Goal: Task Accomplishment & Management: Manage account settings

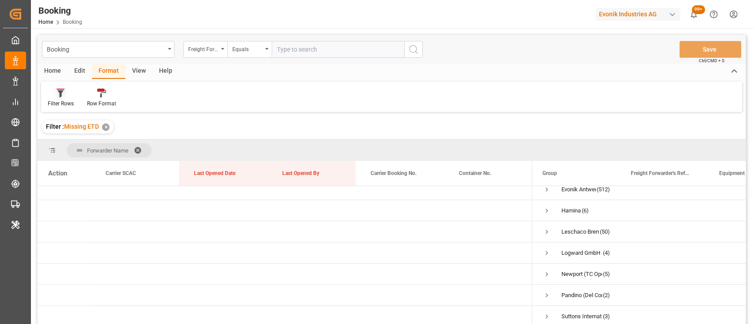
click at [64, 96] on icon at bounding box center [61, 93] width 8 height 9
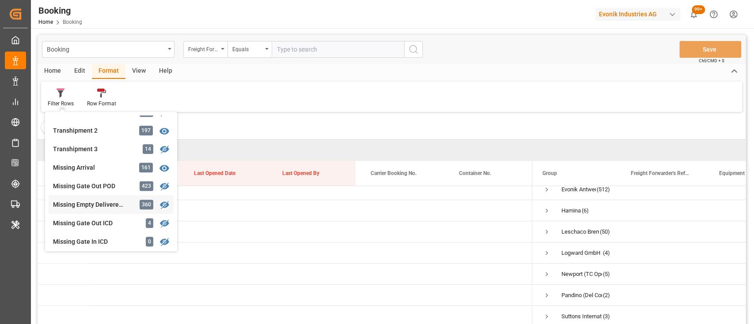
scroll to position [305, 0]
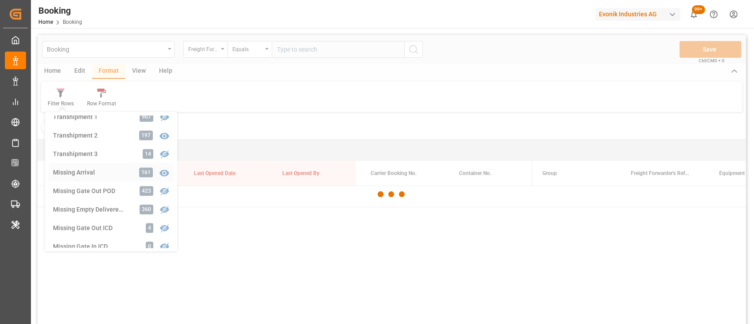
click at [90, 170] on div "Booking Freight Forwarder's Reference No. Equals Save Ctrl/CMD + S Home Edit Fo…" at bounding box center [392, 191] width 708 height 313
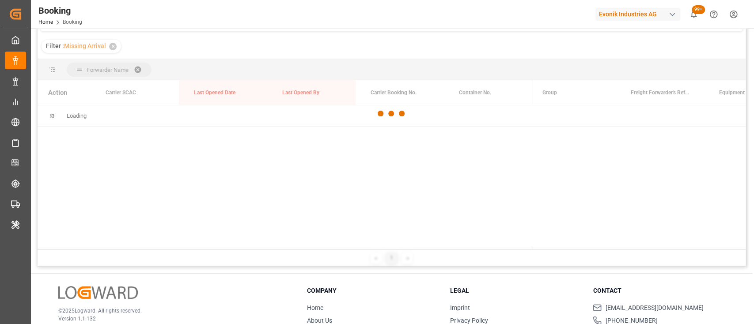
scroll to position [83, 0]
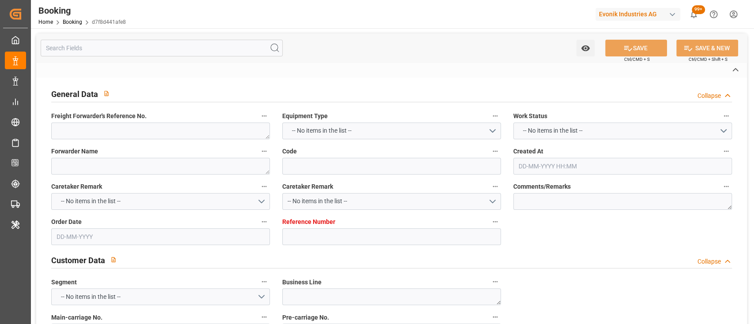
type textarea "250913180101"
type textarea "Leschaco Bremen"
type input "d7f8d441afe8"
type input "7001250867"
type input "7001250861"
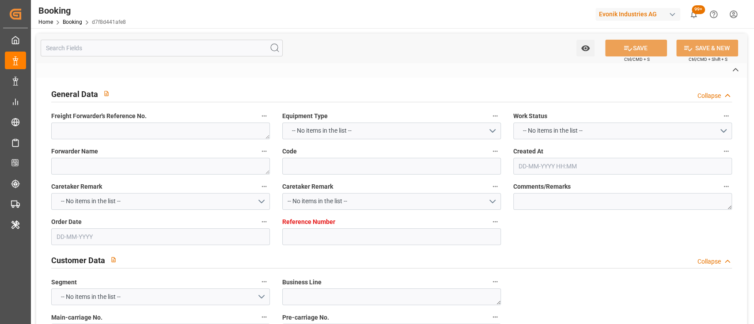
type textarea "CIF"
type textarea "Hazira"
type textarea "8"
type textarea "Wesseling"
type textarea "GCXU2209970"
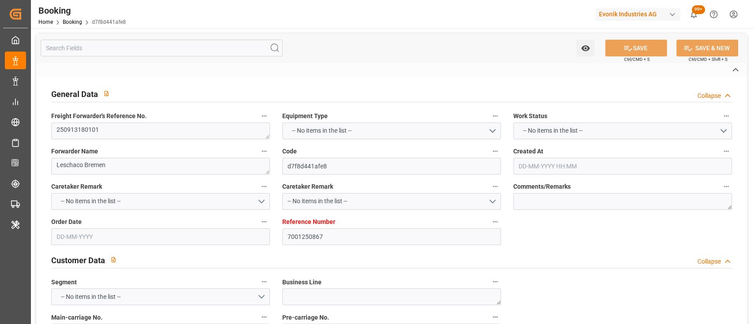
type input "BF HAMBURG"
type input "ONEY"
type input "Rotterdam"
type input "Hazira"
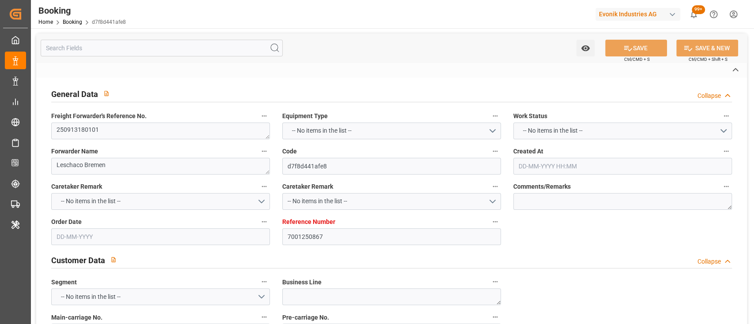
type textarea "INPUT_Evonik_Seeburger_IFTMIN_1003128500_20250909123623214.edi"
type textarea "INPUT_Evonik_Seeburger_IFTMIN_1003073947_20250821075215363.edi,INPUT_Evonik_See…"
type textarea "1003128500"
type textarea "shaini ghorai"
type textarea "IFTMIN"
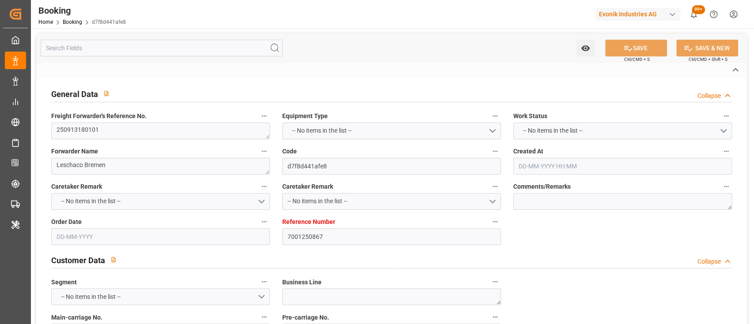
type textarea "a011t00000LcJC5AAN"
type textarea "No"
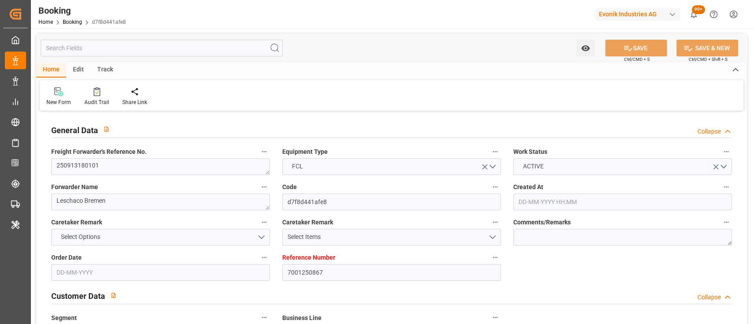
type input "7001250867"
type input "9332860"
type input "ONE"
type input "Ocean Network Express"
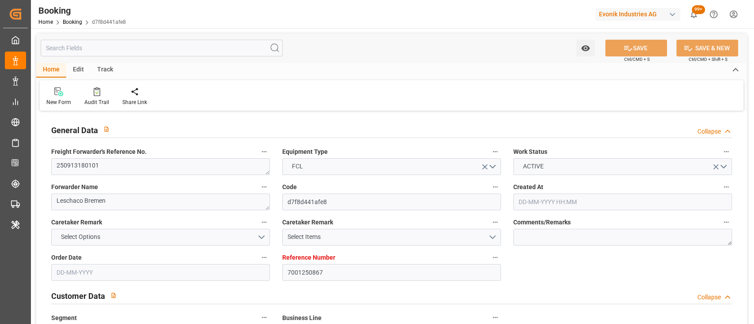
type input "NLRTM"
type input "INHZR"
type input "0"
type input "21-08-2025 05:59"
type input "21-08-2025"
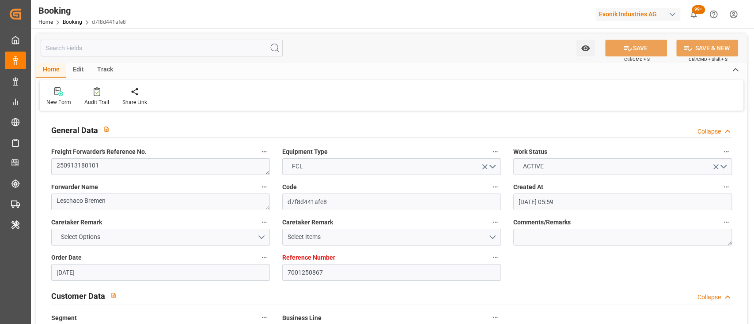
type input "05-09-2025 00:00"
type input "18-09-2025 00:00"
type input "14-09-2025 00:00"
type input "[DATE] 00:00"
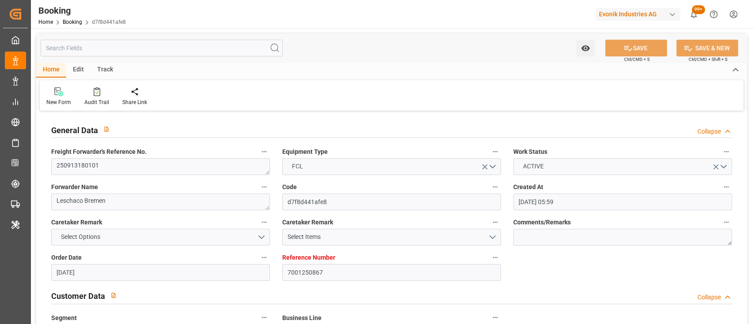
type input "[DATE] 00:00"
type input "22-10-2025 00:00"
type input "17-09-2025 07:05"
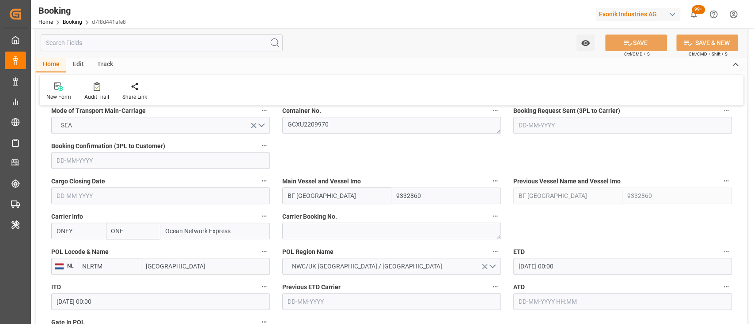
scroll to position [574, 0]
drag, startPoint x: 464, startPoint y: 174, endPoint x: 415, endPoint y: 164, distance: 49.6
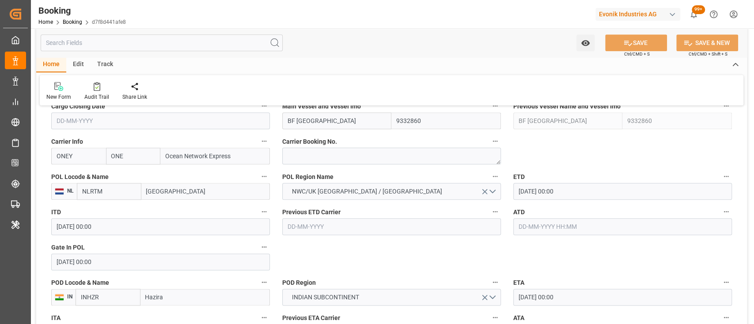
scroll to position [651, 0]
click at [94, 84] on icon at bounding box center [97, 86] width 7 height 9
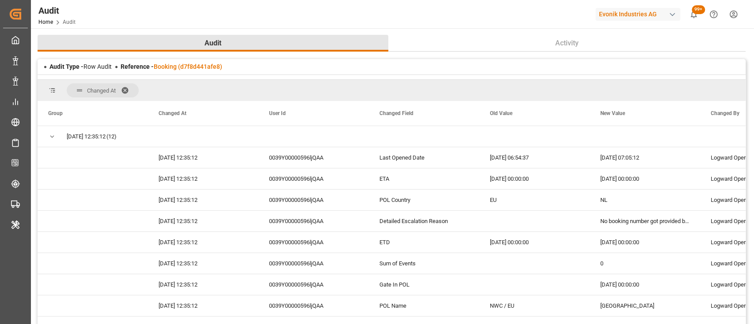
click at [154, 41] on button "Audit" at bounding box center [213, 43] width 351 height 17
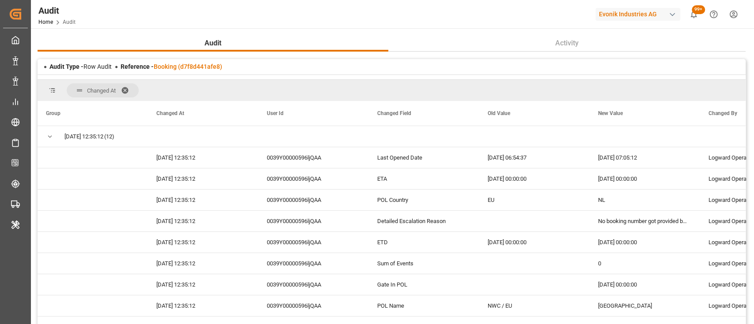
click at [147, 33] on div "Audit Activity Audit Type - Row Audit Reference - Booking (d7f8d441afe8) Change…" at bounding box center [391, 249] width 721 height 443
click at [684, 90] on div "Changed At" at bounding box center [392, 90] width 708 height 21
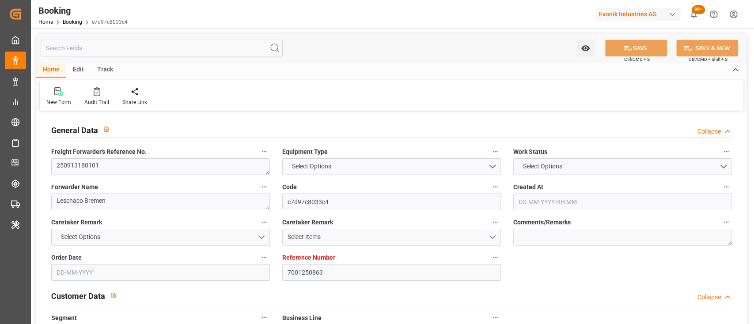
type input "7001250863"
type input "9332860"
type input "ONE"
type input "Ocean Network Express"
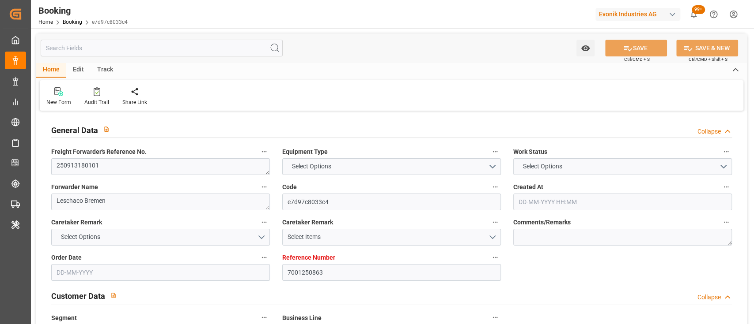
type input "NLRTM"
type input "INHZR"
type input "0"
type input "21-08-2025 05:59"
type input "21-08-2025"
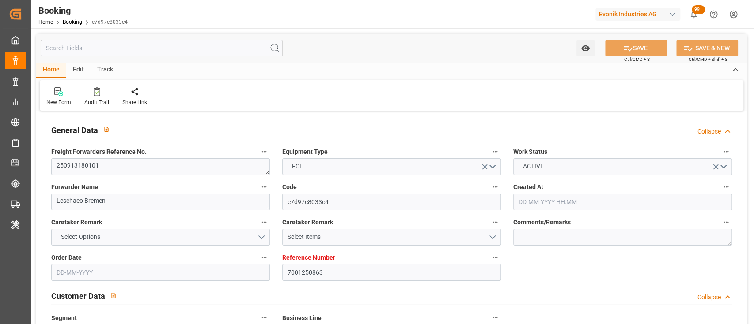
type input "05-09-2025 00:00"
type input "18-09-2025 00:00"
type input "14-09-2025 00:00"
type input "09-09-2025 00:00"
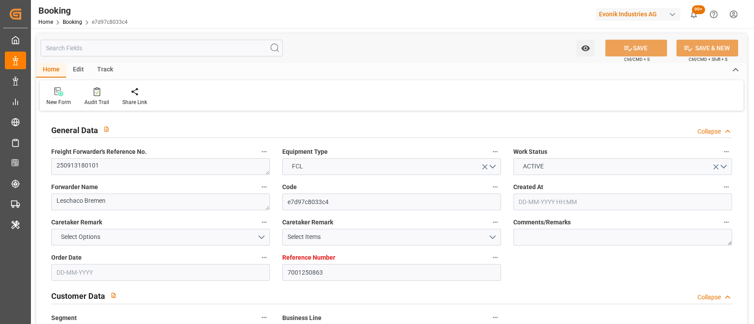
type input "29-10-2025 00:00"
type input "22-10-2025 00:00"
type input "17-09-2025 07:12"
type textarea "0"
type textarea "Bulkhaul Ltd."
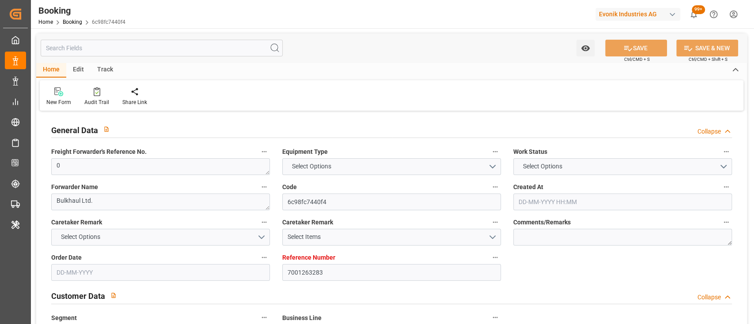
type input "6c98fc7440f4"
type input "7001263283"
type textarea "CU-KA"
type input "7001263282"
type textarea "silke.slomack@evonik.com"
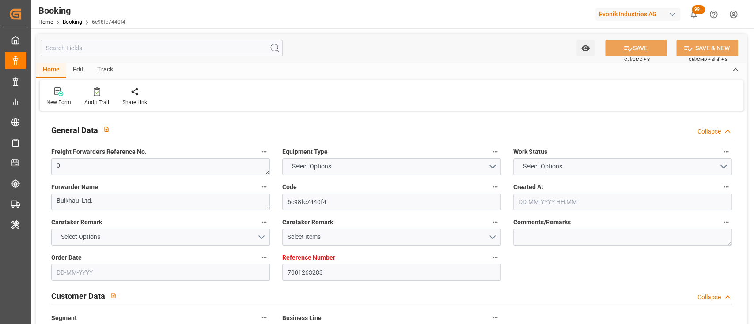
type textarea "CIF"
type textarea "BANJARMASIN"
type textarea "3"
type textarea "Niederkassel"
type textarea "BLKU1263575"
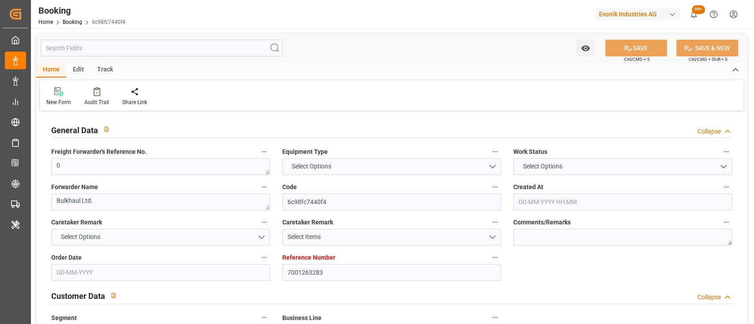
type input "CMA CGM TROCADERO"
type input "CMDU"
type input "Antwerp"
type input "Banjarmasin"
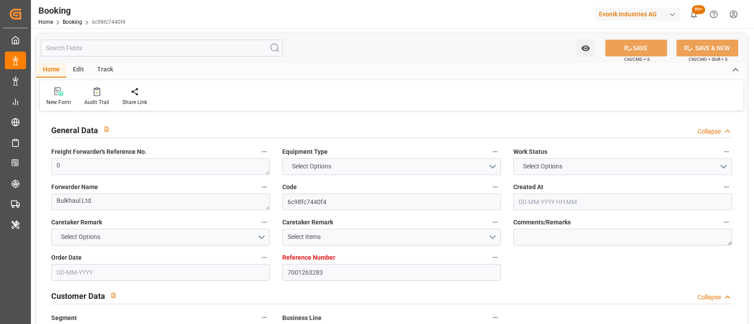
type input "Port Klang (Pelabuhan Klang)"
type input "Jakarta, Java"
type textarea "INPUT_Evonik_Seeburger_IFTMIN_1003143698_20250914182328809.edi"
type textarea "NWC/UK North West Continent / UK_IDBDJ_CMDU_CU-KA"
type textarea "INPUT_Evonik_Seeburger_IFTMIN_1003104006_20250901101630399.edi,INPUT_Evonik_See…"
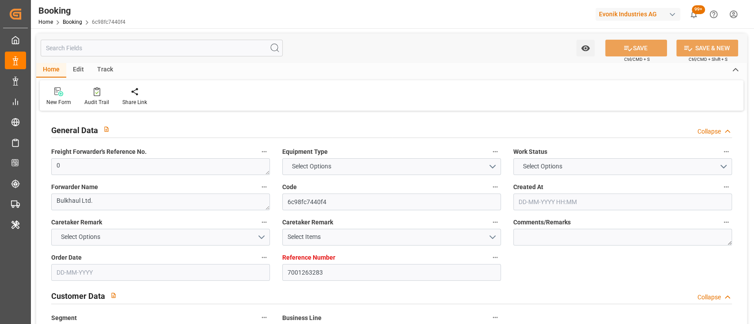
type textarea "1003143698"
type textarea "shaini ghorai"
type textarea "Pod-businessDivision-businessLine-"
type textarea "IFTMIN"
type textarea "a011t00000LcJC5AAN"
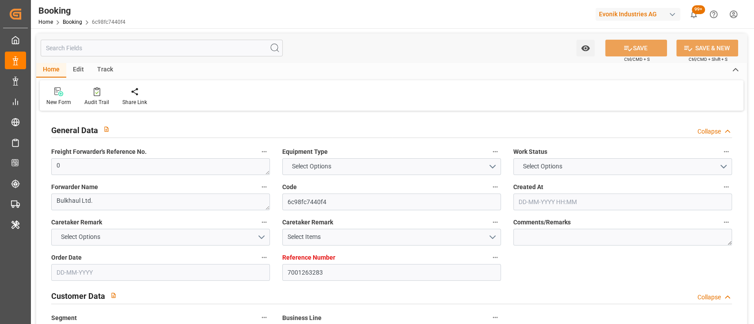
type textarea "Yes"
type input "7001263283"
type input "9839167"
type input "CMACGM"
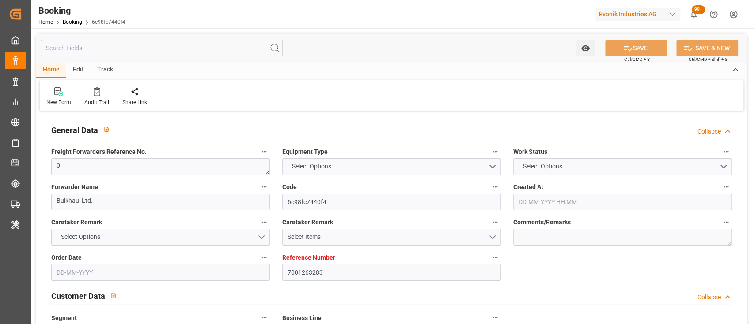
type input "CMA CGM Group"
type input "BEANR"
type input "IDBDJ"
type input "MYPKG"
type input "IDJKT"
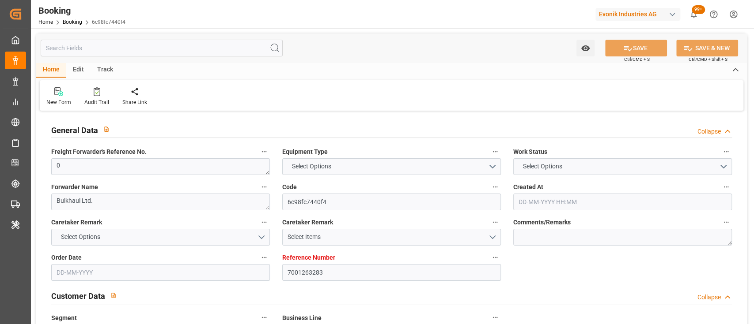
type input "0"
type input "01-09-2025 08:18"
type input "01-09-2025"
type input "09-11-2025"
type input "12-09-2025"
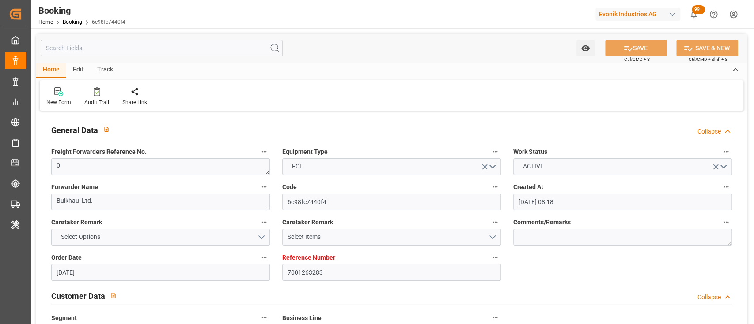
type input "12-09-2025 00:00"
type input "[DATE] 00:00"
type input "14-09-2025 00:00"
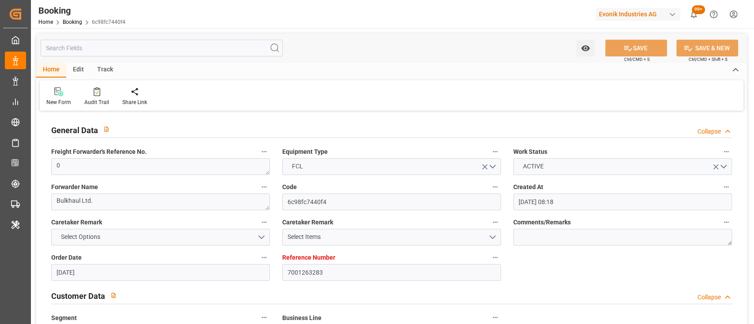
type input "14-09-2025 00:00"
type input "[DATE] 00:00"
type input "01-11-2025 00:00"
type input "09-11-2025 00:00"
type input "21-10-2025 00:00"
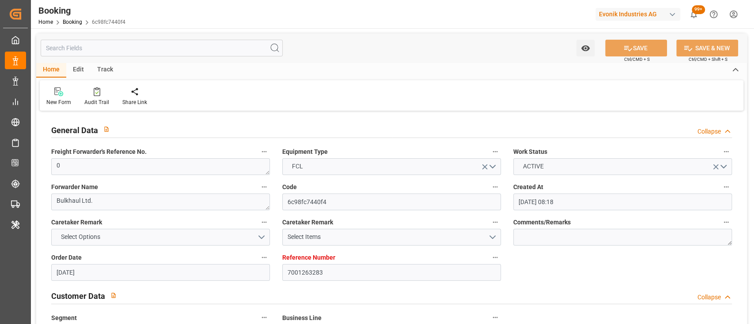
type input "15-10-2025 00:00"
type input "22-10-2025 00:00"
type input "24-10-2025 00:00"
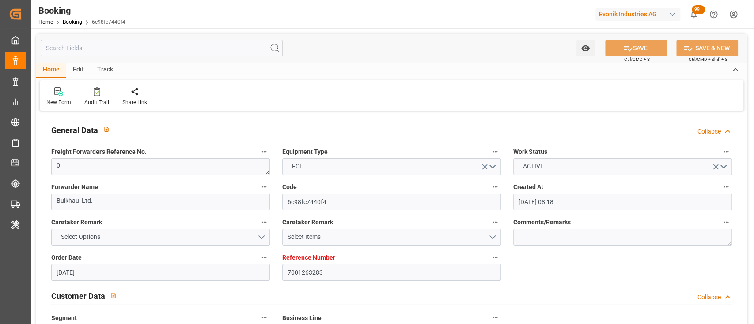
type input "29-10-2025 00:00"
type input "28-10-2025 00:00"
type input "17-09-2025 09:19"
click at [94, 104] on div "Audit Trail" at bounding box center [96, 102] width 25 height 8
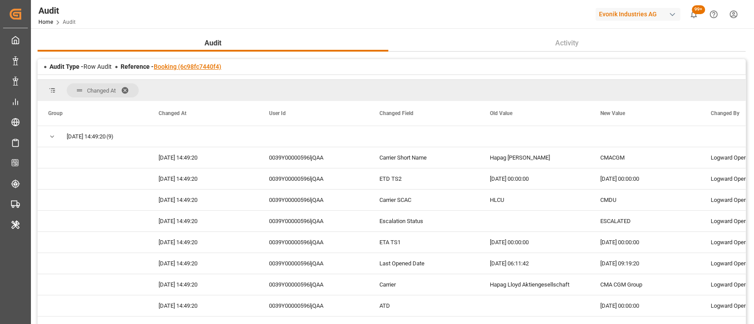
click at [214, 68] on link "Booking (6c98fc7440f4)" at bounding box center [188, 66] width 68 height 7
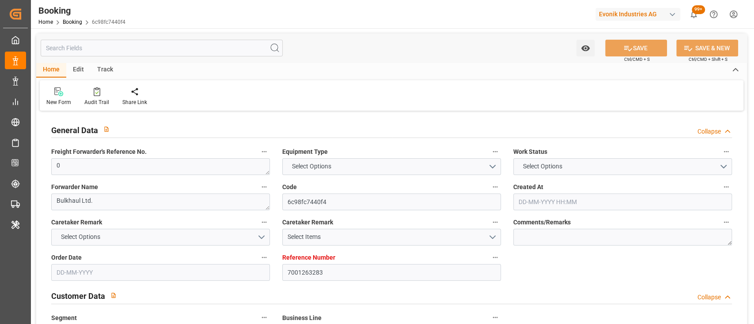
type input "7001263283"
type input "9839167"
type input "CMACGM"
type input "CMA CGM Group"
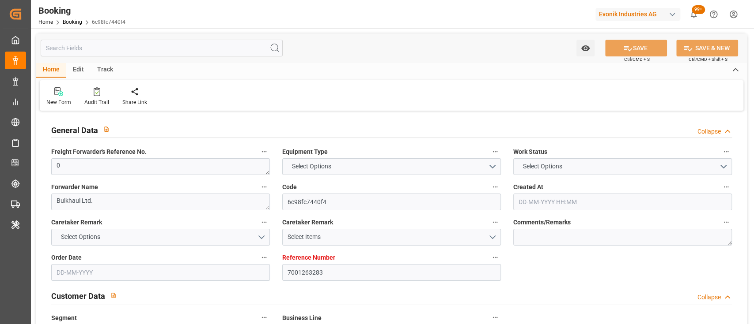
type input "BEANR"
type input "IDBDJ"
type input "MYPKG"
type input "IDJKT"
type input "0"
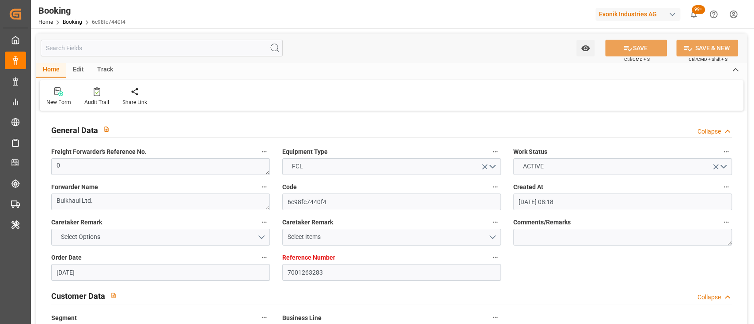
type input "01-09-2025 08:18"
type input "01-09-2025"
type input "09-11-2025"
type input "12-09-2025"
type input "12-09-2025 00:00"
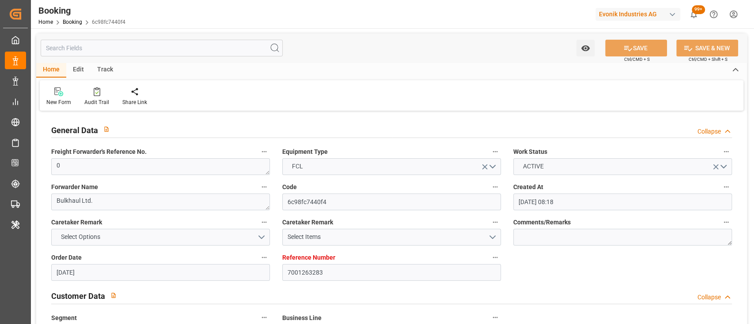
type input "12-09-2025 00:00"
type input "08-09-2025 00:00"
type input "14-09-2025 00:00"
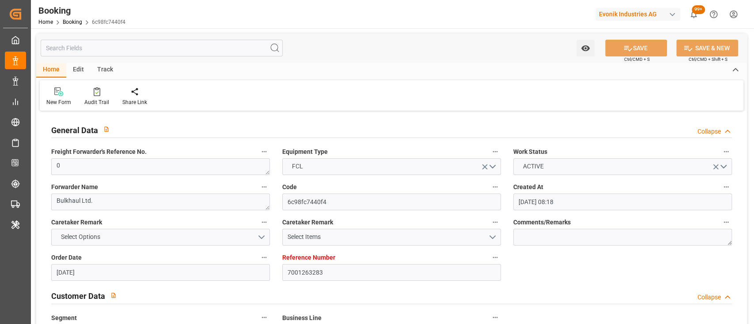
type input "09-09-2025 00:00"
type input "01-11-2025 00:00"
type input "09-11-2025 00:00"
type input "21-10-2025 00:00"
type input "15-10-2025 00:00"
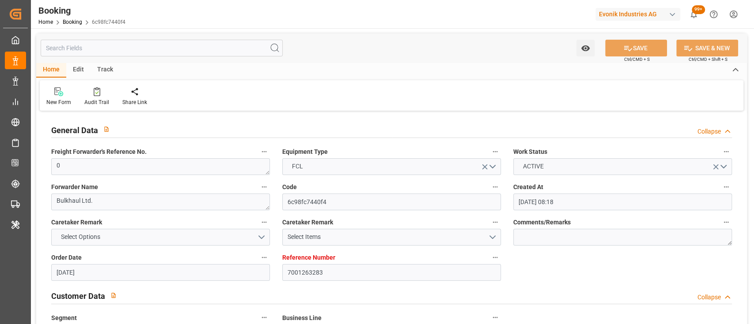
type input "22-10-2025 00:00"
type input "24-10-2025 00:00"
type input "29-10-2025 00:00"
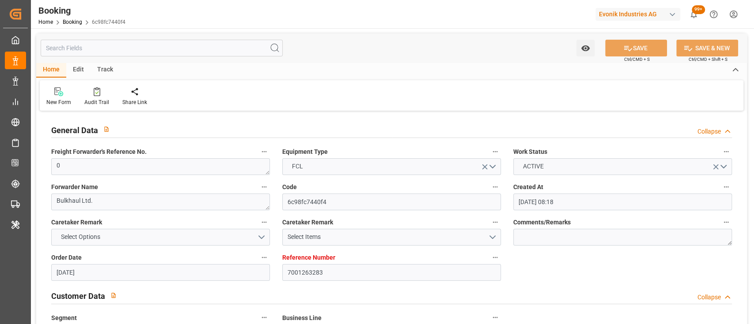
type input "28-10-2025 00:00"
type input "17-09-2025 09:19"
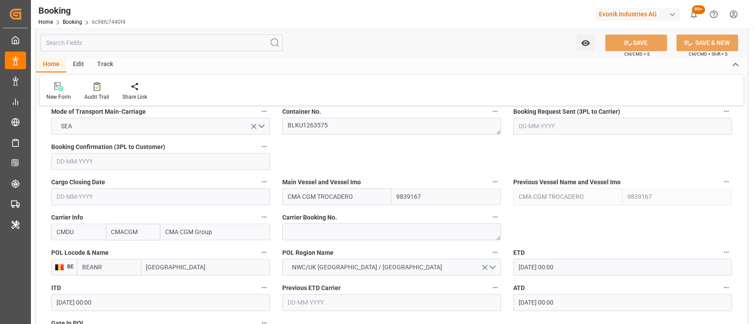
scroll to position [575, 0]
click at [311, 130] on textarea "BLKU1263575" at bounding box center [391, 125] width 219 height 17
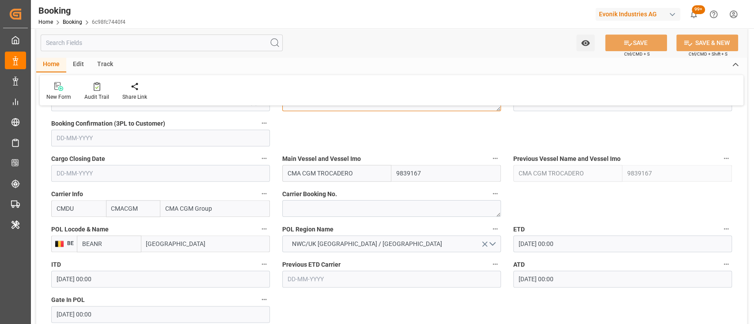
scroll to position [570, 0]
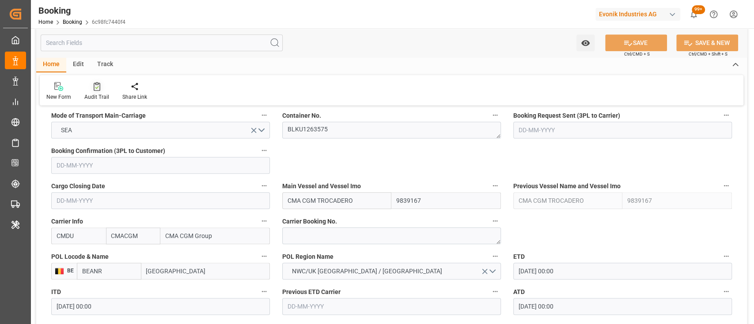
click at [91, 92] on div "Audit Trail" at bounding box center [97, 91] width 38 height 19
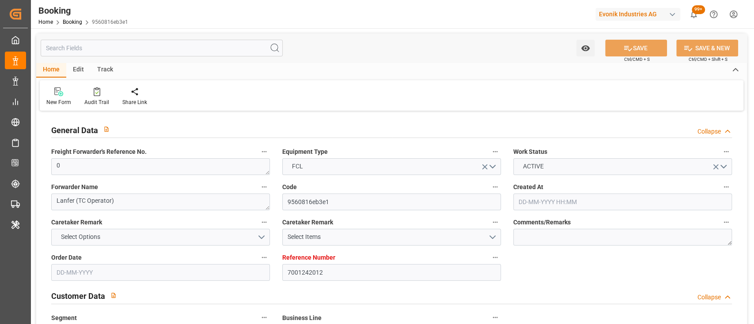
type input "7001242012"
type input "9665621"
type input "Hapag [PERSON_NAME]"
type input "Hapag Lloyd Aktiengesellschaft"
type input "NLRTM"
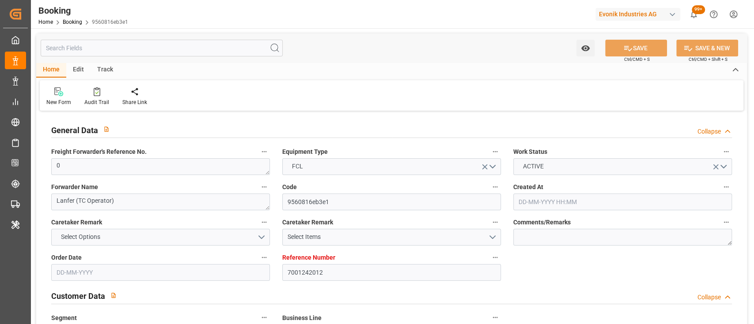
type input "INNSA"
type input "0"
type input "06-08-2025 11:05"
type input "06-08-2025"
type input "30-10-2025"
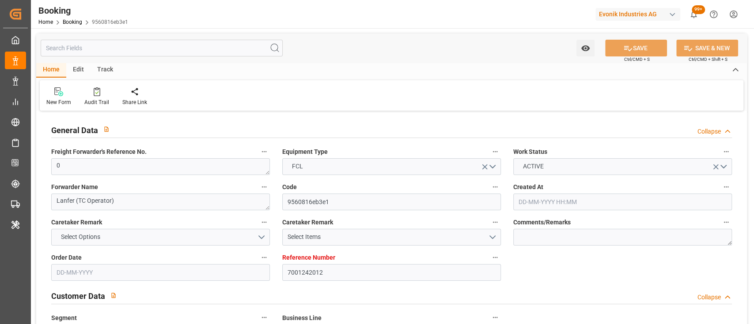
type input "03-09-2025"
type input "03-09-2025 00:00"
type input "12-09-2025 00:00"
type input "13-09-2025 00:00"
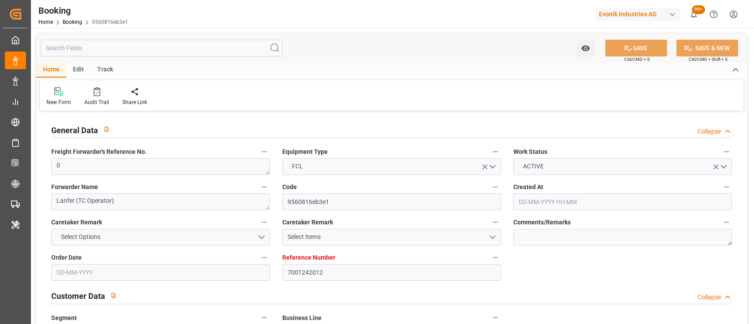
type input "08-09-2025 00:00"
type input "29-10-2025 00:00"
type input "19-08-2025"
type input "17-09-2025 09:33"
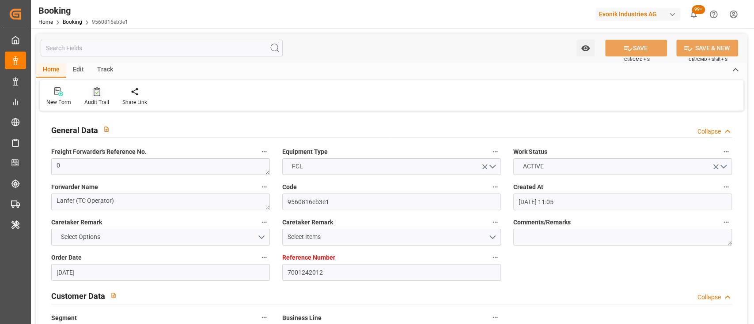
click at [97, 92] on icon at bounding box center [97, 92] width 4 height 3
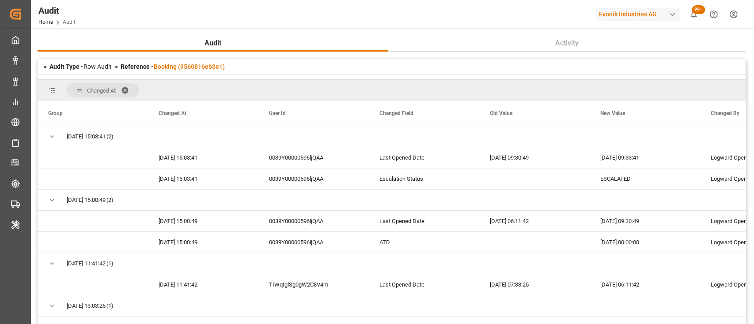
click at [703, 90] on div "Changed At" at bounding box center [392, 90] width 708 height 21
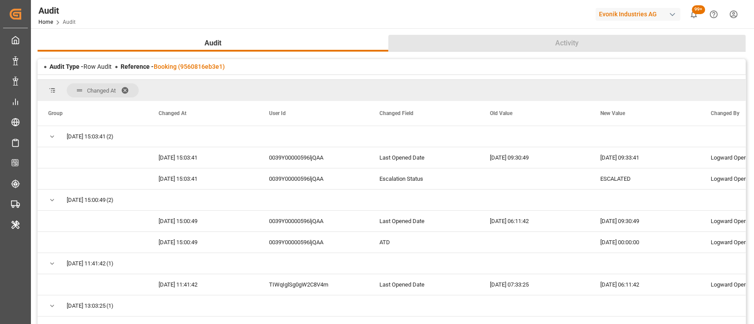
click at [713, 46] on button "Activity" at bounding box center [566, 43] width 357 height 17
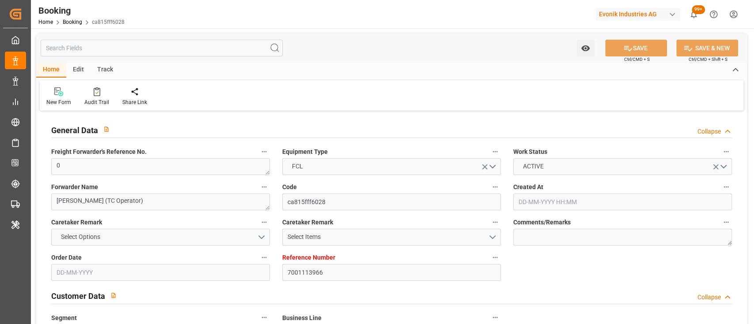
type input "7001113966"
type input "9314210"
type input "Hapag [PERSON_NAME]"
type input "Hapag Lloyd Aktiengesellschaft"
type input "NLRTM"
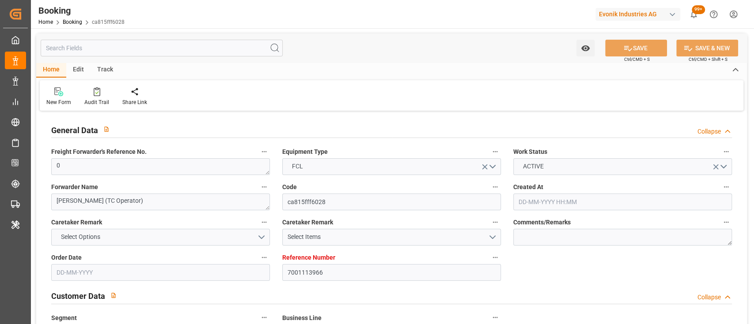
type input "USHOU"
type input "7188"
type input "[DATE] 02:15"
type input "[DATE]"
type input "[DATE] 00:00"
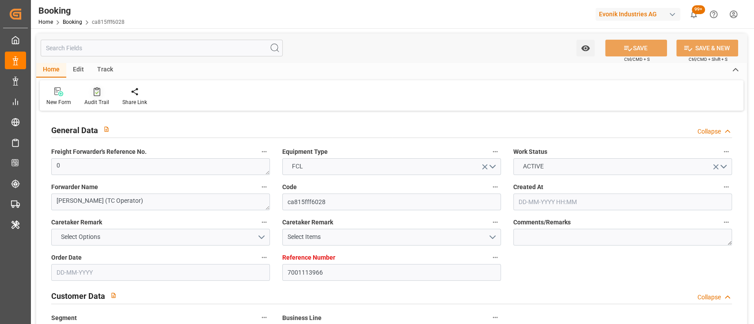
type input "[DATE] 00:00"
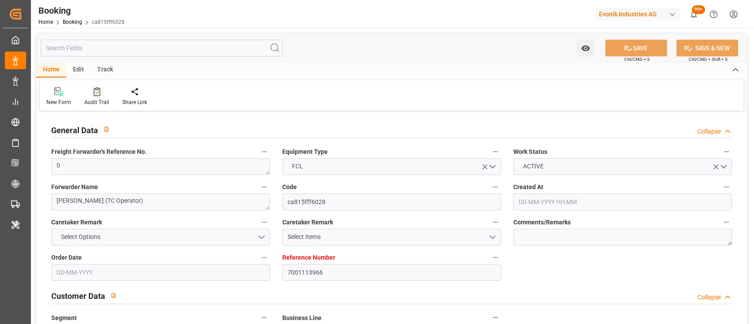
type input "[DATE] 09:46"
click at [100, 98] on div "Audit Trail" at bounding box center [97, 96] width 38 height 19
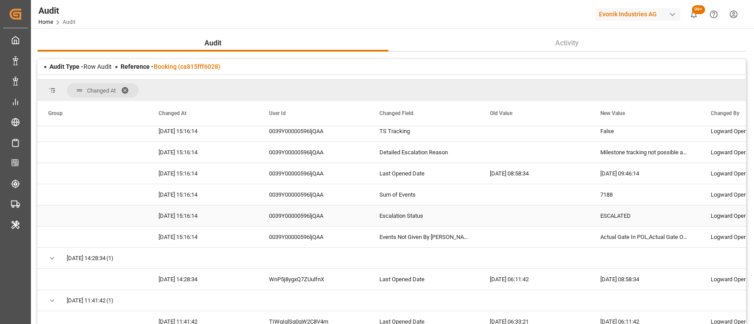
scroll to position [2, 0]
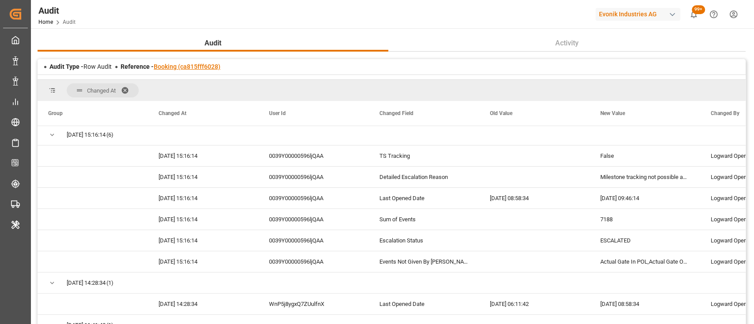
click at [192, 66] on link "Booking (ca815fff6028)" at bounding box center [187, 66] width 67 height 7
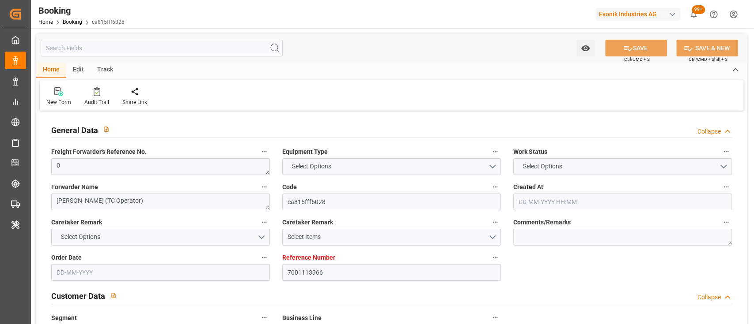
type input "7001113966"
type input "9314210"
type input "Hapag [PERSON_NAME]"
type input "Hapag Lloyd Aktiengesellschaft"
type input "NLRTM"
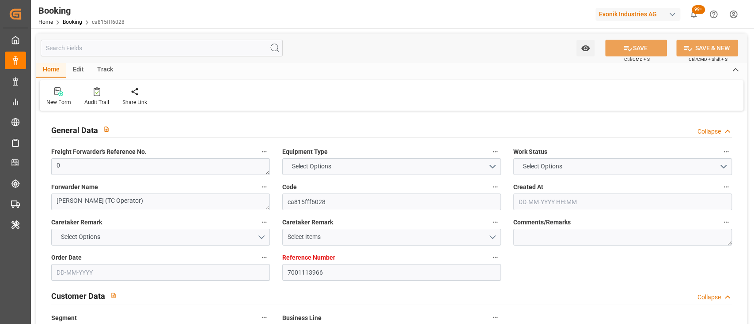
type input "USHOU"
type input "7188"
type input "13-09-2025 02:15"
type input "13-09-2025"
type input "16-04-2025 00:00"
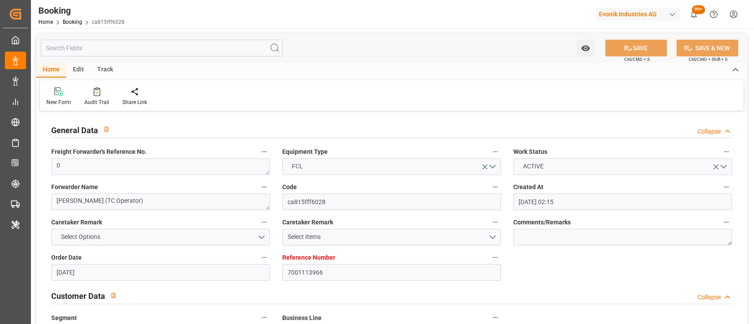
type input "16-04-2025 00:00"
type input "21-04-2025 00:00"
type input "10-05-2025 00:00"
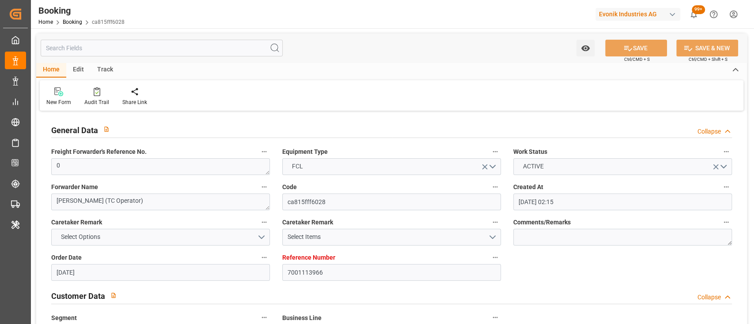
type input "17-09-2025 09:46"
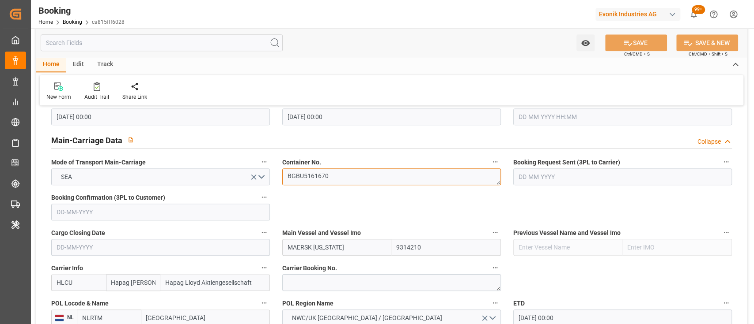
click at [341, 173] on textarea "BGBU5161670" at bounding box center [391, 177] width 219 height 17
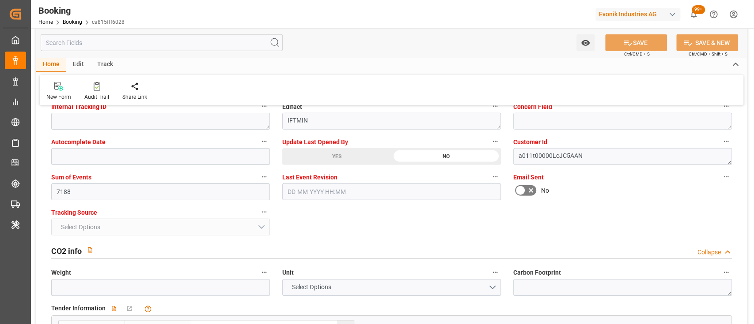
scroll to position [1775, 0]
drag, startPoint x: 692, startPoint y: 95, endPoint x: 445, endPoint y: 212, distance: 273.7
click at [692, 95] on div "New Form Audit Trail Share Link" at bounding box center [391, 90] width 703 height 30
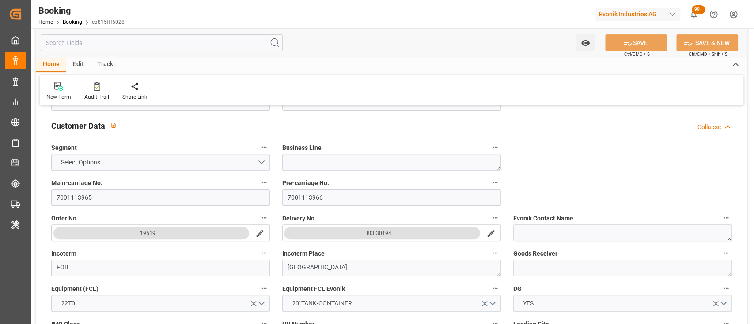
scroll to position [167, 0]
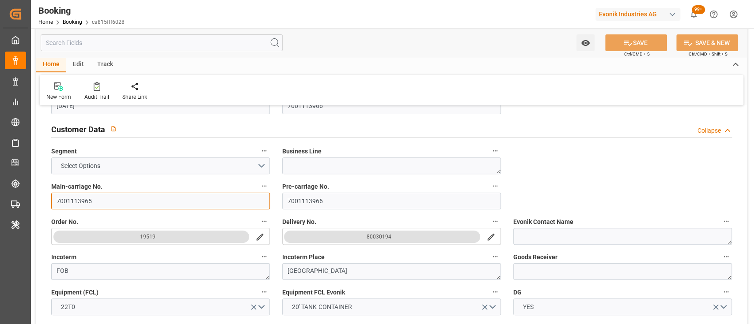
click at [94, 200] on input "7001113965" at bounding box center [160, 201] width 219 height 17
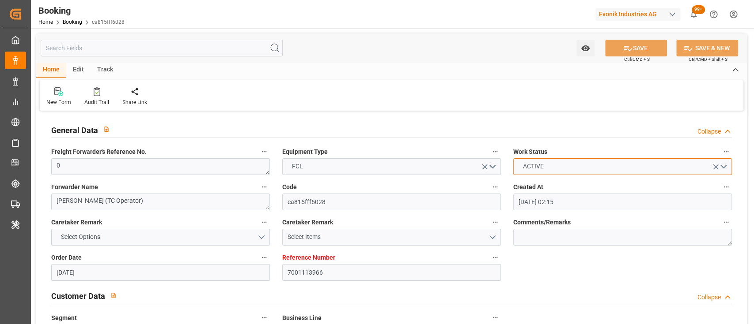
click at [721, 167] on button "ACTIVE" at bounding box center [622, 166] width 219 height 17
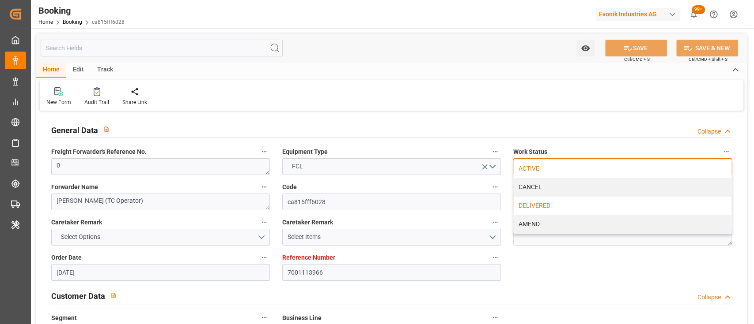
click at [535, 204] on div "DELIVERED" at bounding box center [622, 206] width 218 height 19
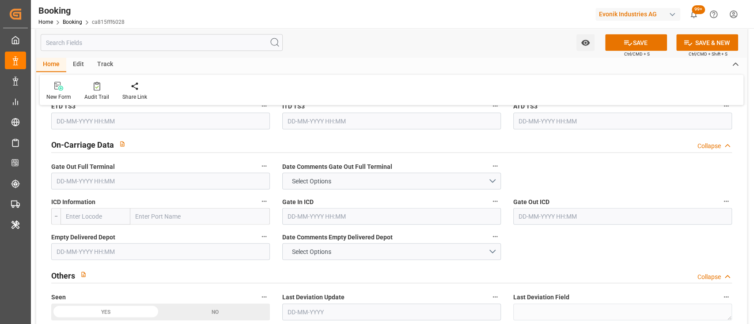
scroll to position [1276, 0]
click at [494, 182] on button "Select Options" at bounding box center [391, 181] width 219 height 17
click at [309, 182] on div "NOT PROVIDED" at bounding box center [392, 183] width 218 height 19
click at [322, 252] on span "Select Options" at bounding box center [311, 251] width 48 height 9
click at [322, 252] on div "NOT PROVIDED" at bounding box center [392, 254] width 218 height 19
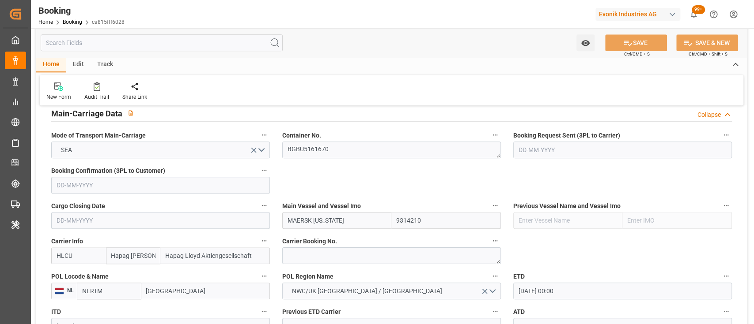
scroll to position [542, 0]
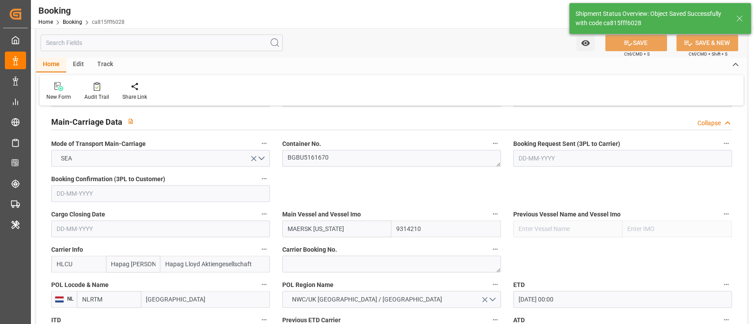
type input "18-09-2025 05:07"
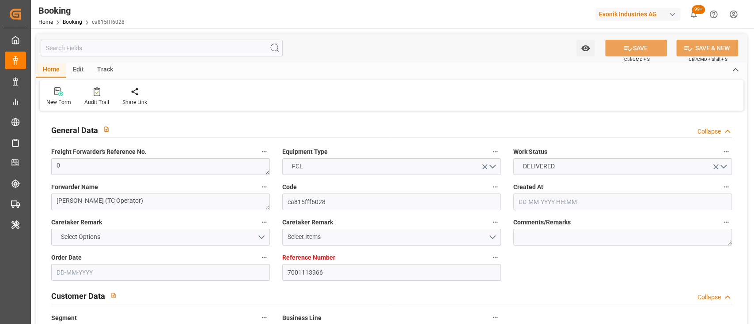
type input "7001113966"
type input "9314210"
type input "Hapag Lloyd"
type input "Hapag Lloyd Aktiengesellschaft"
type input "NLRTM"
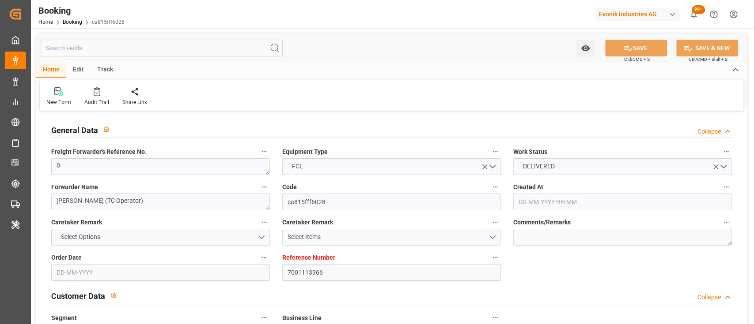
type input "USHOU"
type input "7188"
type input "13-09-2025 02:15"
type input "13-09-2025"
type input "16-04-2025 00:00"
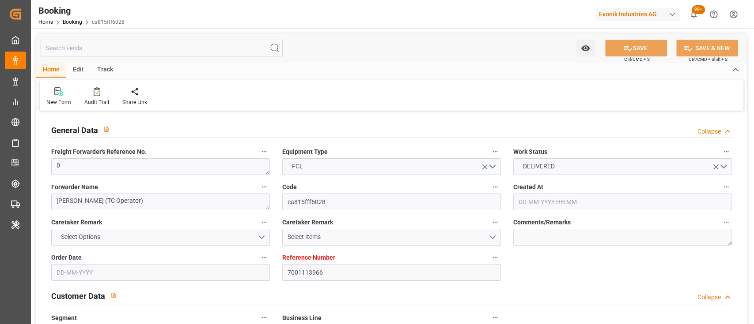
type input "16-04-2025 00:00"
type input "21-04-2025 00:00"
type input "10-05-2025 00:00"
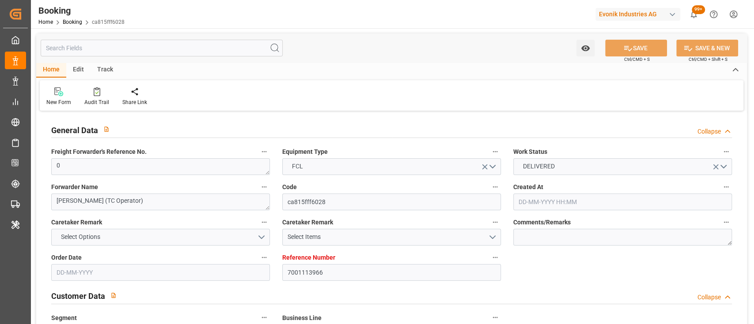
type input "18-09-2025 05:07"
type input "7001242153"
type input "9535163"
type input "9480227"
type input "MSC"
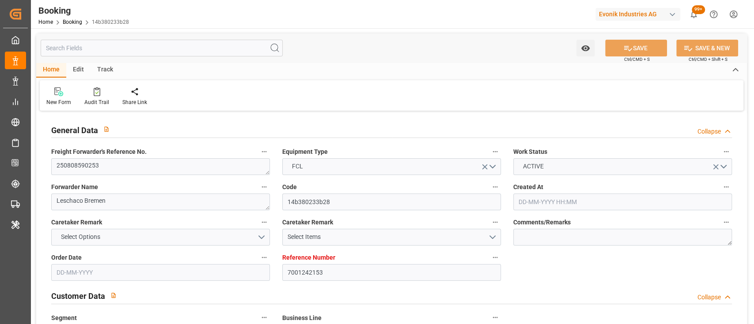
type input "Mediterranean Shipping Company"
type input "NLRTM"
type input "USNYC"
type input "DEBRV"
type input "0"
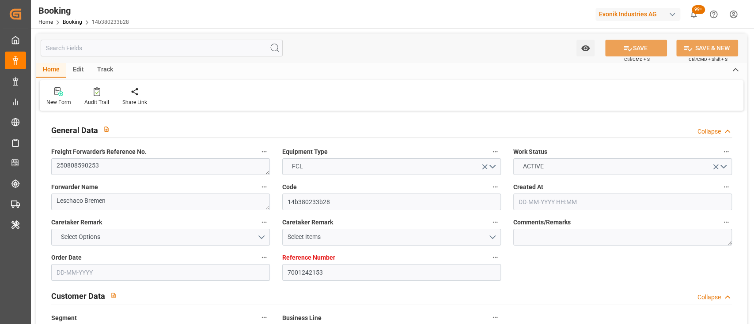
type input "NLRTM"
type input "USNYC"
type input "9404651"
type input "06-08-2025 12:22"
type input "06-08-2025"
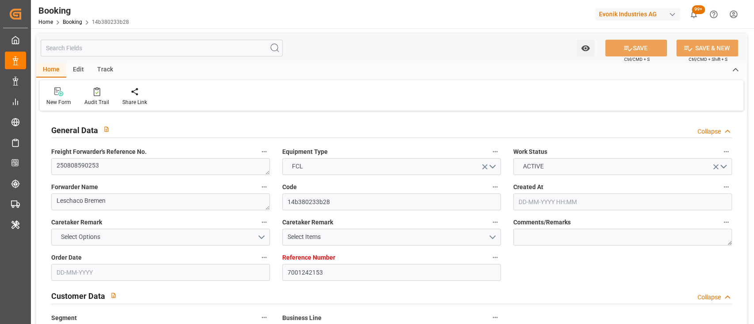
type input "17-09-2025 00:00"
type input "15-09-2025 12:00"
type input "08-10-2025 12:00"
type input "03-10-2025 00:00"
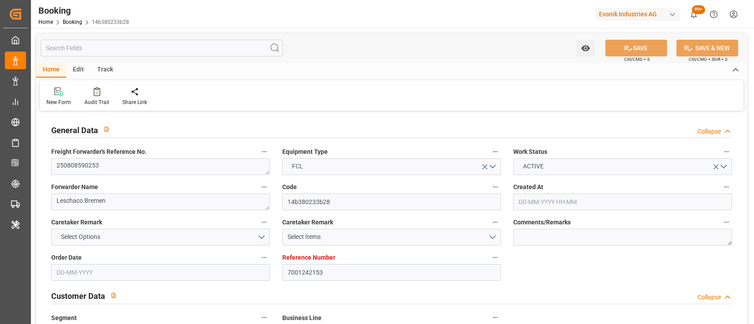
type input "19-09-2025 12:00"
type input "21-09-2025 00:00"
type input "23-09-2025 00:00"
type input "18-08-2025"
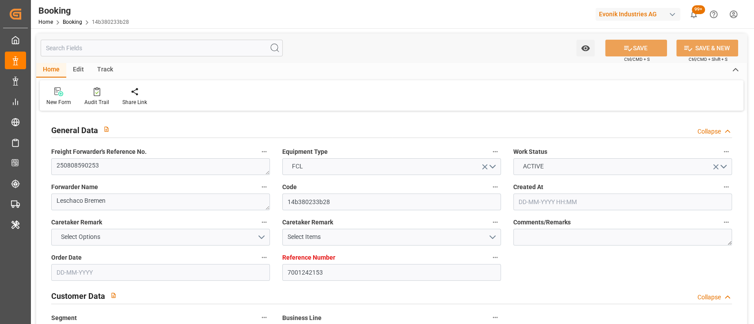
type input "18-09-2025 03:49"
type input "[DATE]"
type input "17-09-2025 00:02"
type input "17-09-2025 00:01"
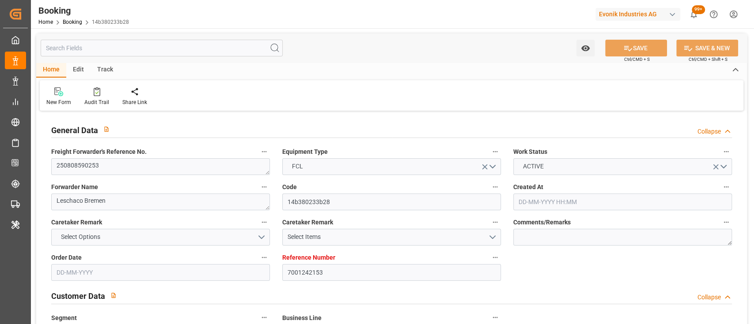
type input "17-09-2025 23:00"
type input "19-09-2025 12:00"
type input "20-09-2025 16:28"
type input "29-09-2025 00:02"
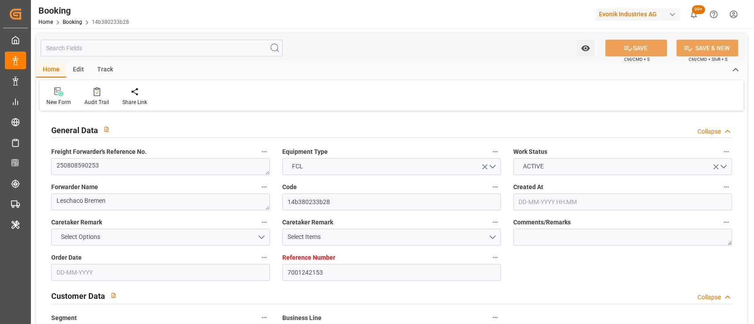
type input "08-10-2025 12:00"
type input "09-10-2025 06:18"
type input "13-10-2025 06:18"
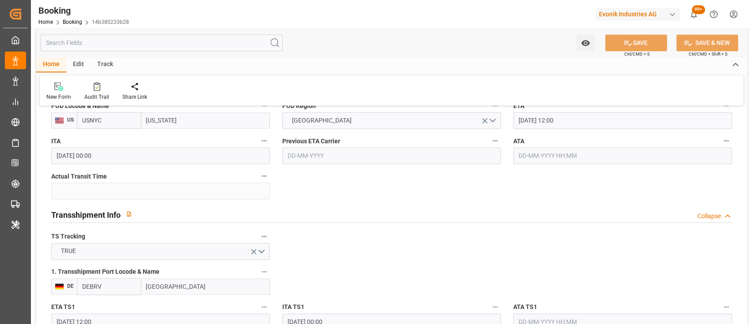
scroll to position [828, 0]
click at [97, 97] on div "Audit Trail" at bounding box center [96, 97] width 25 height 8
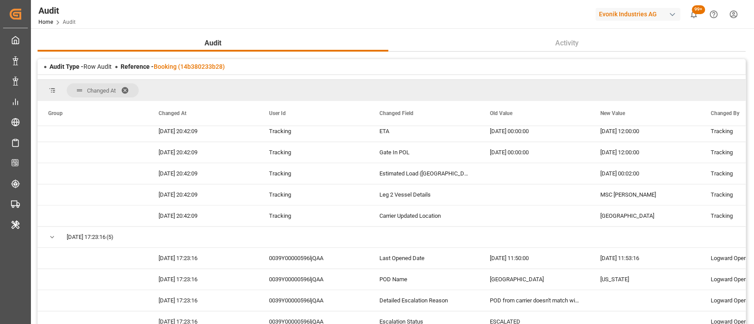
scroll to position [675, 0]
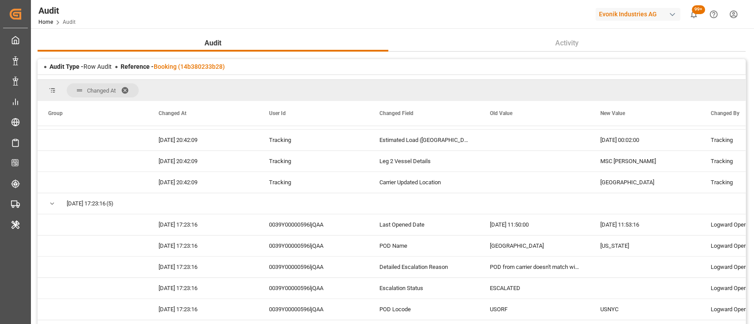
click at [137, 32] on div "Audit Activity Audit Type - Row Audit Reference - Booking (14b380233b28) Change…" at bounding box center [391, 249] width 721 height 443
click at [482, 91] on div "Changed At" at bounding box center [392, 90] width 708 height 21
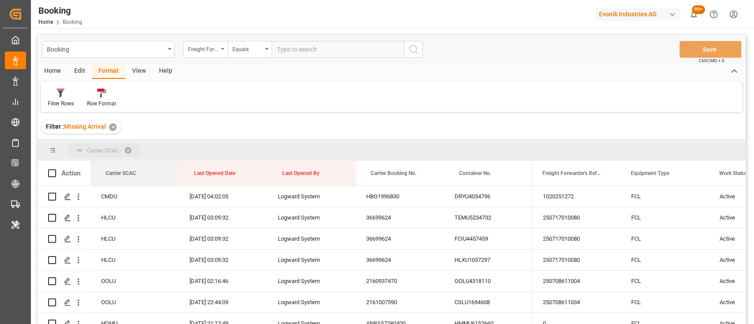
drag, startPoint x: 129, startPoint y: 180, endPoint x: 117, endPoint y: 158, distance: 25.3
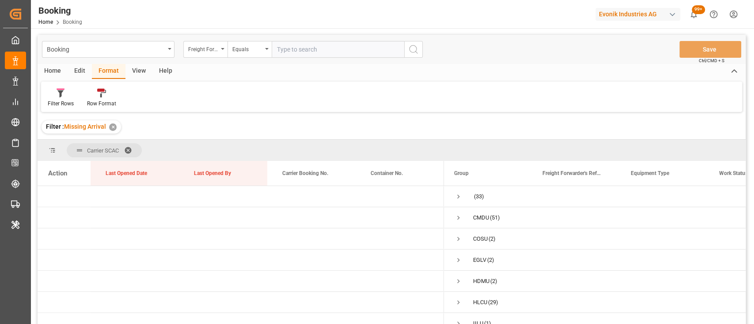
scroll to position [55, 0]
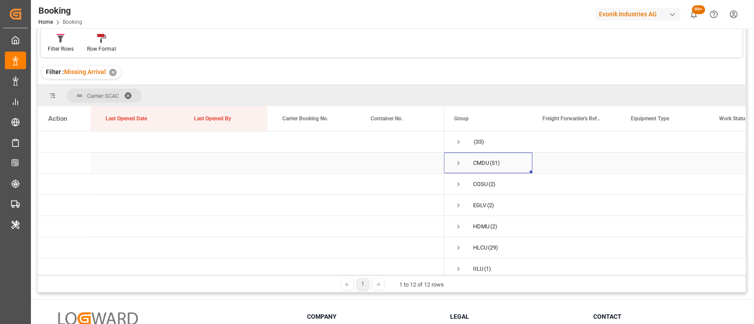
click at [458, 167] on span "Press SPACE to select this row." at bounding box center [458, 163] width 8 height 20
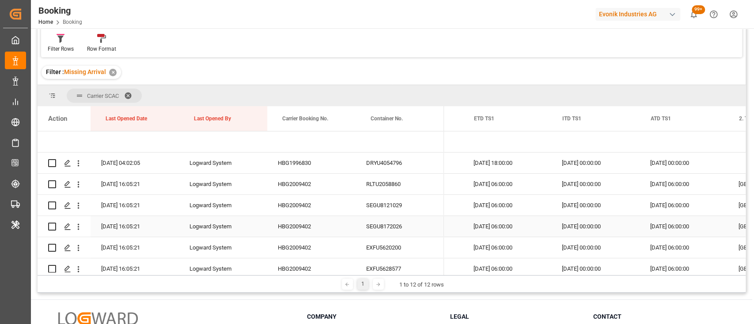
scroll to position [0, 9604]
click at [302, 167] on div "HBG1996830" at bounding box center [311, 163] width 88 height 21
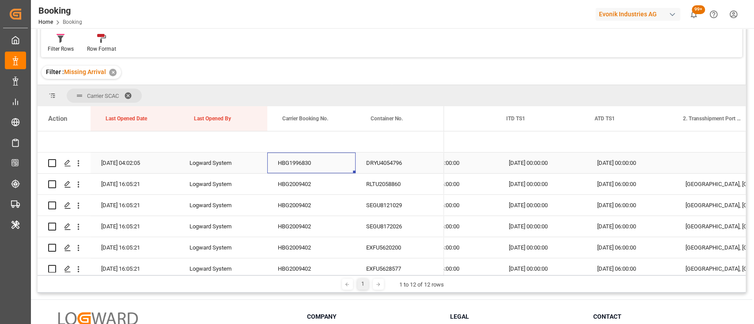
scroll to position [0, 9661]
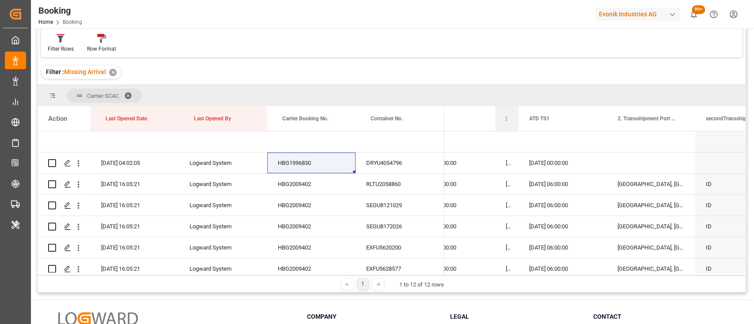
drag, startPoint x: 581, startPoint y: 121, endPoint x: 507, endPoint y: 116, distance: 74.3
click at [507, 116] on div "ITD TS1" at bounding box center [506, 118] width 23 height 25
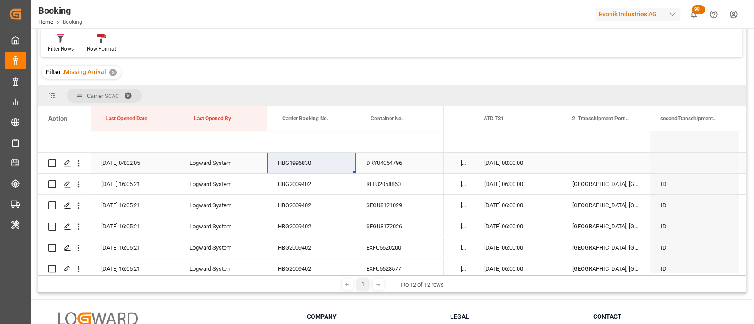
scroll to position [0, 0]
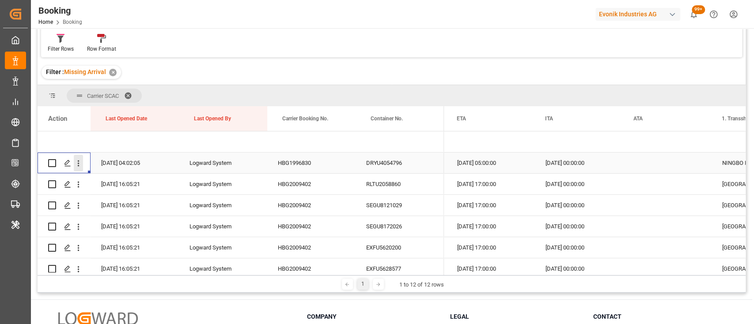
click at [78, 162] on icon "open menu" at bounding box center [78, 163] width 9 height 9
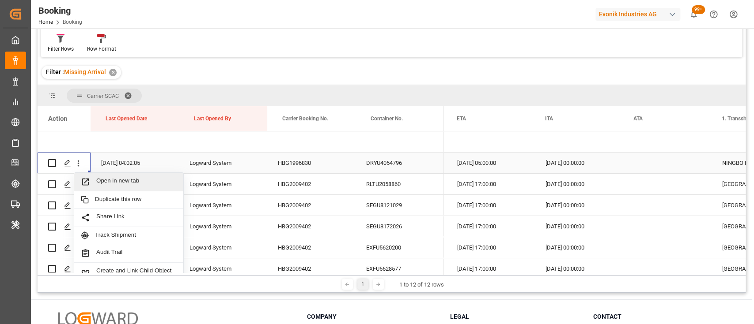
click at [106, 178] on span "Open in new tab" at bounding box center [136, 181] width 80 height 9
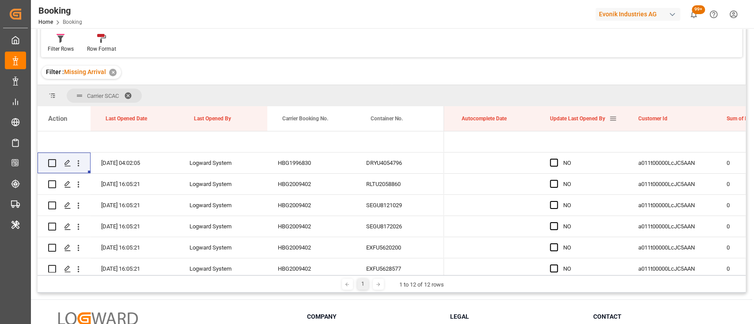
click at [613, 117] on span at bounding box center [613, 119] width 8 height 8
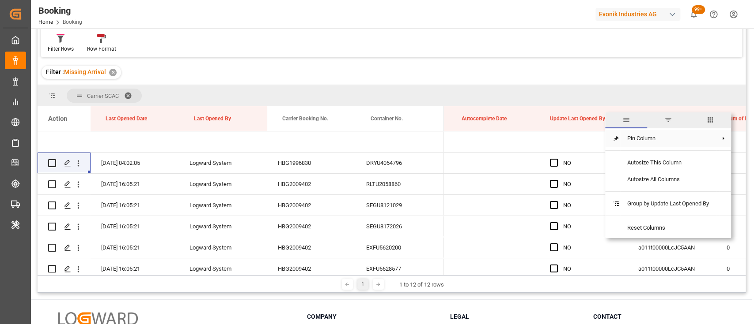
click at [618, 137] on span at bounding box center [616, 139] width 8 height 8
click at [578, 159] on span "Pin Right" at bounding box center [579, 159] width 37 height 17
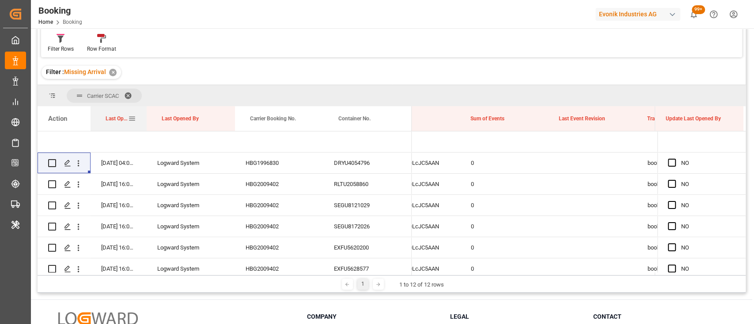
drag, startPoint x: 177, startPoint y: 128, endPoint x: 144, endPoint y: 120, distance: 33.6
click at [145, 120] on div at bounding box center [147, 118] width 4 height 25
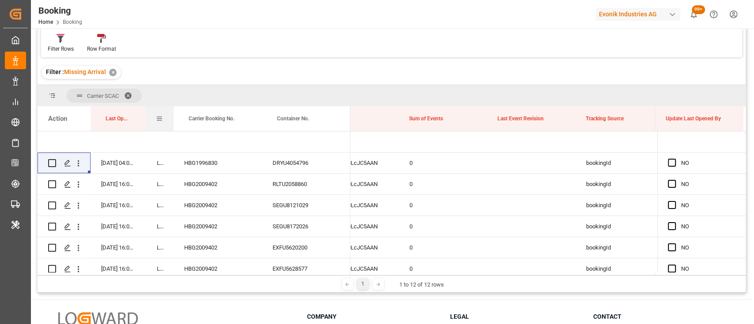
drag, startPoint x: 232, startPoint y: 118, endPoint x: 153, endPoint y: 116, distance: 79.5
click at [153, 116] on div "Last Opened By" at bounding box center [159, 118] width 27 height 25
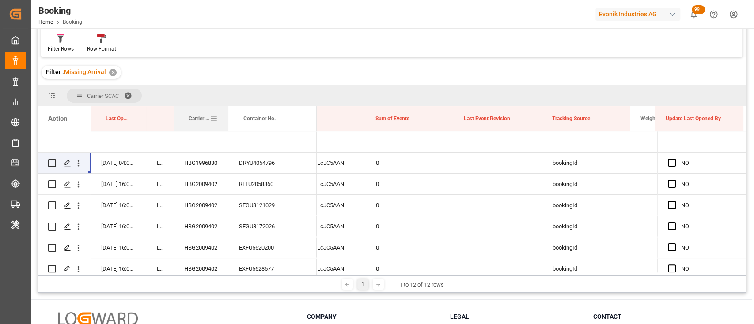
drag, startPoint x: 261, startPoint y: 122, endPoint x: 227, endPoint y: 119, distance: 33.7
click at [227, 119] on div at bounding box center [228, 118] width 4 height 25
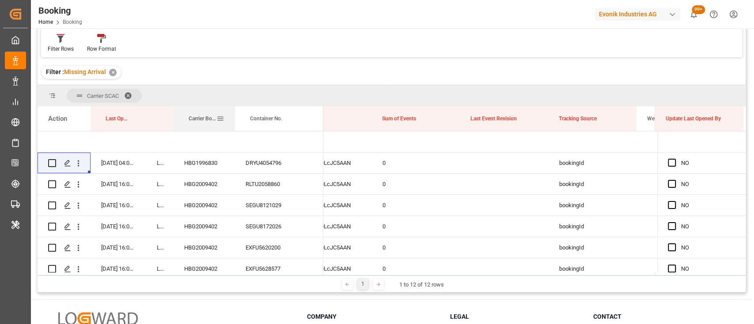
drag, startPoint x: 227, startPoint y: 119, endPoint x: 234, endPoint y: 119, distance: 6.6
click at [234, 119] on div at bounding box center [235, 118] width 4 height 25
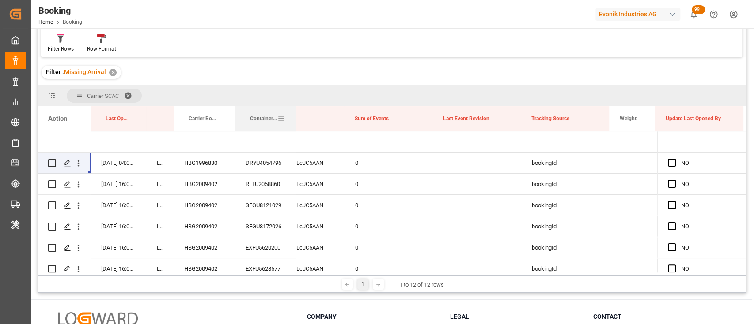
drag, startPoint x: 321, startPoint y: 121, endPoint x: 294, endPoint y: 118, distance: 27.5
click at [294, 118] on div at bounding box center [296, 118] width 4 height 25
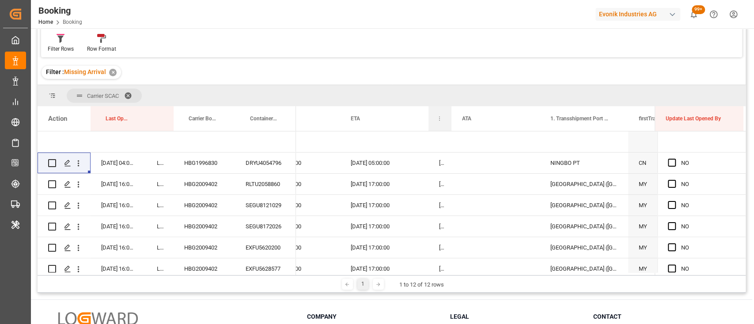
drag, startPoint x: 516, startPoint y: 122, endPoint x: 427, endPoint y: 119, distance: 88.3
click at [427, 111] on div at bounding box center [428, 118] width 4 height 25
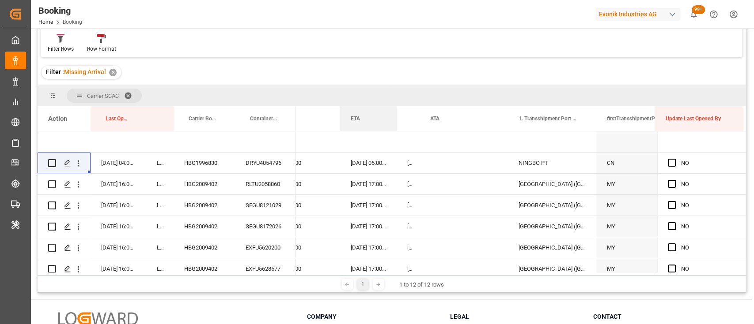
drag, startPoint x: 427, startPoint y: 111, endPoint x: 392, endPoint y: 102, distance: 36.4
click at [392, 102] on div "Carrier SCAC Drag here to set column labels Action Last Opened Date Last Opened…" at bounding box center [392, 180] width 708 height 190
drag, startPoint x: 392, startPoint y: 102, endPoint x: 392, endPoint y: 108, distance: 6.2
click at [392, 108] on div "Carrier SCAC Drag here to set column labels Action Last Opened Date Last Opened…" at bounding box center [392, 180] width 708 height 190
click at [397, 108] on div at bounding box center [398, 118] width 4 height 25
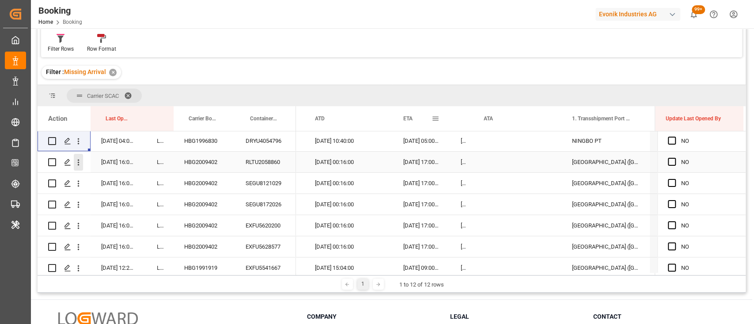
click at [79, 164] on icon "open menu" at bounding box center [78, 162] width 9 height 9
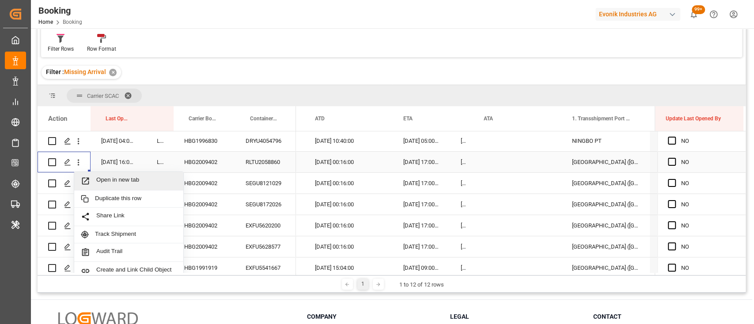
click at [124, 181] on span "Open in new tab" at bounding box center [136, 181] width 80 height 9
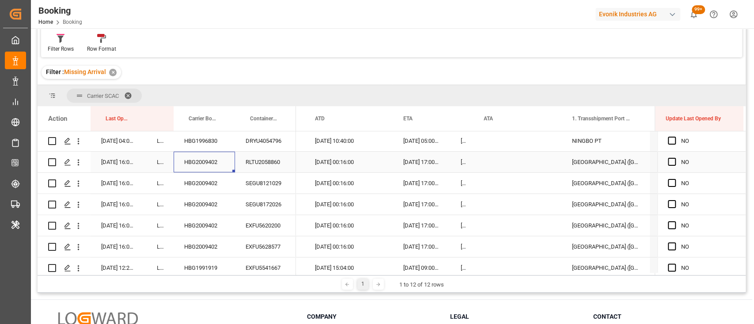
click at [215, 164] on div "HBG2009402" at bounding box center [203, 162] width 61 height 21
click at [668, 160] on span "Press SPACE to select this row." at bounding box center [671, 162] width 8 height 8
click at [674, 158] on input "Press SPACE to select this row." at bounding box center [674, 158] width 0 height 0
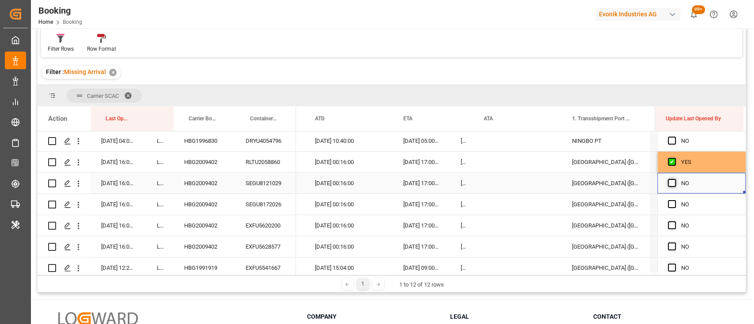
click at [669, 182] on span "Press SPACE to select this row." at bounding box center [671, 183] width 8 height 8
click at [674, 179] on input "Press SPACE to select this row." at bounding box center [674, 179] width 0 height 0
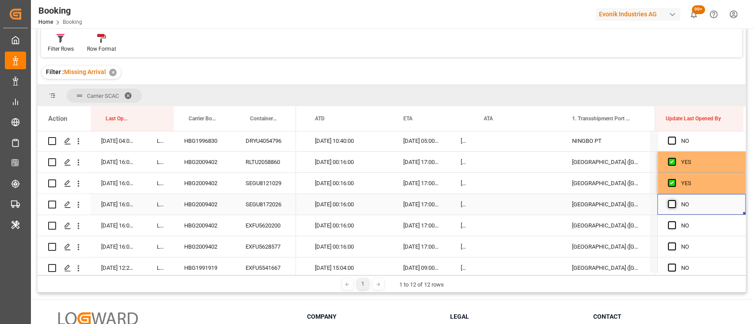
click at [667, 205] on span "Press SPACE to select this row." at bounding box center [671, 204] width 8 height 8
click at [674, 200] on input "Press SPACE to select this row." at bounding box center [674, 200] width 0 height 0
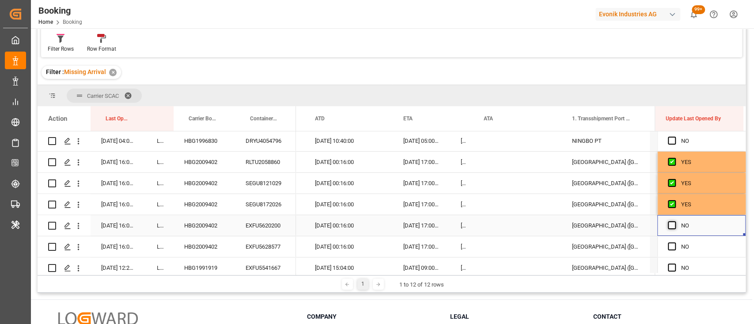
click at [667, 225] on span "Press SPACE to select this row." at bounding box center [671, 226] width 8 height 8
click at [674, 222] on input "Press SPACE to select this row." at bounding box center [674, 222] width 0 height 0
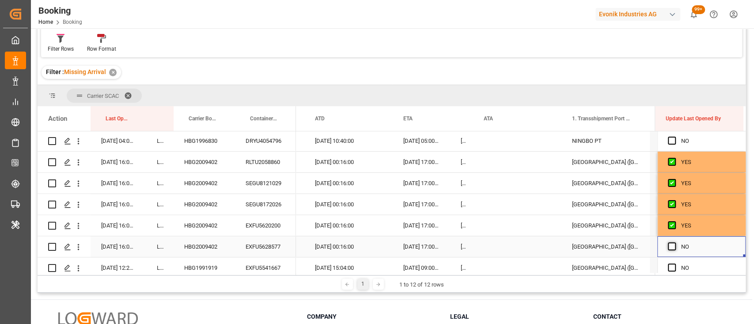
click at [667, 247] on span "Press SPACE to select this row." at bounding box center [671, 247] width 8 height 8
click at [674, 243] on input "Press SPACE to select this row." at bounding box center [674, 243] width 0 height 0
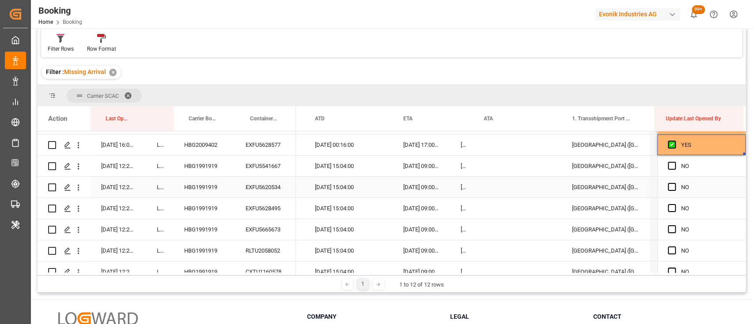
scroll to position [146, 0]
click at [207, 173] on div "HBG1991919" at bounding box center [203, 165] width 61 height 21
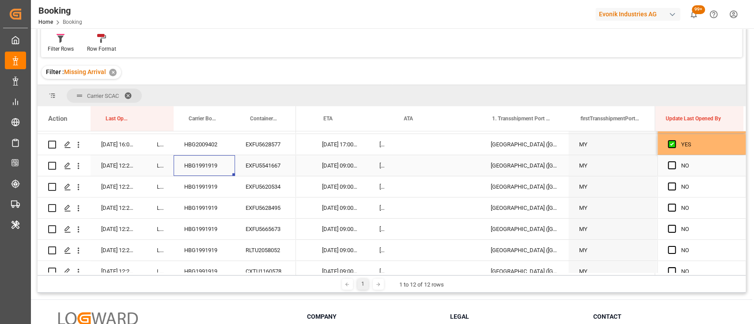
scroll to position [0, 8725]
click at [667, 165] on span "Press SPACE to select this row." at bounding box center [671, 166] width 8 height 8
click at [674, 162] on input "Press SPACE to select this row." at bounding box center [674, 162] width 0 height 0
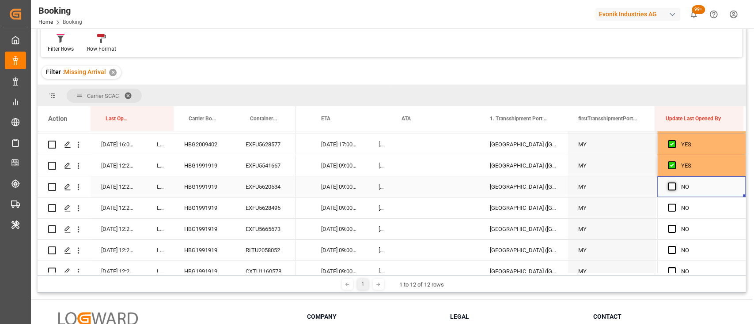
click at [668, 185] on span "Press SPACE to select this row." at bounding box center [671, 187] width 8 height 8
click at [674, 183] on input "Press SPACE to select this row." at bounding box center [674, 183] width 0 height 0
click at [667, 206] on span "Press SPACE to select this row." at bounding box center [671, 208] width 8 height 8
click at [674, 204] on input "Press SPACE to select this row." at bounding box center [674, 204] width 0 height 0
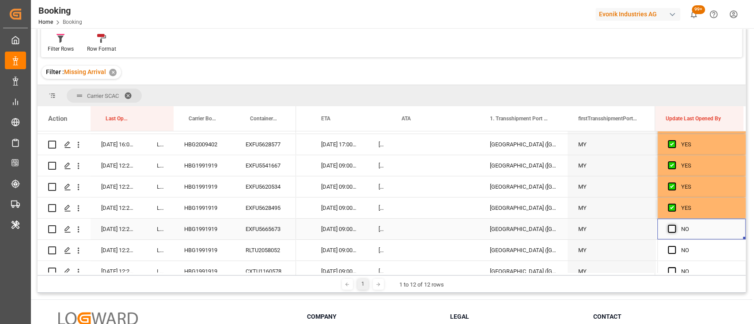
click at [667, 230] on span "Press SPACE to select this row." at bounding box center [671, 229] width 8 height 8
click at [674, 225] on input "Press SPACE to select this row." at bounding box center [674, 225] width 0 height 0
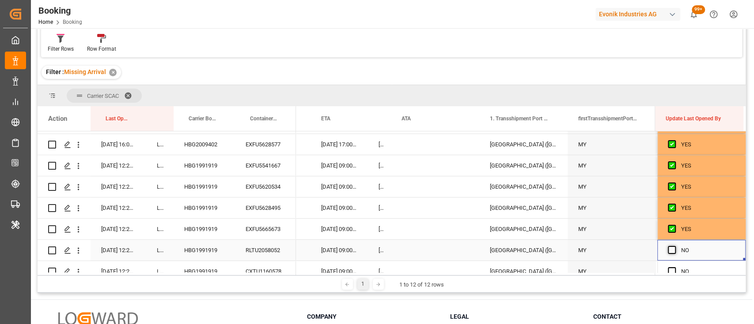
click at [667, 249] on span "Press SPACE to select this row." at bounding box center [671, 250] width 8 height 8
click at [674, 246] on input "Press SPACE to select this row." at bounding box center [674, 246] width 0 height 0
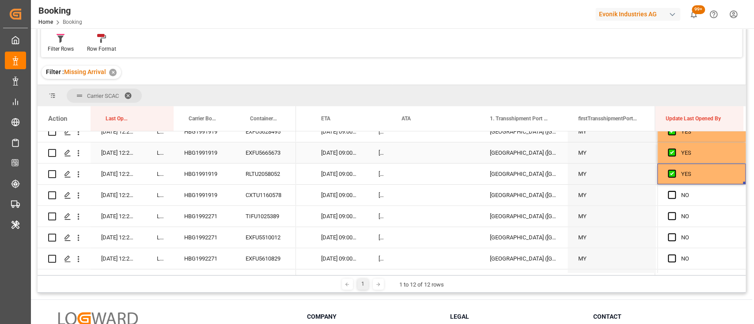
scroll to position [224, 0]
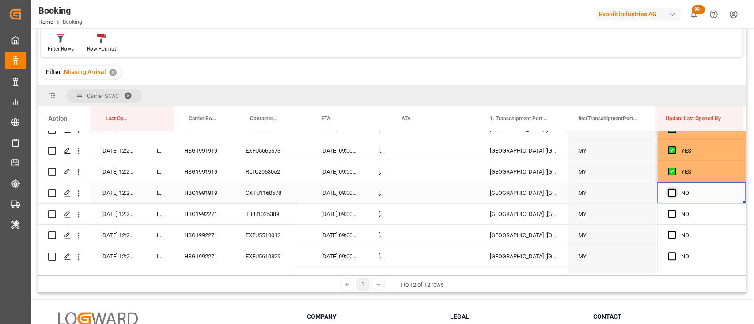
click at [670, 192] on span "Press SPACE to select this row." at bounding box center [671, 193] width 8 height 8
click at [674, 189] on input "Press SPACE to select this row." at bounding box center [674, 189] width 0 height 0
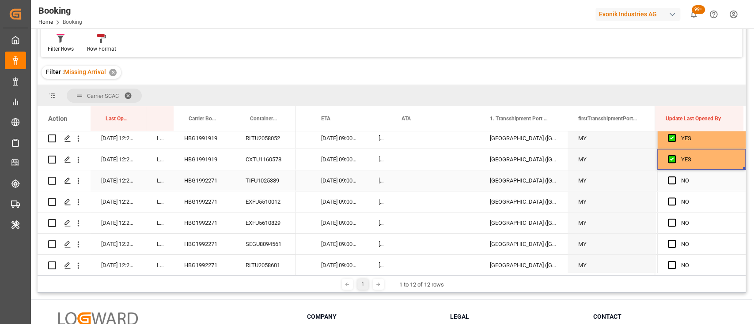
scroll to position [258, 0]
click at [209, 181] on div "HBG1992271" at bounding box center [203, 180] width 61 height 21
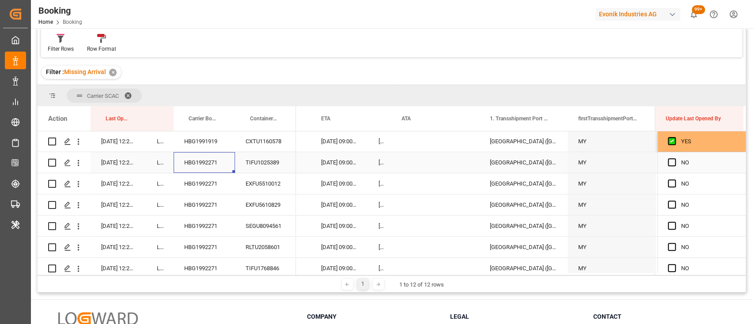
scroll to position [276, 0]
click at [669, 162] on span "Press SPACE to select this row." at bounding box center [671, 162] width 8 height 8
click at [674, 158] on input "Press SPACE to select this row." at bounding box center [674, 158] width 0 height 0
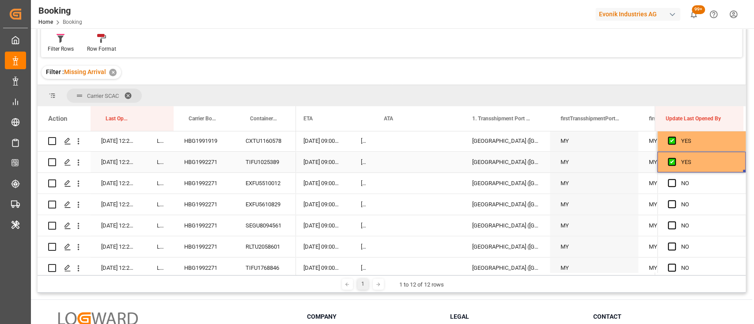
scroll to position [0, 8779]
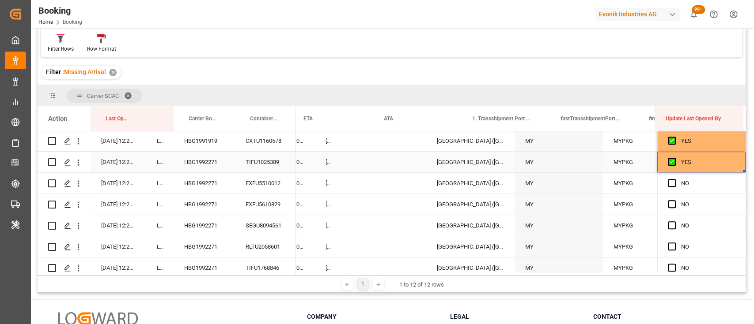
drag, startPoint x: 740, startPoint y: 171, endPoint x: 738, endPoint y: 253, distance: 81.3
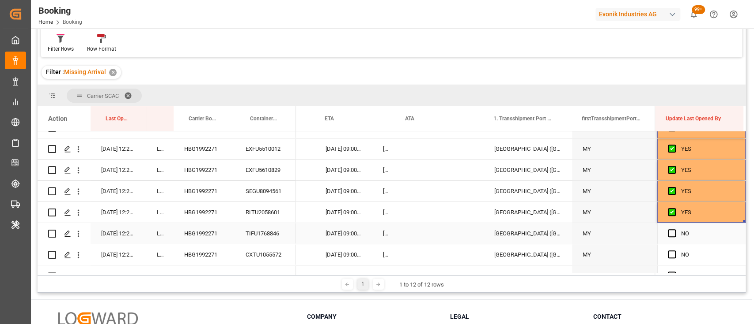
scroll to position [0, 8723]
click at [671, 232] on span "Press SPACE to select this row." at bounding box center [671, 234] width 8 height 8
click at [674, 230] on input "Press SPACE to select this row." at bounding box center [674, 230] width 0 height 0
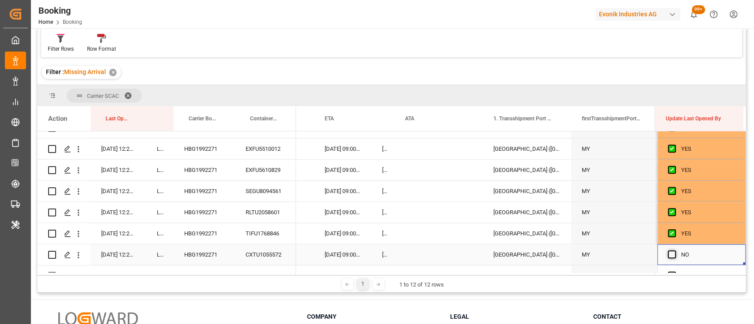
click at [671, 251] on span "Press SPACE to select this row." at bounding box center [671, 255] width 8 height 8
click at [674, 251] on input "Press SPACE to select this row." at bounding box center [674, 251] width 0 height 0
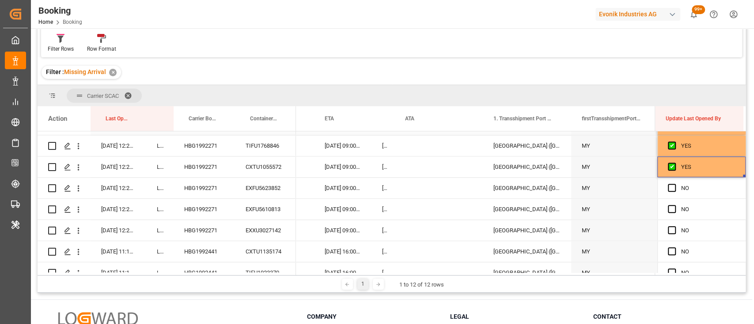
scroll to position [403, 0]
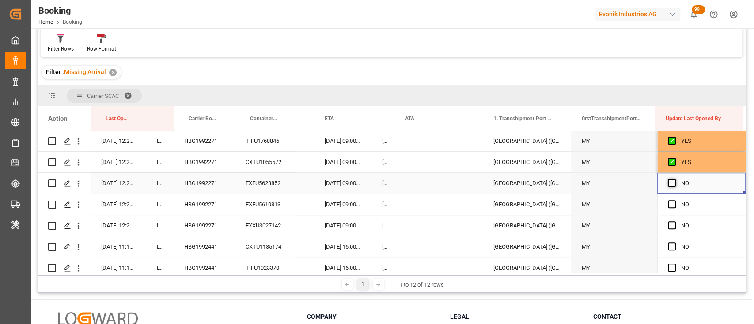
click at [667, 183] on span "Press SPACE to select this row." at bounding box center [671, 183] width 8 height 8
click at [674, 179] on input "Press SPACE to select this row." at bounding box center [674, 179] width 0 height 0
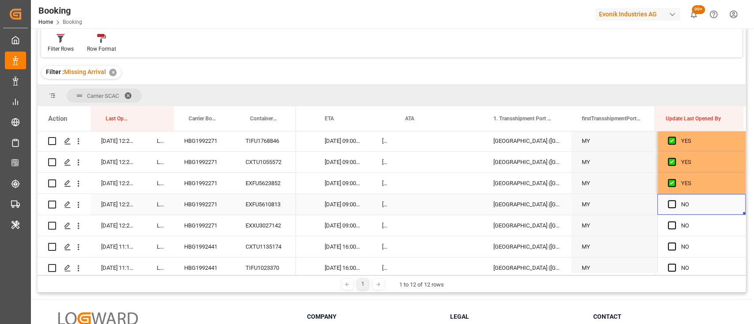
click at [667, 199] on div "Press SPACE to select this row." at bounding box center [673, 205] width 13 height 20
click at [667, 201] on span "Press SPACE to select this row." at bounding box center [671, 204] width 8 height 8
click at [674, 200] on input "Press SPACE to select this row." at bounding box center [674, 200] width 0 height 0
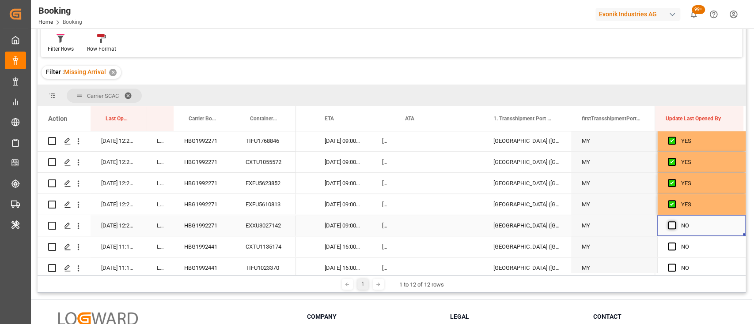
click at [667, 223] on span "Press SPACE to select this row." at bounding box center [671, 226] width 8 height 8
click at [674, 222] on input "Press SPACE to select this row." at bounding box center [674, 222] width 0 height 0
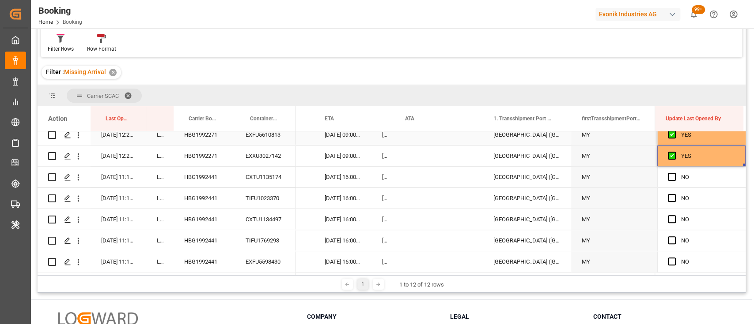
scroll to position [475, 0]
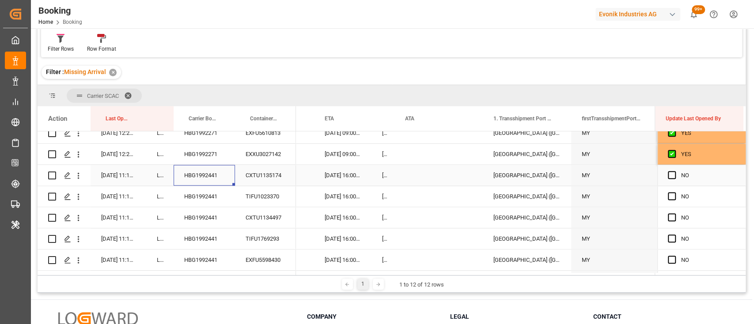
click at [206, 167] on div "HBG1992441" at bounding box center [203, 175] width 61 height 21
click at [667, 176] on span "Press SPACE to select this row." at bounding box center [671, 175] width 8 height 8
click at [674, 171] on input "Press SPACE to select this row." at bounding box center [674, 171] width 0 height 0
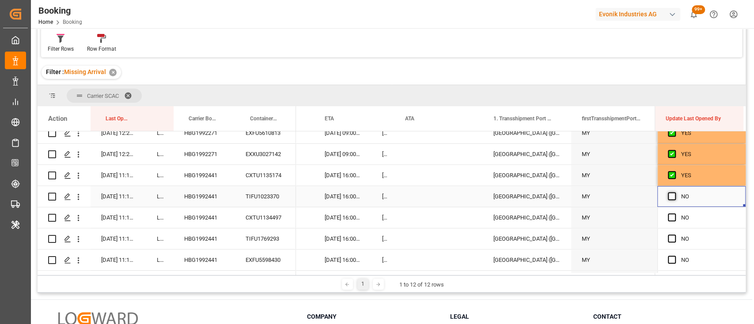
click at [671, 197] on span "Press SPACE to select this row." at bounding box center [671, 196] width 8 height 8
click at [674, 192] on input "Press SPACE to select this row." at bounding box center [674, 192] width 0 height 0
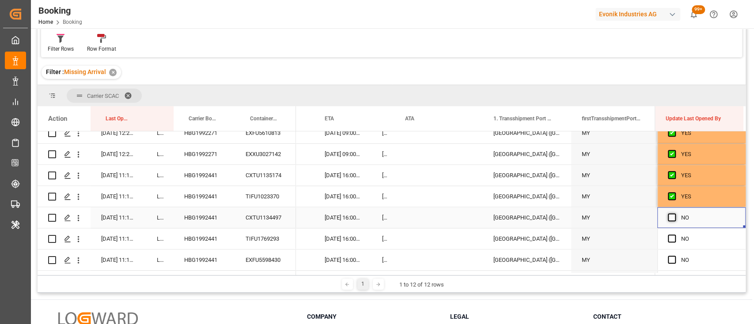
click at [668, 215] on span "Press SPACE to select this row." at bounding box center [671, 218] width 8 height 8
click at [674, 214] on input "Press SPACE to select this row." at bounding box center [674, 214] width 0 height 0
click at [667, 232] on div "Press SPACE to select this row." at bounding box center [673, 239] width 13 height 20
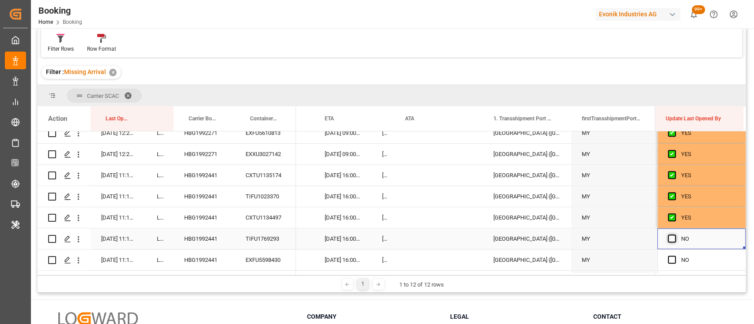
click at [670, 240] on span "Press SPACE to select this row." at bounding box center [671, 239] width 8 height 8
click at [674, 235] on input "Press SPACE to select this row." at bounding box center [674, 235] width 0 height 0
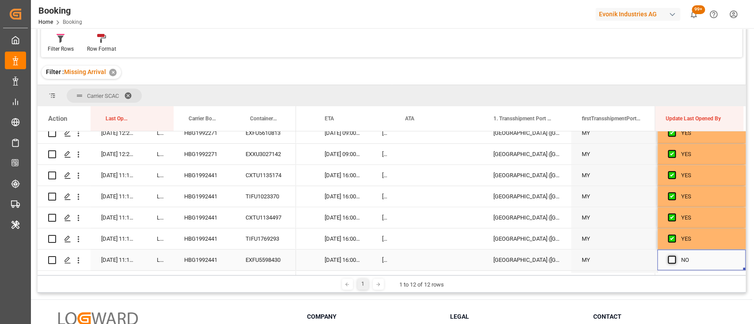
click at [668, 259] on span "Press SPACE to select this row." at bounding box center [671, 260] width 8 height 8
click at [674, 256] on input "Press SPACE to select this row." at bounding box center [674, 256] width 0 height 0
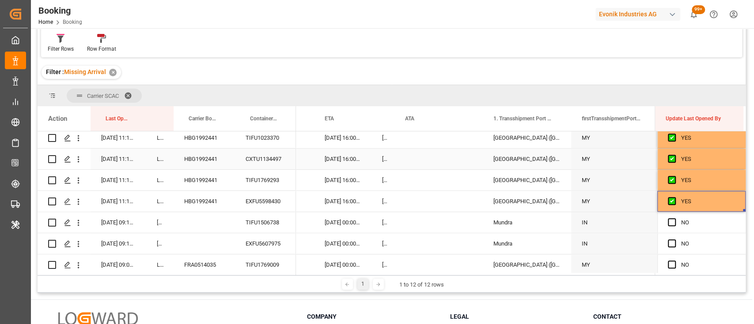
scroll to position [546, 0]
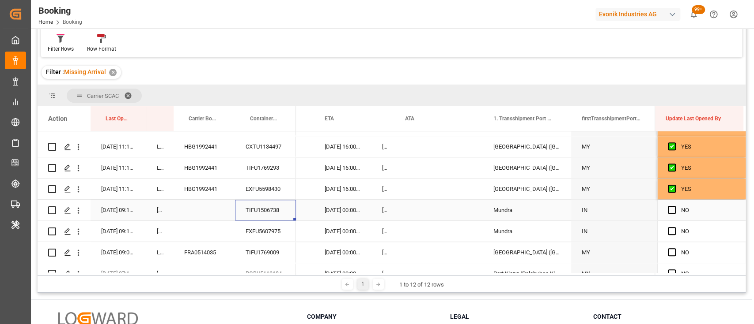
click at [268, 208] on div "TIFU1506738" at bounding box center [265, 210] width 61 height 21
click at [80, 211] on icon "open menu" at bounding box center [78, 210] width 9 height 9
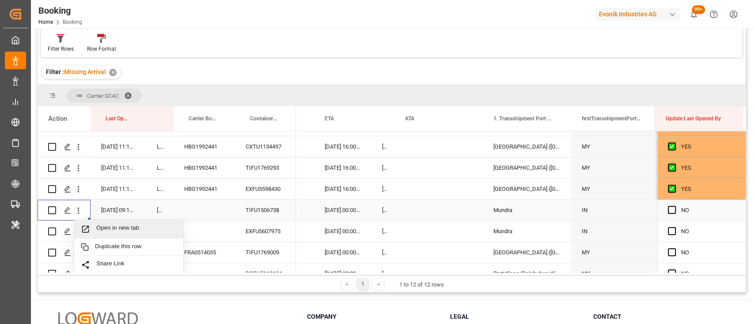
click at [112, 226] on span "Open in new tab" at bounding box center [136, 229] width 80 height 9
click at [80, 234] on icon "open menu" at bounding box center [78, 231] width 9 height 9
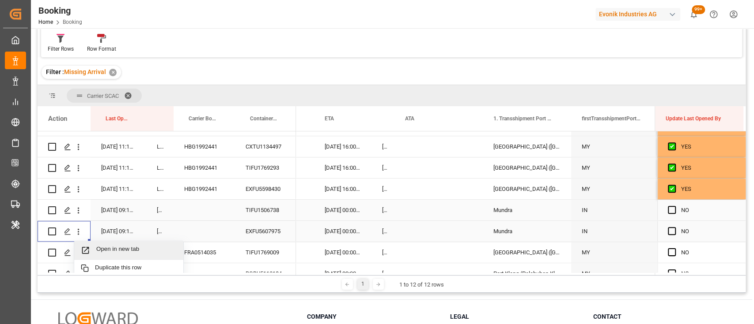
click at [106, 252] on span "Open in new tab" at bounding box center [136, 250] width 80 height 9
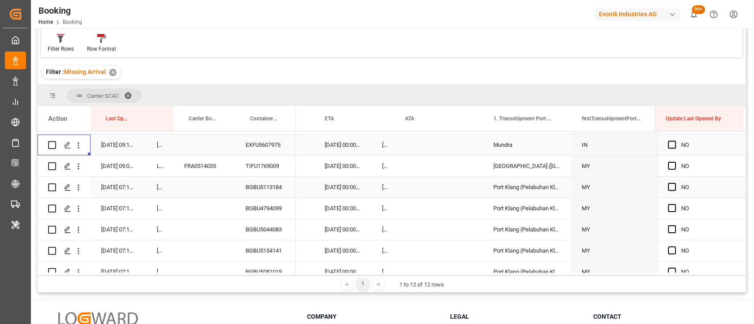
scroll to position [634, 0]
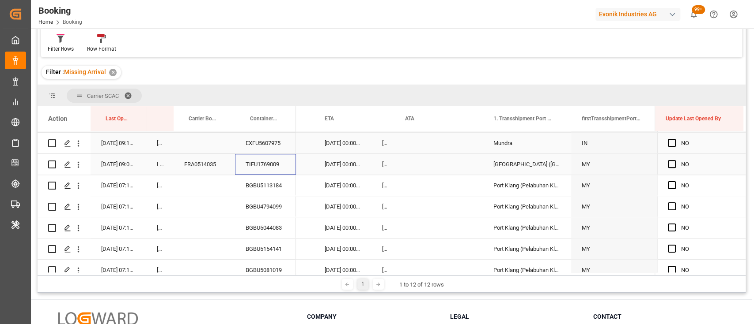
click at [265, 165] on div "TIFU1769009" at bounding box center [265, 164] width 61 height 21
click at [668, 163] on span "Press SPACE to select this row." at bounding box center [671, 164] width 8 height 8
click at [674, 160] on input "Press SPACE to select this row." at bounding box center [674, 160] width 0 height 0
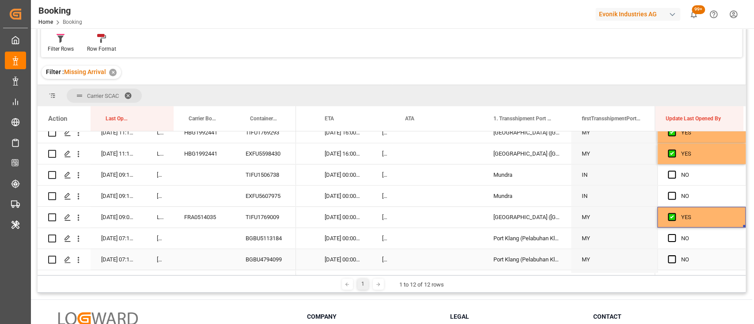
scroll to position [592, 0]
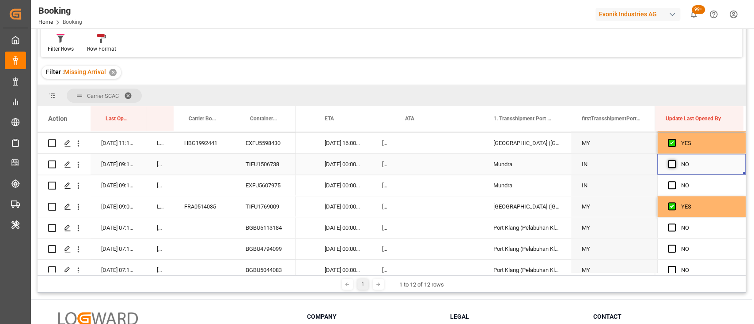
click at [669, 164] on span "Press SPACE to select this row." at bounding box center [671, 164] width 8 height 8
click at [674, 160] on input "Press SPACE to select this row." at bounding box center [674, 160] width 0 height 0
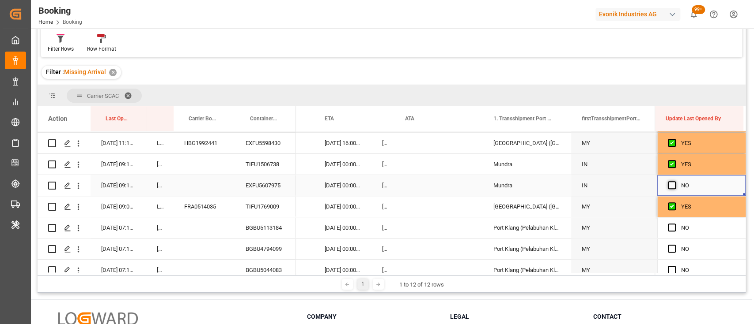
click at [667, 182] on span "Press SPACE to select this row." at bounding box center [671, 185] width 8 height 8
click at [674, 181] on input "Press SPACE to select this row." at bounding box center [674, 181] width 0 height 0
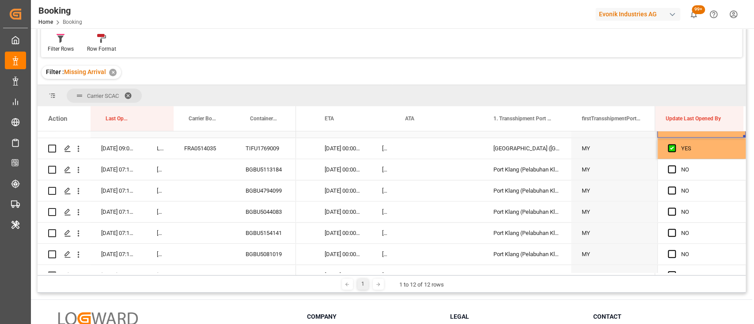
scroll to position [651, 0]
click at [265, 169] on div "BGBU5113184" at bounding box center [265, 169] width 61 height 21
click at [667, 171] on span "Press SPACE to select this row." at bounding box center [671, 169] width 8 height 8
click at [674, 165] on input "Press SPACE to select this row." at bounding box center [674, 165] width 0 height 0
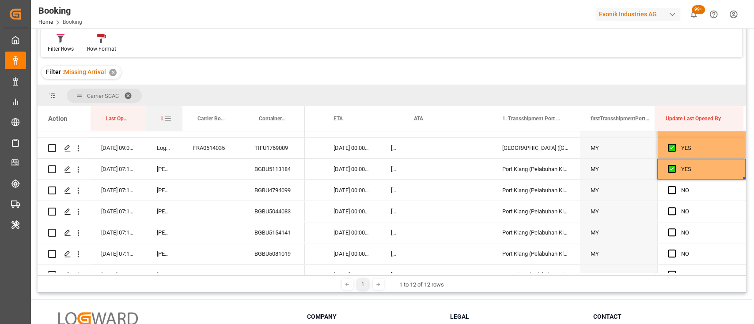
drag, startPoint x: 171, startPoint y: 120, endPoint x: 180, endPoint y: 122, distance: 8.8
click at [180, 122] on div "Last Opened By" at bounding box center [164, 118] width 36 height 25
click at [681, 199] on div "NO" at bounding box center [708, 191] width 54 height 20
click at [671, 192] on span "Press SPACE to select this row." at bounding box center [671, 190] width 8 height 8
click at [674, 186] on input "Press SPACE to select this row." at bounding box center [674, 186] width 0 height 0
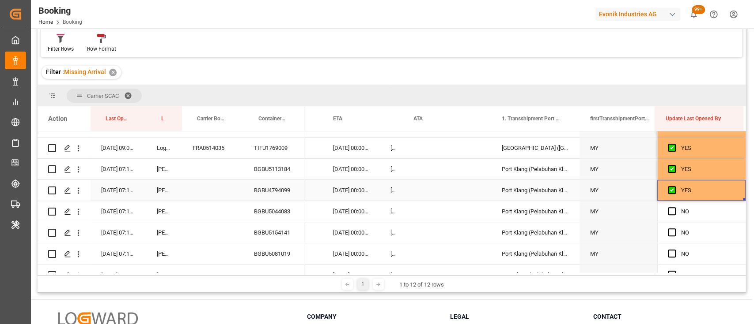
scroll to position [0, 8758]
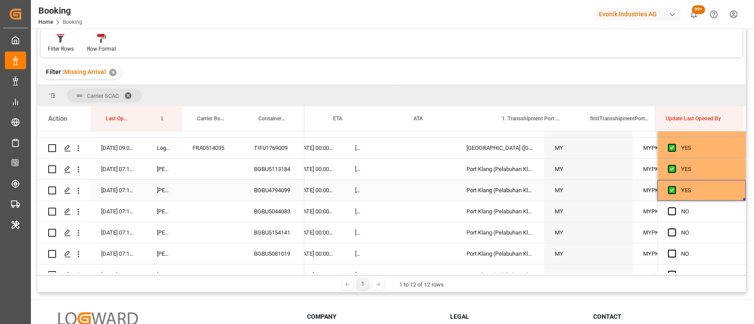
drag, startPoint x: 740, startPoint y: 199, endPoint x: 743, endPoint y: 261, distance: 62.7
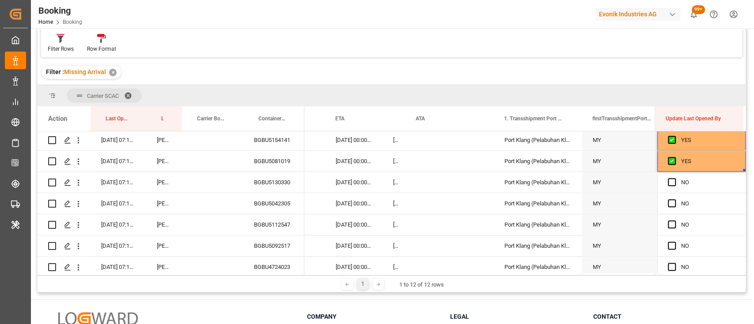
scroll to position [744, 0]
click at [672, 185] on span "Press SPACE to select this row." at bounding box center [671, 182] width 8 height 8
click at [674, 178] on input "Press SPACE to select this row." at bounding box center [674, 178] width 0 height 0
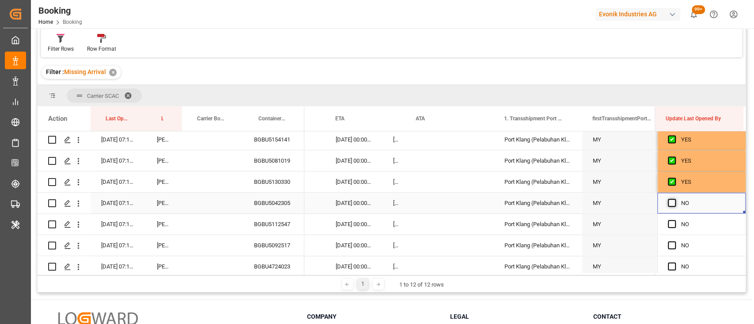
click at [671, 203] on span "Press SPACE to select this row." at bounding box center [671, 203] width 8 height 8
click at [674, 199] on input "Press SPACE to select this row." at bounding box center [674, 199] width 0 height 0
click at [671, 227] on span "Press SPACE to select this row." at bounding box center [671, 224] width 8 height 8
click at [674, 220] on input "Press SPACE to select this row." at bounding box center [674, 220] width 0 height 0
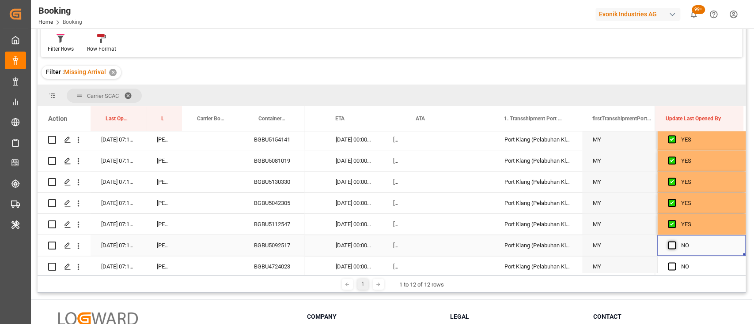
click at [667, 245] on span "Press SPACE to select this row." at bounding box center [671, 245] width 8 height 8
click at [674, 241] on input "Press SPACE to select this row." at bounding box center [674, 241] width 0 height 0
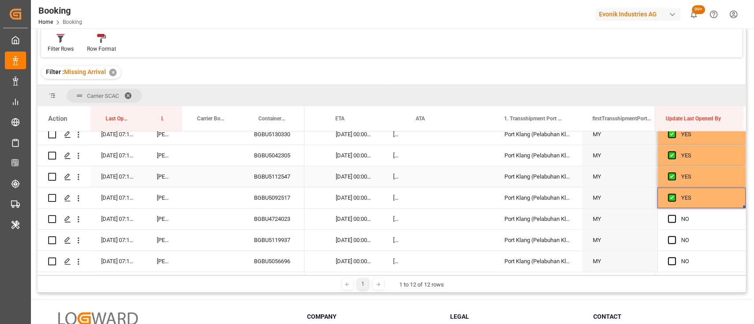
scroll to position [798, 0]
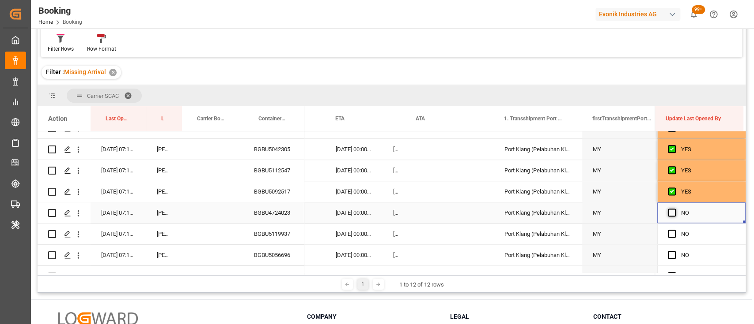
click at [668, 209] on span "Press SPACE to select this row." at bounding box center [671, 213] width 8 height 8
click at [674, 209] on input "Press SPACE to select this row." at bounding box center [674, 209] width 0 height 0
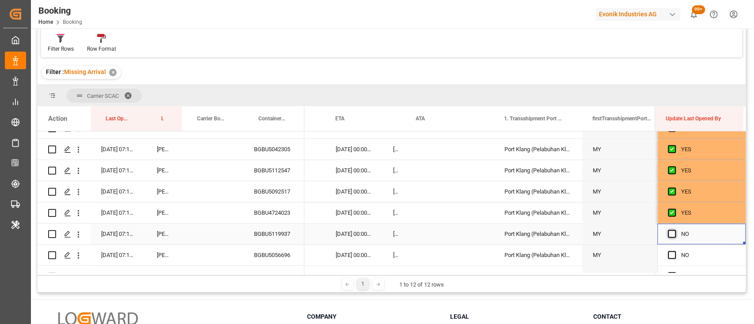
click at [667, 234] on span "Press SPACE to select this row." at bounding box center [671, 234] width 8 height 8
click at [674, 230] on input "Press SPACE to select this row." at bounding box center [674, 230] width 0 height 0
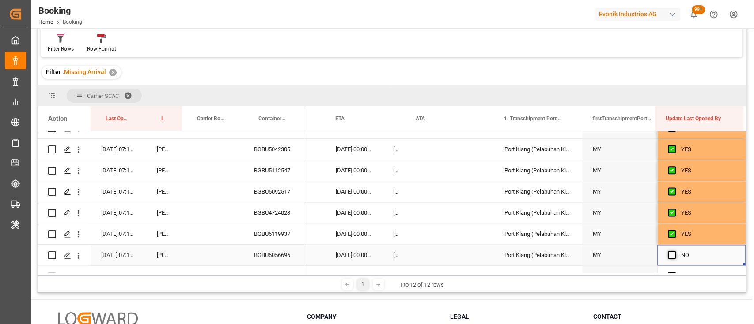
click at [668, 254] on span "Press SPACE to select this row." at bounding box center [671, 255] width 8 height 8
click at [674, 251] on input "Press SPACE to select this row." at bounding box center [674, 251] width 0 height 0
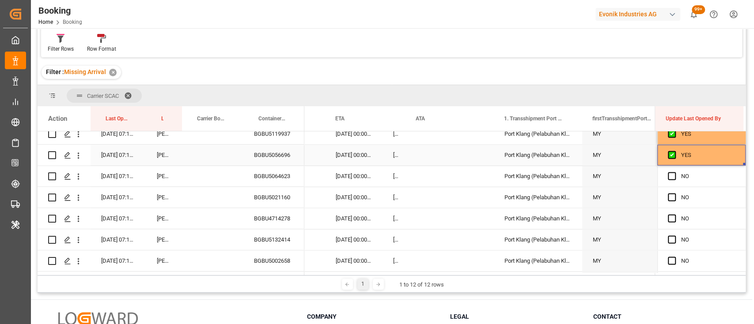
scroll to position [899, 0]
click at [671, 175] on span "Press SPACE to select this row." at bounding box center [671, 175] width 8 height 8
click at [674, 171] on input "Press SPACE to select this row." at bounding box center [674, 171] width 0 height 0
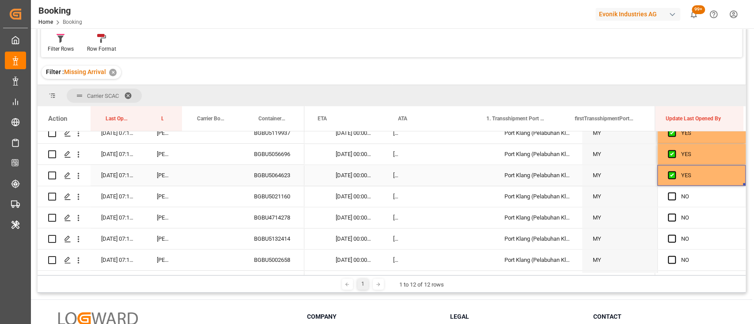
scroll to position [0, 8738]
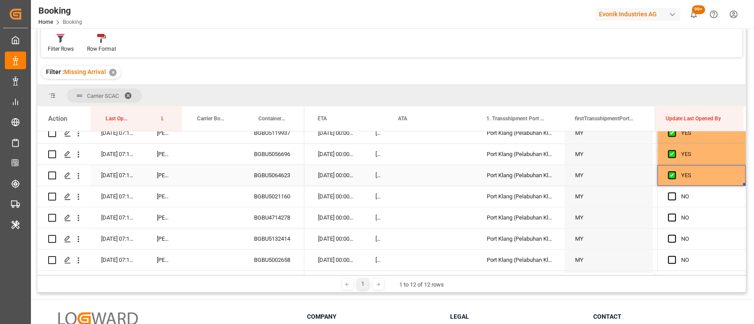
drag, startPoint x: 740, startPoint y: 183, endPoint x: 730, endPoint y: 267, distance: 84.0
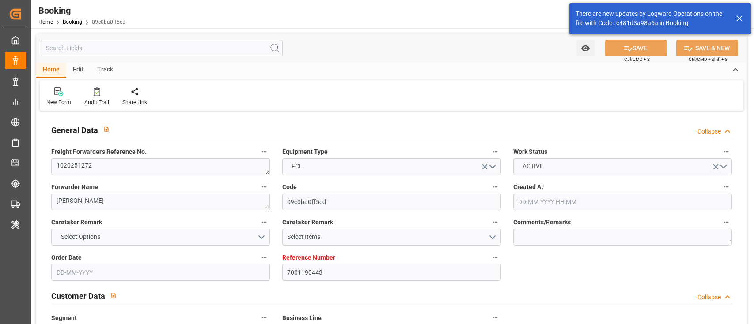
type input "[DATE] 06:19"
type input "[DATE]"
type input "[DATE] 00:00"
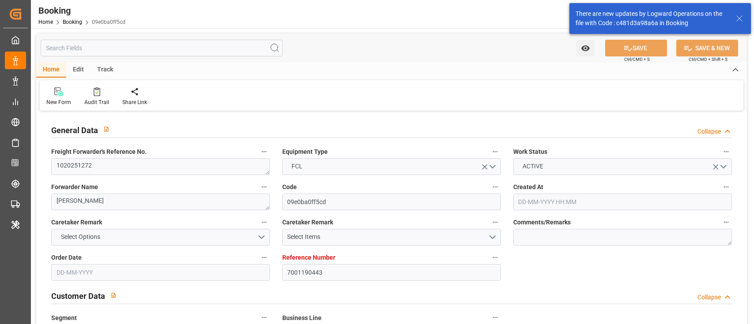
type input "[DATE] 00:00"
type input "[DATE] 10:40"
type input "[DATE] 18:51"
type input "[DATE] 05:00"
type input "[DATE] 00:00"
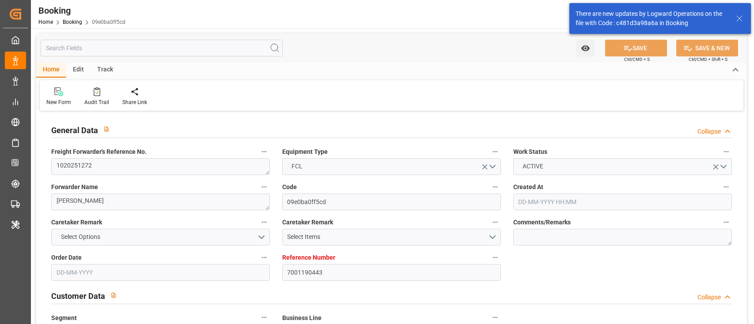
type input "[DATE] 11:00"
type input "[DATE] 00:00"
type input "[DATE] 11:00"
type input "[DATE] 18:00"
type input "[DATE] 00:00"
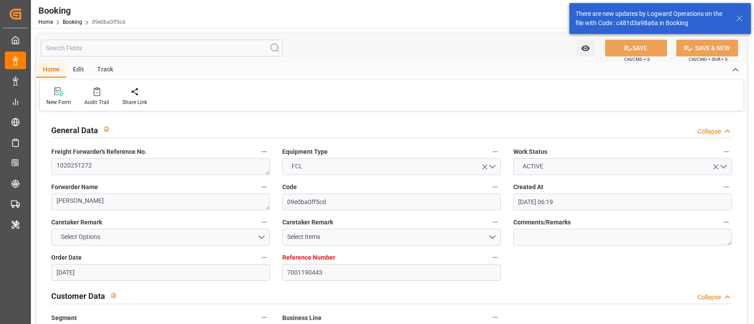
type input "[DATE] 00:00"
type input "[DATE]"
type input "[DATE] 04:02"
type input "[DATE]"
type input "[DATE] 16:13"
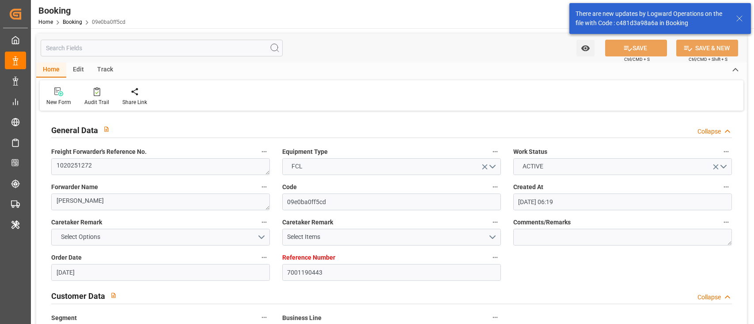
type input "[DATE] 06:51"
type input "[DATE] 11:30"
type input "[DATE] 11:00"
type input "[DATE] 19:49"
type input "[DATE] 08:21"
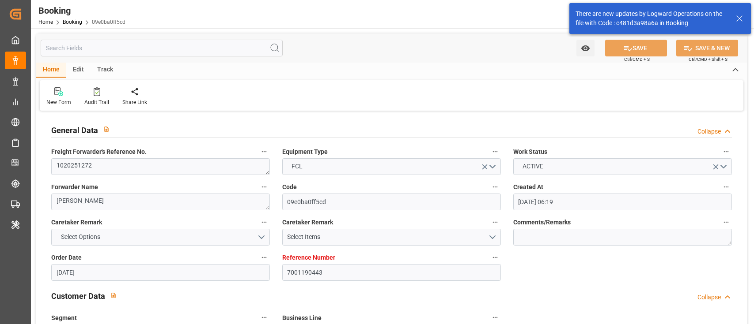
type input "[DATE] 21:12"
type input "[DATE] 21:09"
type input "[DATE] 18:00"
type input "[DATE] 05:00"
type input "[DATE] 13:38"
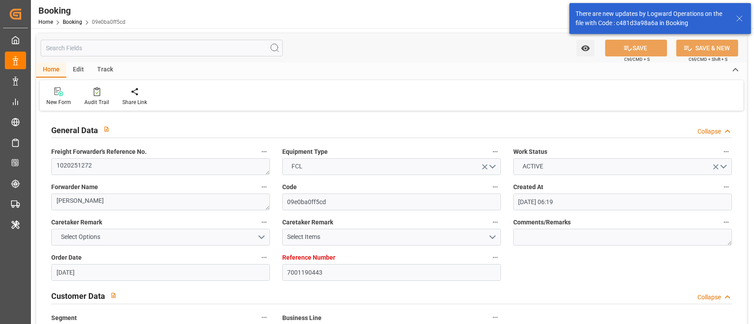
type input "[DATE] 13:38"
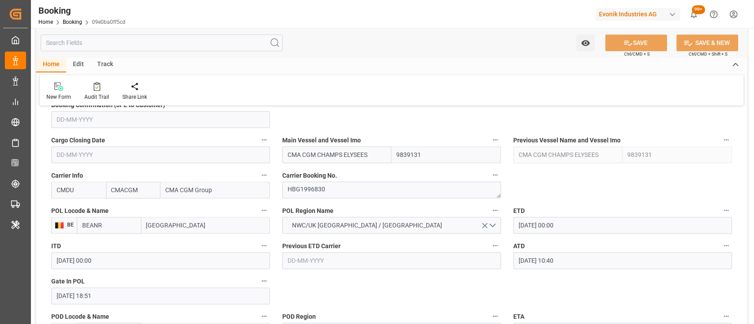
scroll to position [613, 0]
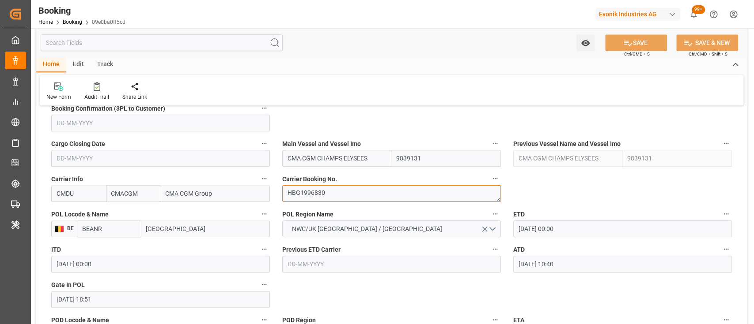
click at [314, 196] on textarea "HBG1996830" at bounding box center [391, 193] width 219 height 17
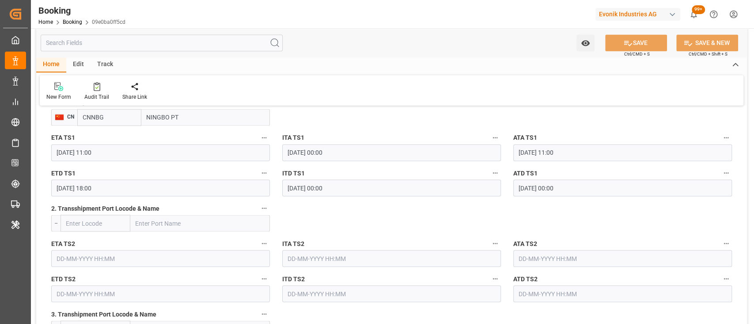
scroll to position [1152, 0]
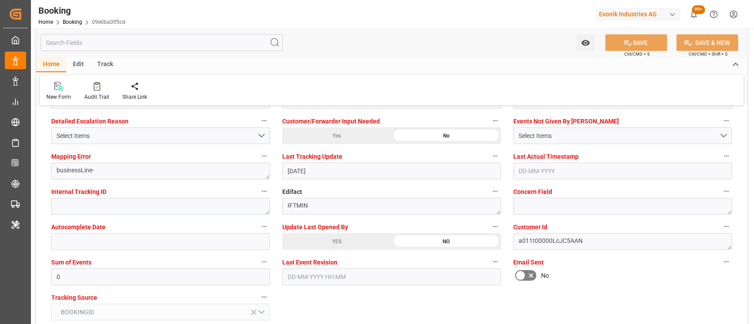
scroll to position [1690, 0]
click at [328, 234] on div "YES" at bounding box center [336, 240] width 109 height 17
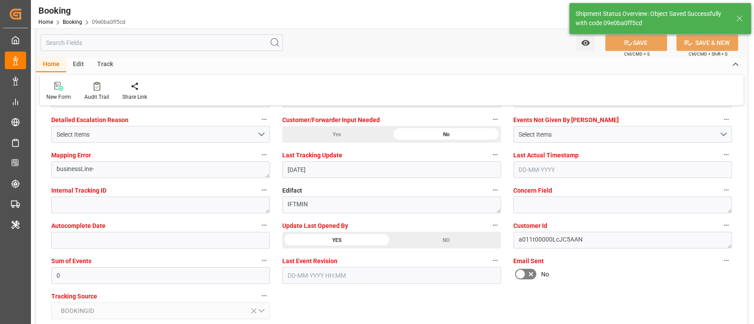
type textarea "shaini ghorai"
type input "18-09-2025 05:36"
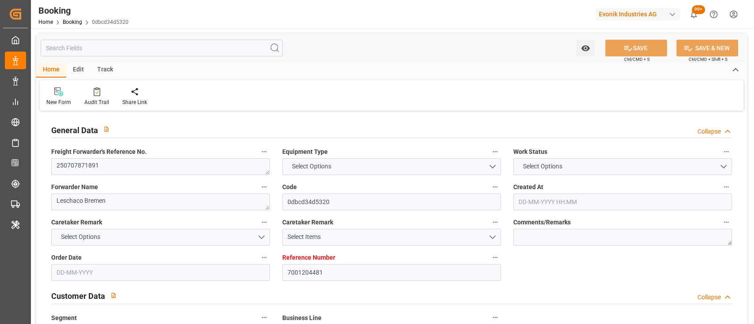
type input "7001204481"
type input "9631967"
type input "CMACGM"
type input "CMA CGM Group"
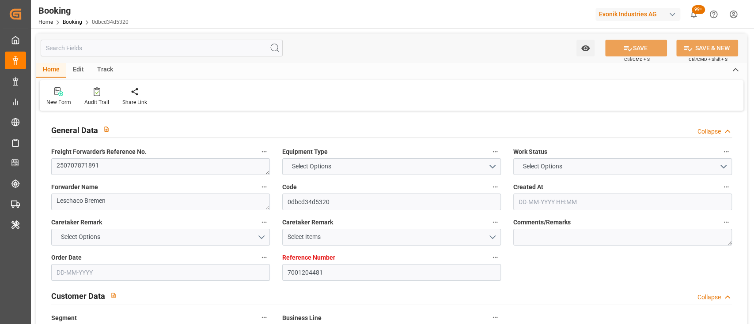
type input "NLRTM"
type input "IDBDJ"
type input "MYPKG"
type input "IDJKT"
type input "0"
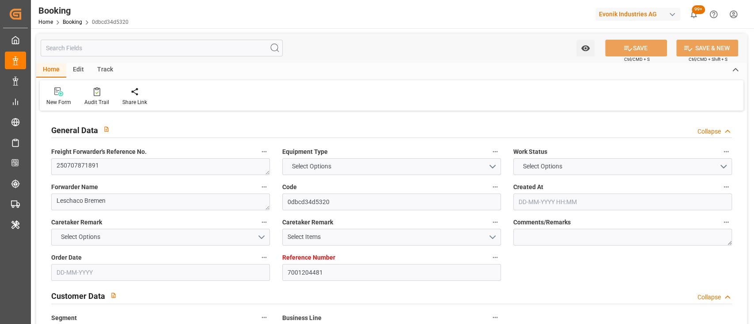
type input "NLRTM"
type input "IDBDJ"
type input "9326421"
type input "9410739"
type input "9810082"
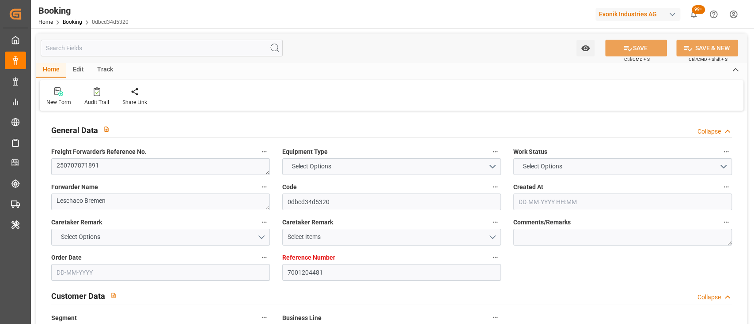
type input "[DATE] 10:14"
type input "[DATE]"
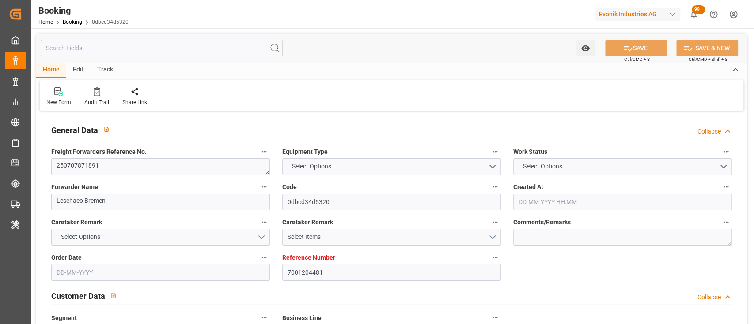
type input "[DATE]"
type input "[DATE] 00:00"
type input "[DATE] 00:16"
type input "[DATE] 10:46"
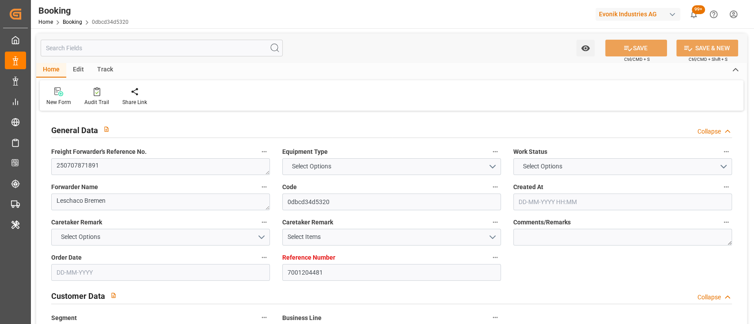
type input "[DATE] 17:00"
type input "[DATE] 00:00"
type input "[DATE] 14:00"
type input "[DATE] 00:00"
type input "[DATE] 20:36"
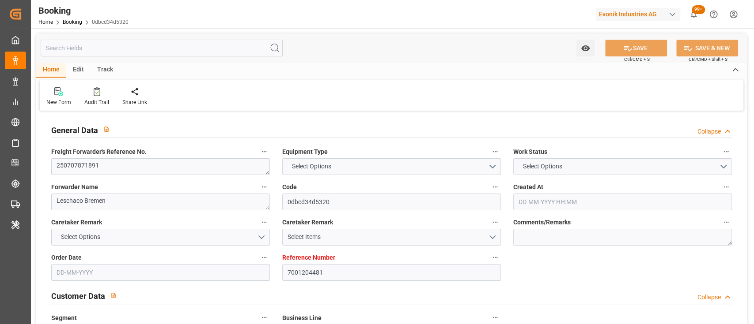
type input "[DATE] 06:00"
type input "[DATE] 00:00"
type input "[DATE] 06:00"
type input "[DATE] 08:00"
type input "[DATE] 00:00"
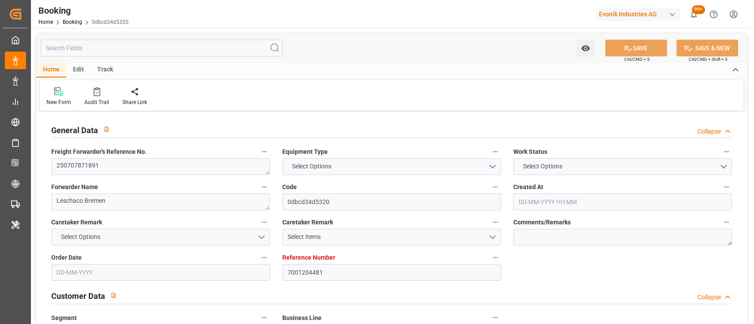
type input "06-09-2025 08:00"
type input "11-09-2025 14:00"
type input "09-09-2025 00:00"
type input "12-09-2025 00:00"
type input "18-08-2025"
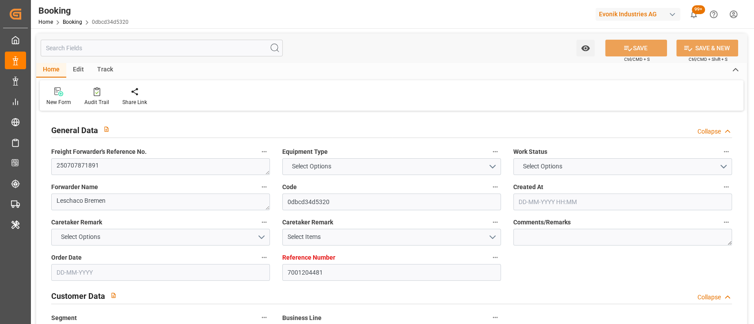
type input "17-09-2025 16:05"
type input "17-09-2025"
type input "20-07-2025 03:31"
type input "21-07-2025 02:03"
type input "30-08-2025 14:00"
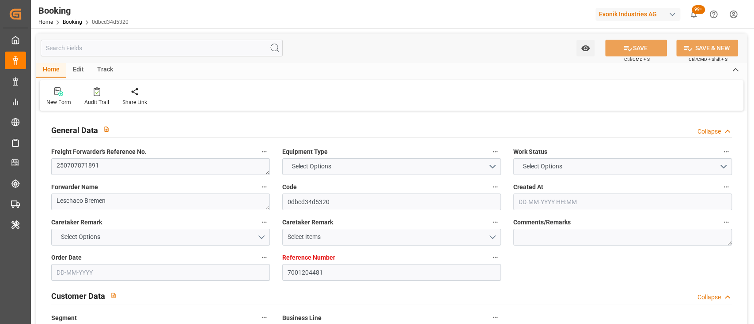
type input "30-08-2025 12:32"
type input "30-08-2025 23:02"
type input "31-08-2025 07:30"
type input "03-09-2025 05:56"
type input "03-09-2025 06:00"
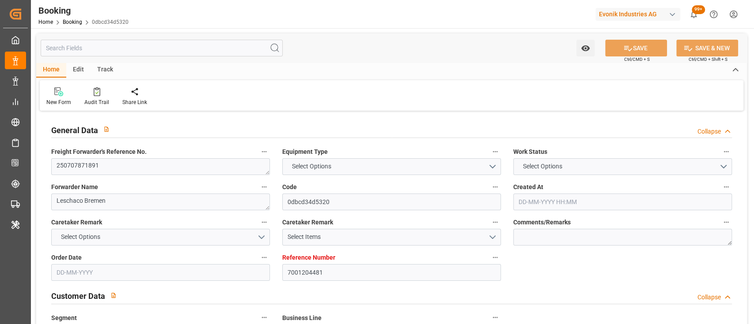
type input "03-09-2025 11:01"
type input "06-09-2025 08:00"
type input "06-09-2025 07:27"
type input "06-09-2025 18:04"
type input "06-09-2025 18:09"
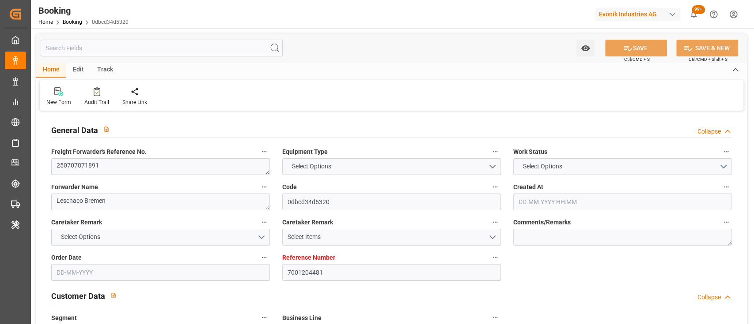
type input "12-09-2025 09:00"
type input "11-09-2025 14:00"
type input "12-09-2025 09:14"
type input "14-09-2025 17:00"
type input "15-09-2025 13:23"
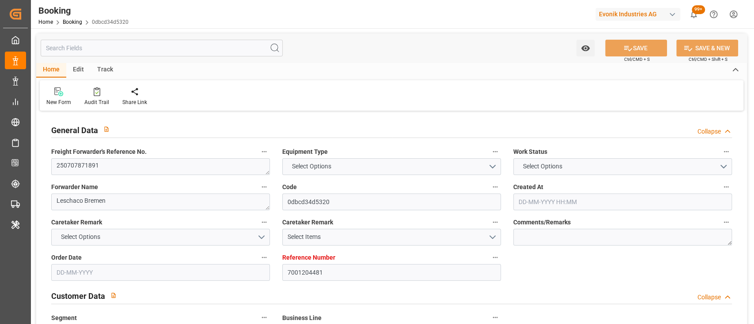
type input "15-09-2025 18:56"
type input "19-09-2025 18:56"
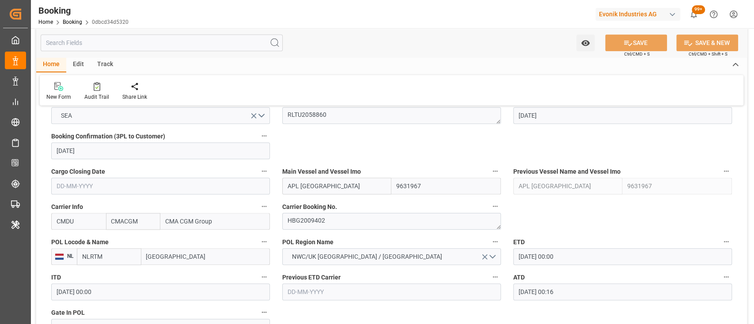
scroll to position [590, 0]
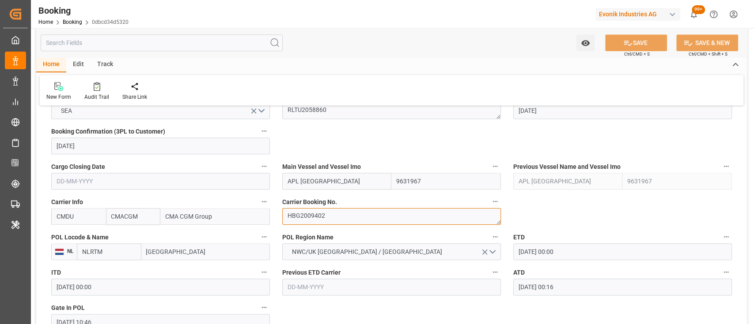
click at [325, 209] on textarea "HBG2009402" at bounding box center [391, 216] width 219 height 17
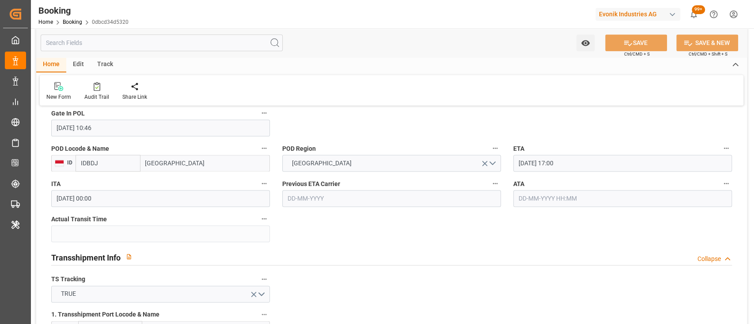
scroll to position [785, 0]
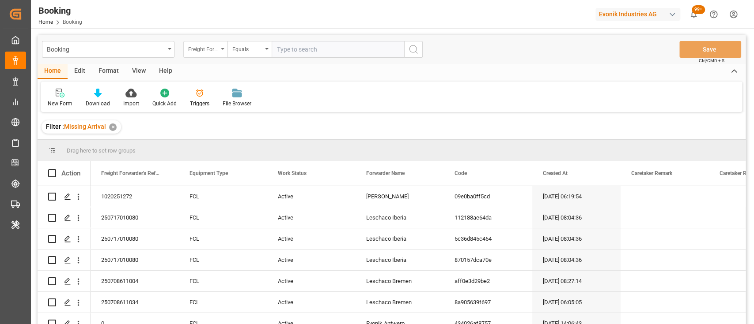
click at [222, 49] on icon "open menu" at bounding box center [223, 49] width 4 height 2
type input "carrier boo"
click at [230, 95] on div "Carrier Booking No." at bounding box center [250, 90] width 132 height 19
drag, startPoint x: 312, startPoint y: 40, endPoint x: 318, endPoint y: 45, distance: 7.5
click at [318, 45] on div "Booking Carrier Booking No. Equals Save Ctrl/CMD + S" at bounding box center [392, 49] width 708 height 29
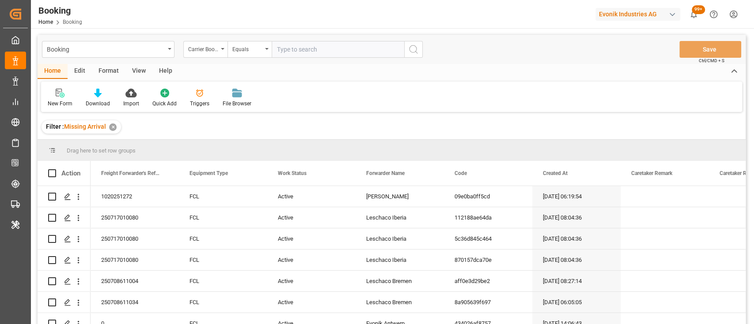
click at [318, 45] on input "text" at bounding box center [337, 49] width 132 height 17
paste input "HBG2009402"
type input "HBG2009402"
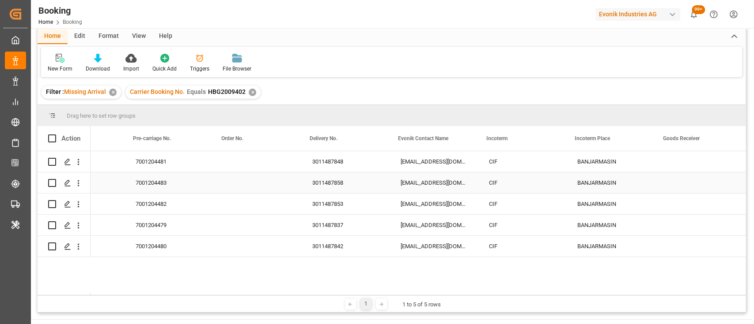
scroll to position [0, 1206]
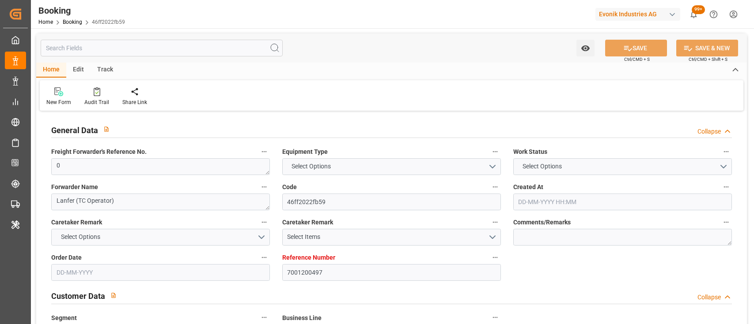
type input "7001200497"
type input "9461879"
type input "CMACGM"
type input "CMA CGM Group"
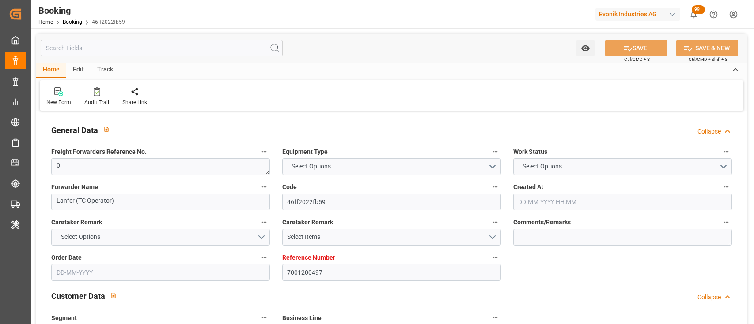
type input "NLRTM"
type input "INHZA"
type input "INMUN"
type input "0"
type input "[DATE] 11:48"
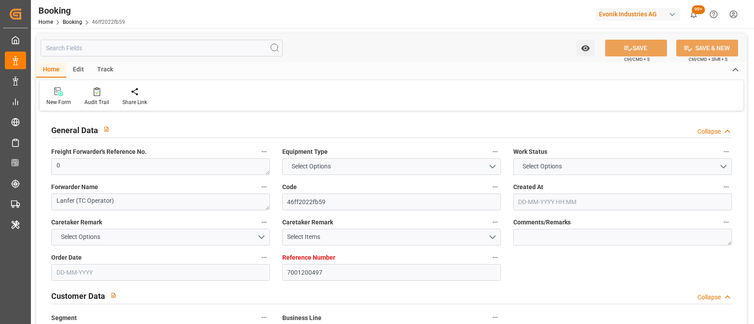
type input "[DATE]"
type input "[DATE] 00:00"
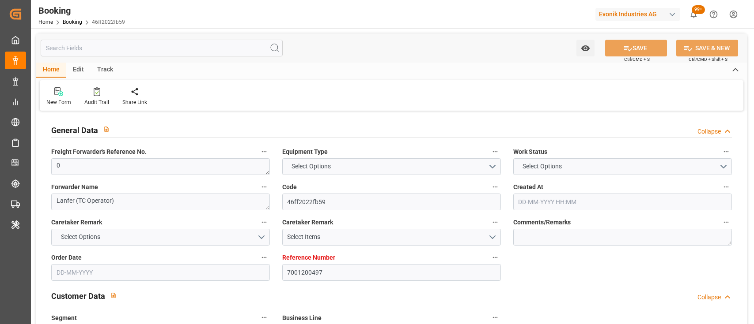
type input "[DATE] 00:00"
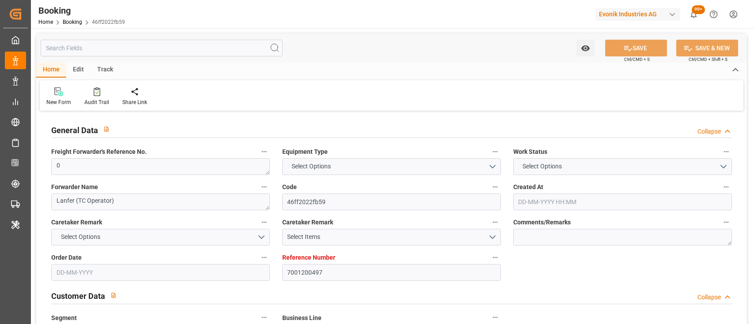
type input "[DATE] 00:00"
type input "[DATE]"
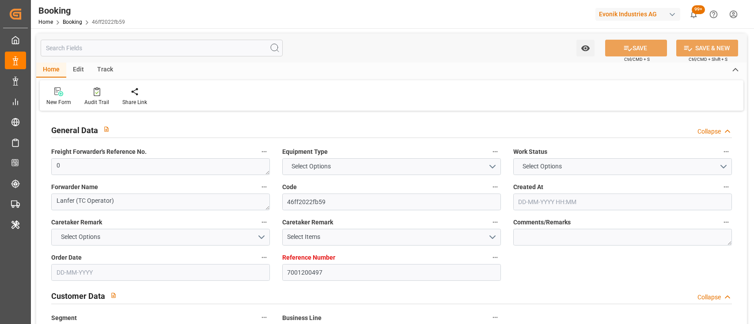
type input "[DATE] 09:14"
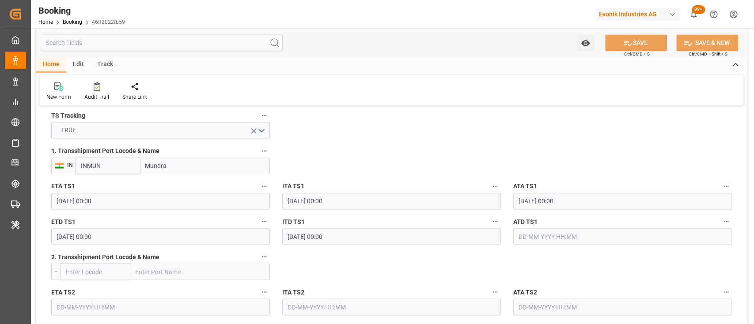
scroll to position [949, 0]
click at [63, 236] on input "[DATE] 00:00" at bounding box center [160, 236] width 219 height 17
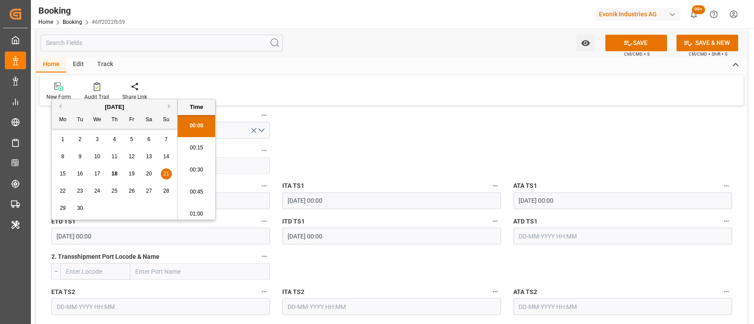
type input "[DATE] 00:00"
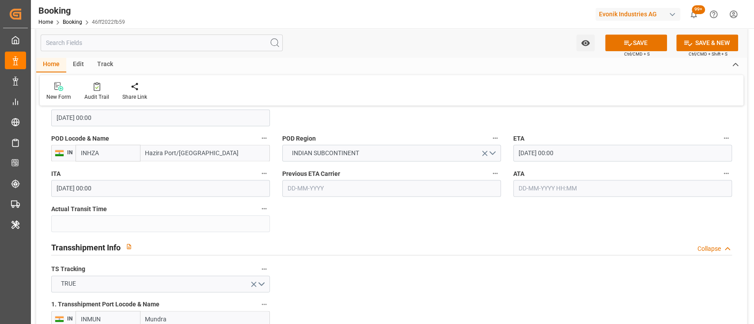
scroll to position [794, 0]
click at [516, 152] on input "[DATE] 00:00" at bounding box center [622, 153] width 219 height 17
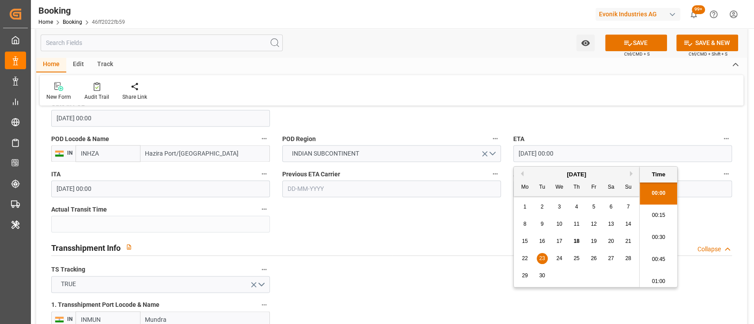
type input "[DATE] 00:00"
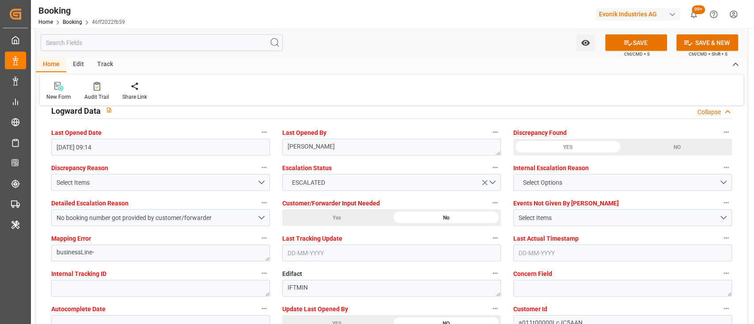
scroll to position [1607, 0]
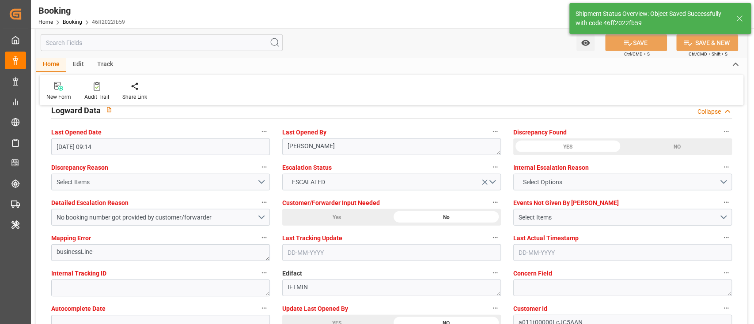
type textarea "[PERSON_NAME]"
type input "18-09-2025 05:47"
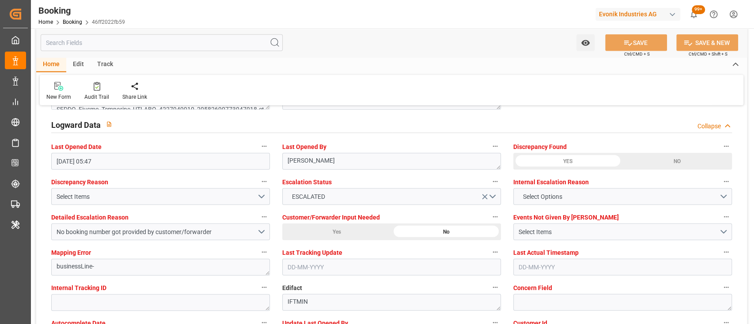
scroll to position [1592, 0]
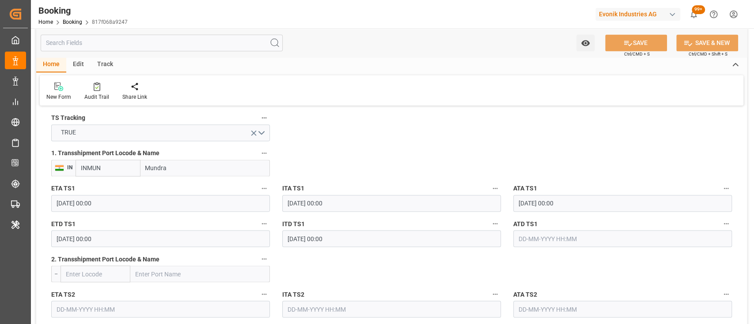
scroll to position [946, 0]
click at [60, 237] on input "[DATE] 00:00" at bounding box center [160, 238] width 219 height 17
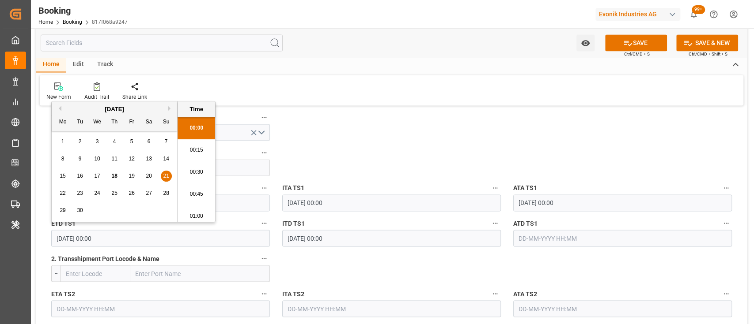
type input "[DATE] 00:00"
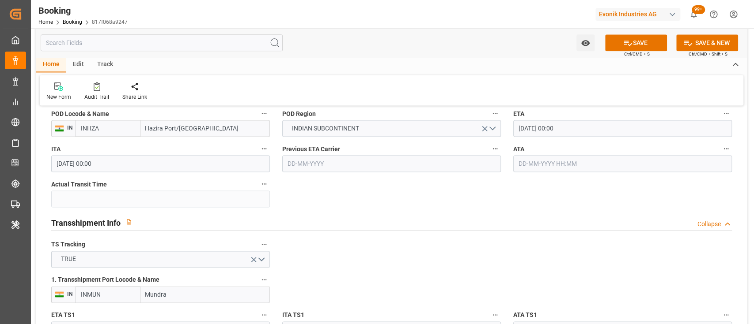
scroll to position [816, 0]
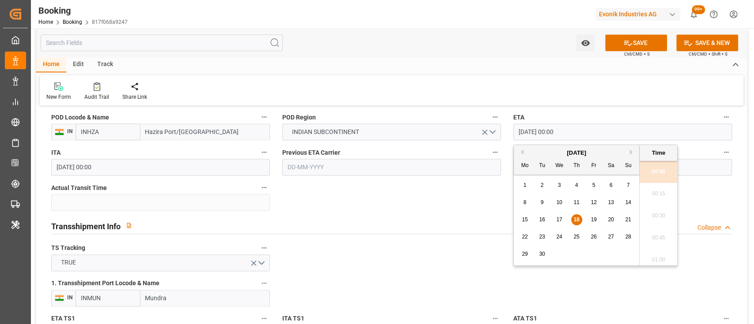
click at [523, 128] on input "[DATE] 00:00" at bounding box center [622, 132] width 219 height 17
type input "[DATE] 00:00"
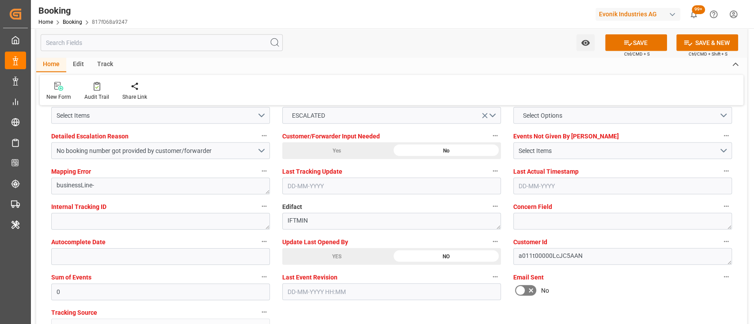
scroll to position [1679, 0]
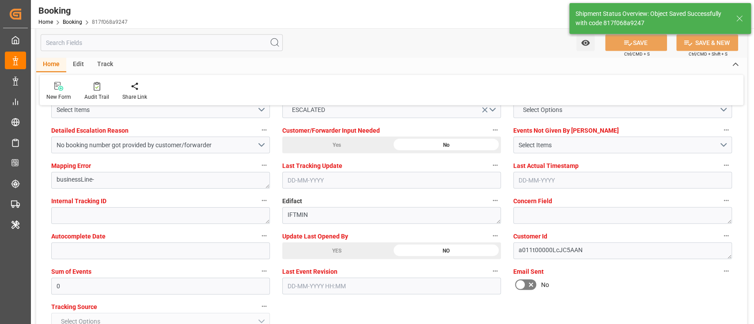
type textarea "[PERSON_NAME]"
type input "[DATE] 05:48"
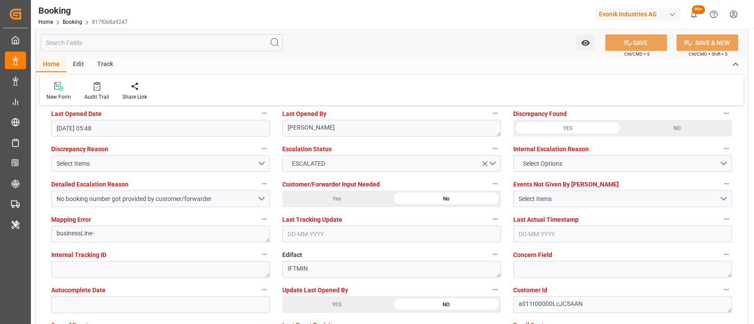
scroll to position [1625, 0]
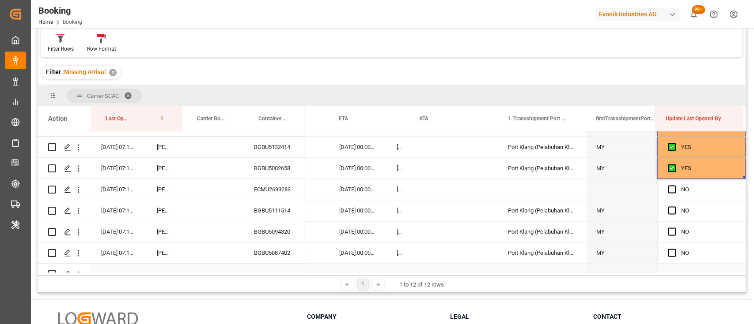
scroll to position [990, 0]
click at [284, 176] on div "BGBU5002658" at bounding box center [273, 169] width 61 height 21
click at [281, 191] on div "ECMU2693283" at bounding box center [273, 190] width 61 height 21
click at [76, 191] on icon "open menu" at bounding box center [78, 190] width 9 height 9
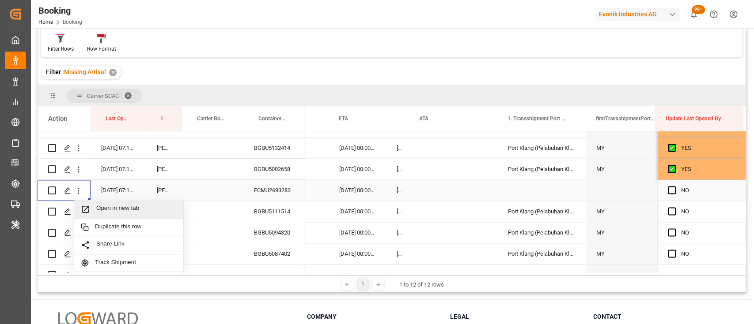
click at [119, 213] on span "Open in new tab" at bounding box center [136, 209] width 80 height 9
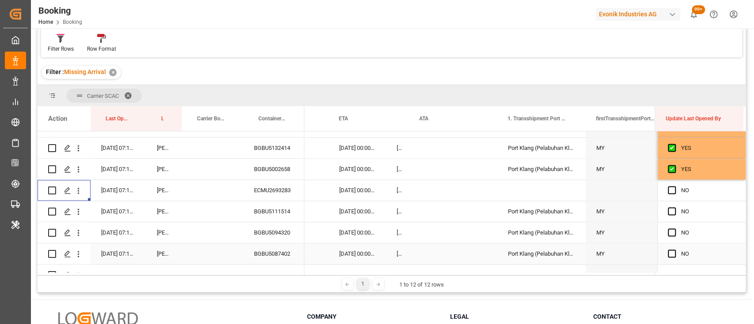
click at [381, 252] on div "25-08-2025 00:00:00" at bounding box center [356, 254] width 57 height 21
click at [667, 190] on span "Press SPACE to select this row." at bounding box center [671, 190] width 8 height 8
click at [674, 186] on input "Press SPACE to select this row." at bounding box center [674, 186] width 0 height 0
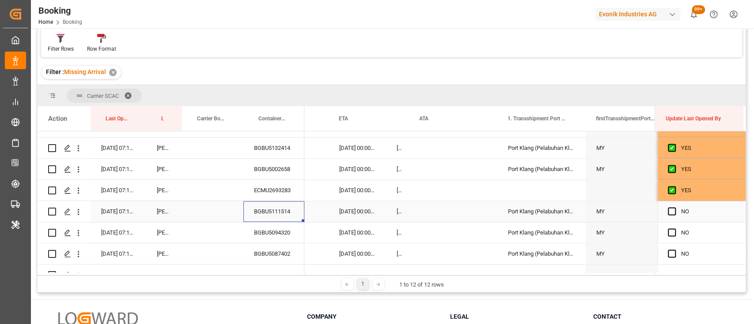
click at [290, 207] on div "BGBU5111514" at bounding box center [273, 211] width 61 height 21
click at [669, 210] on span "Press SPACE to select this row." at bounding box center [671, 211] width 8 height 8
click at [674, 207] on input "Press SPACE to select this row." at bounding box center [674, 207] width 0 height 0
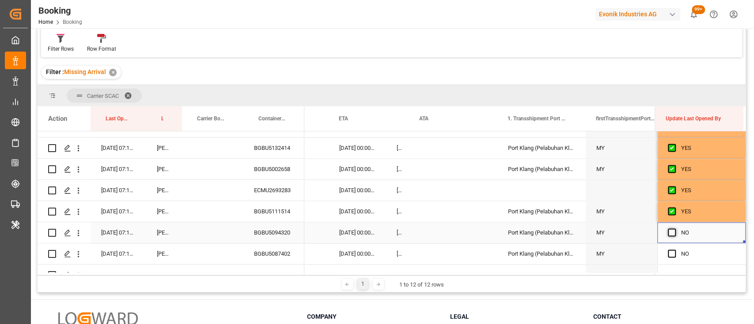
click at [667, 234] on span "Press SPACE to select this row." at bounding box center [671, 233] width 8 height 8
click at [674, 229] on input "Press SPACE to select this row." at bounding box center [674, 229] width 0 height 0
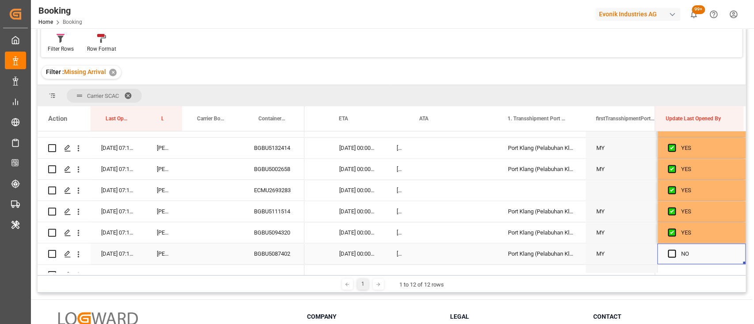
click at [673, 253] on div "Press SPACE to select this row." at bounding box center [673, 254] width 13 height 20
click at [672, 253] on span "Press SPACE to select this row." at bounding box center [671, 254] width 8 height 8
click at [674, 250] on input "Press SPACE to select this row." at bounding box center [674, 250] width 0 height 0
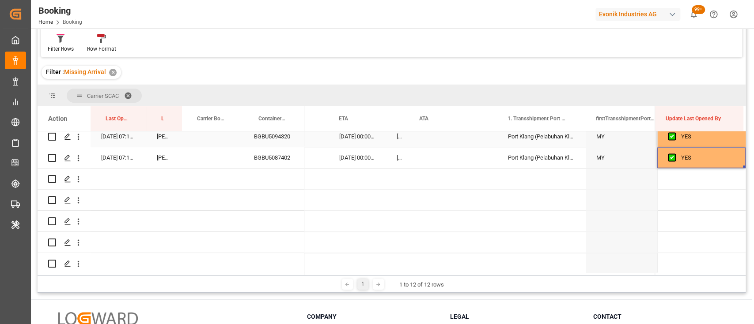
scroll to position [1086, 0]
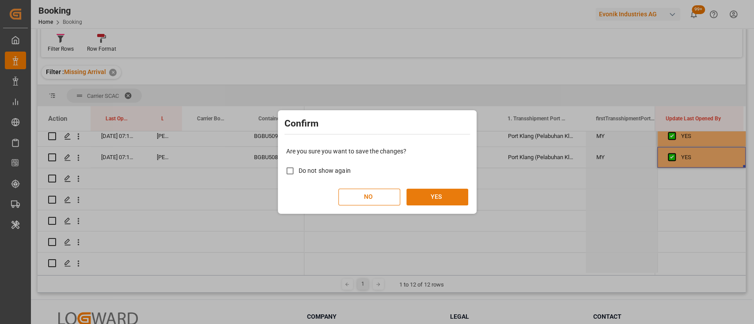
click at [445, 200] on button "YES" at bounding box center [437, 197] width 62 height 17
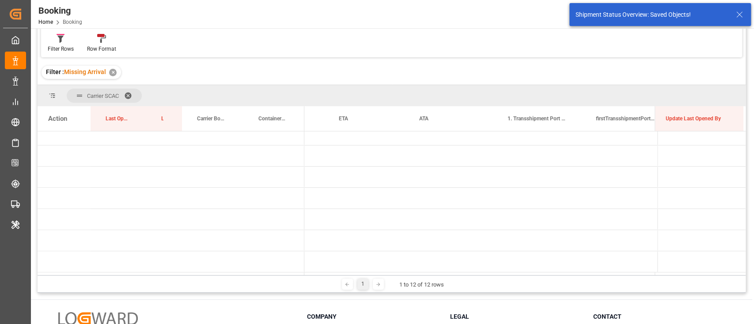
scroll to position [116, 0]
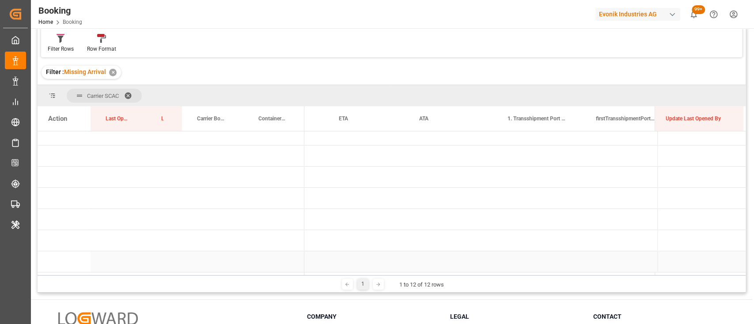
drag, startPoint x: 430, startPoint y: 272, endPoint x: 265, endPoint y: 257, distance: 165.4
click at [265, 257] on div "Action Last Opened Date Last Opened By Carrier Booking No." at bounding box center [392, 190] width 708 height 169
drag, startPoint x: 426, startPoint y: 275, endPoint x: 466, endPoint y: 292, distance: 43.1
click at [466, 292] on div "1 1 to 12 of 12 rows" at bounding box center [392, 284] width 708 height 18
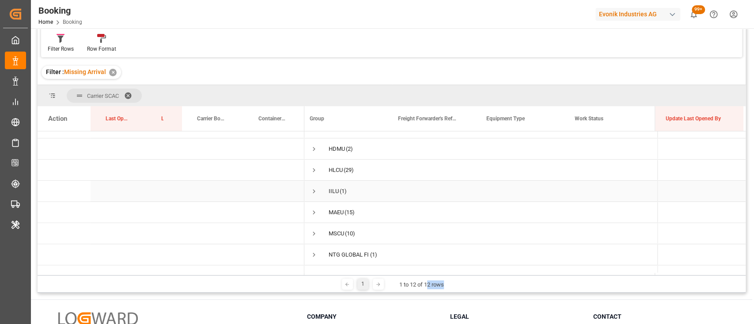
scroll to position [77, 0]
click at [311, 170] on span "Press SPACE to select this row." at bounding box center [314, 171] width 8 height 8
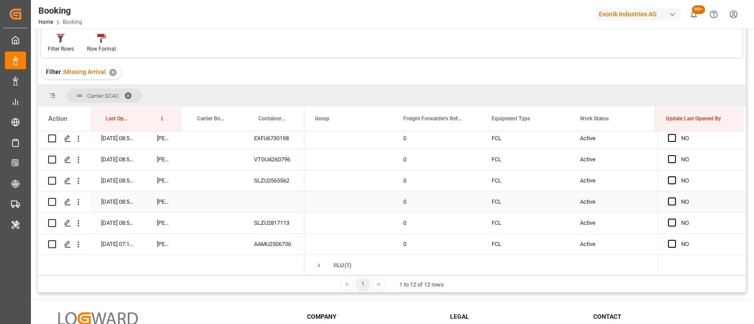
scroll to position [730, 0]
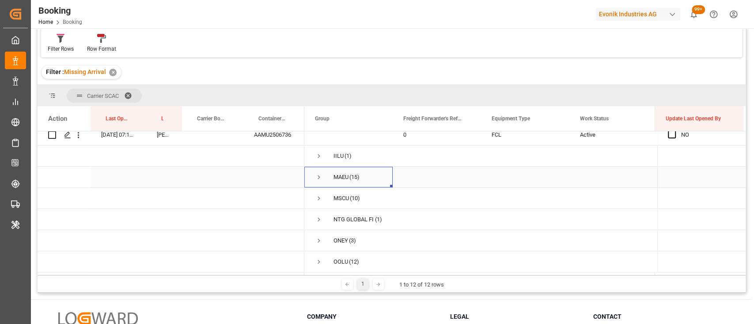
click at [316, 174] on span "Press SPACE to select this row." at bounding box center [319, 177] width 8 height 8
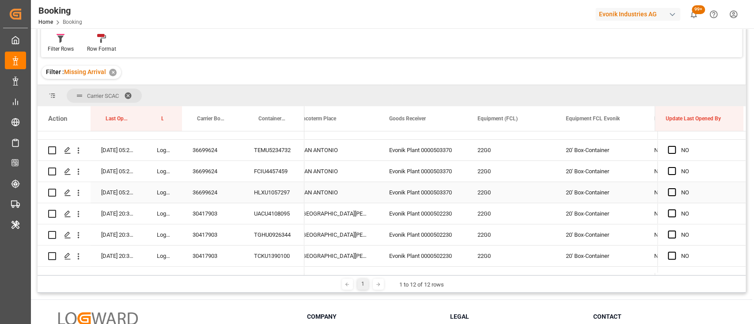
scroll to position [0, 2128]
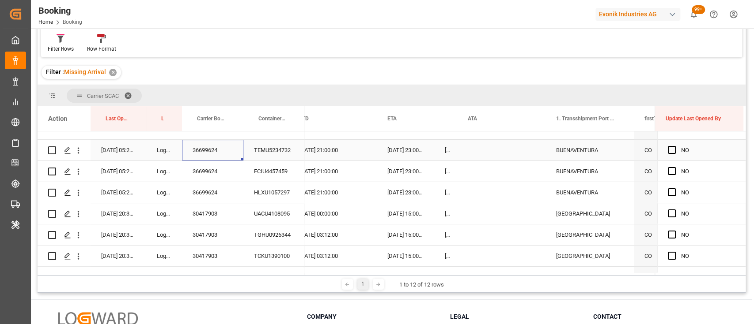
click at [209, 152] on div "36699624" at bounding box center [212, 150] width 61 height 21
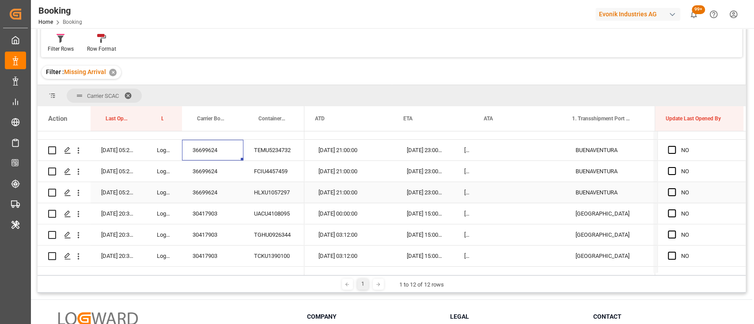
scroll to position [0, 8655]
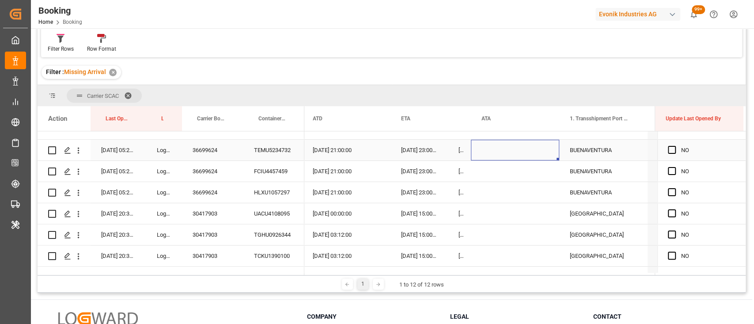
click at [482, 153] on div "Press SPACE to select this row." at bounding box center [515, 150] width 88 height 21
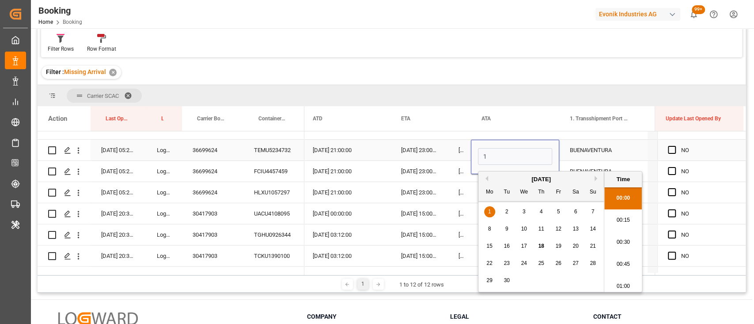
scroll to position [996, 0]
type input "18-09-2025 00:00"
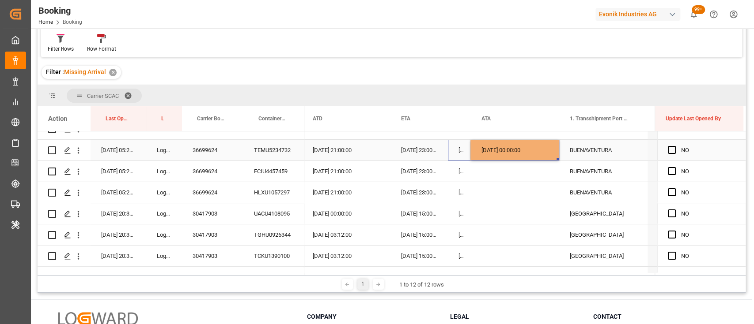
drag, startPoint x: 450, startPoint y: 153, endPoint x: 499, endPoint y: 147, distance: 49.8
click at [499, 147] on div "18-09-2025 00:00:00" at bounding box center [515, 150] width 88 height 21
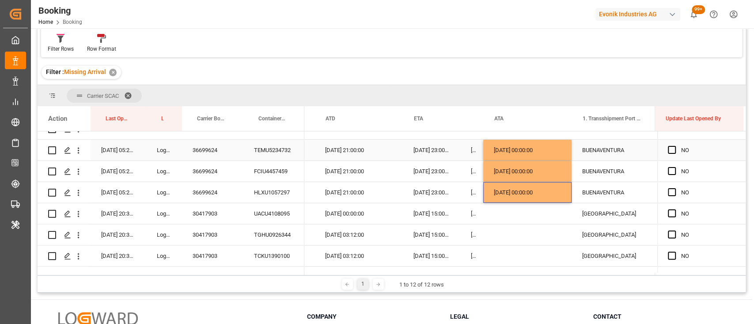
scroll to position [0, 8642]
click at [216, 213] on div "30417903" at bounding box center [212, 214] width 61 height 21
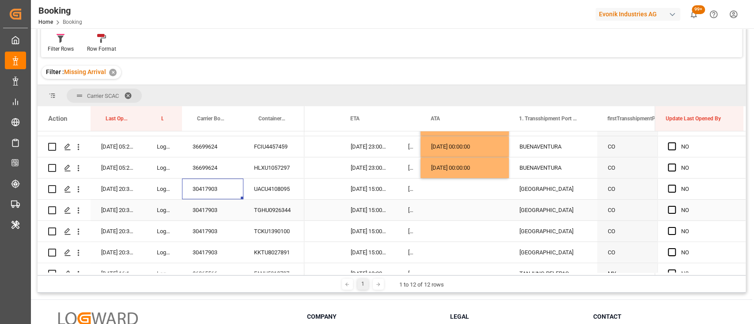
scroll to position [0, 8705]
click at [667, 189] on span "Press SPACE to select this row." at bounding box center [671, 189] width 8 height 8
click at [674, 185] on input "Press SPACE to select this row." at bounding box center [674, 185] width 0 height 0
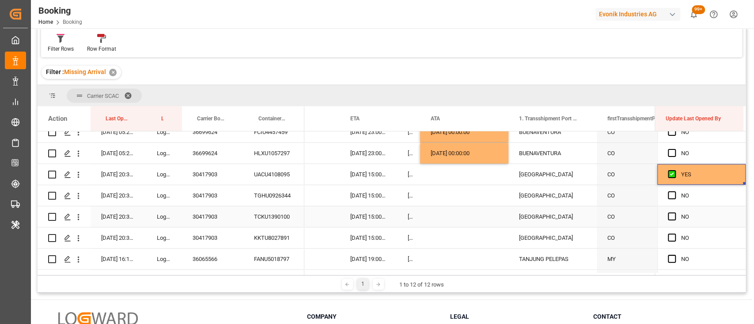
scroll to position [159, 0]
click at [667, 195] on span "Press SPACE to select this row." at bounding box center [671, 195] width 8 height 8
click at [674, 191] on input "Press SPACE to select this row." at bounding box center [674, 191] width 0 height 0
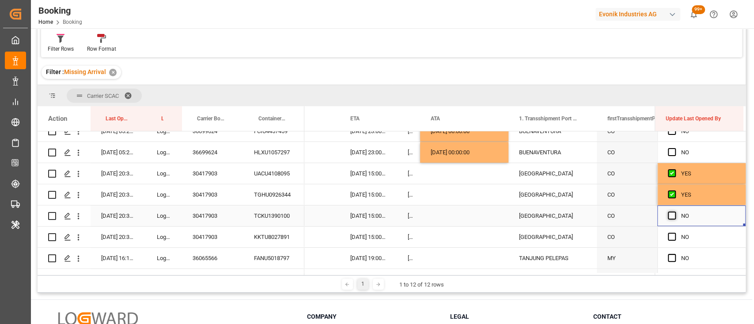
click at [667, 216] on span "Press SPACE to select this row." at bounding box center [671, 216] width 8 height 8
click at [674, 212] on input "Press SPACE to select this row." at bounding box center [674, 212] width 0 height 0
click at [667, 238] on span "Press SPACE to select this row." at bounding box center [671, 237] width 8 height 8
click at [674, 233] on input "Press SPACE to select this row." at bounding box center [674, 233] width 0 height 0
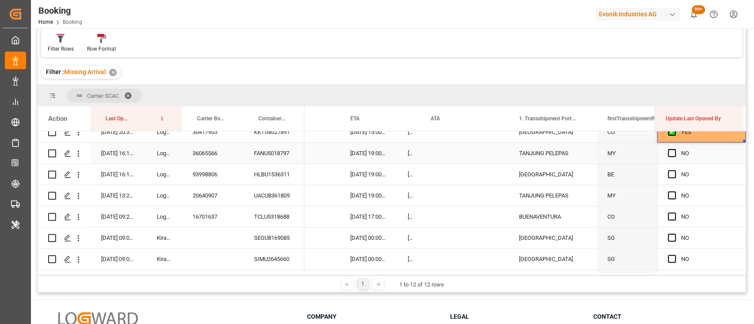
scroll to position [266, 0]
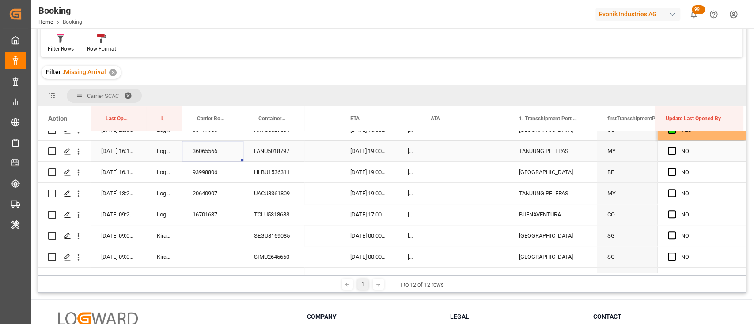
click at [212, 146] on div "36065566" at bounding box center [212, 151] width 61 height 21
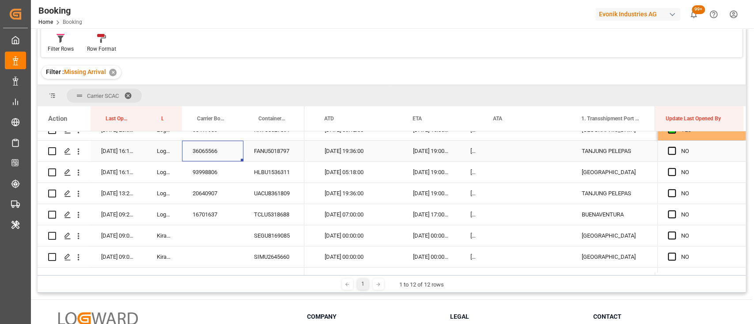
scroll to position [0, 8644]
click at [496, 154] on div "Press SPACE to select this row." at bounding box center [526, 151] width 88 height 21
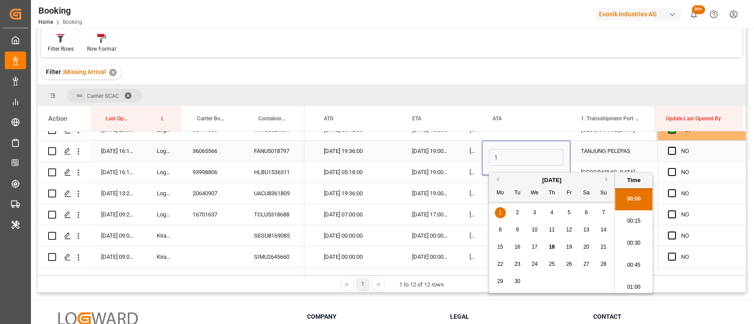
scroll to position [1018, 0]
type input "[DATE] 00:00"
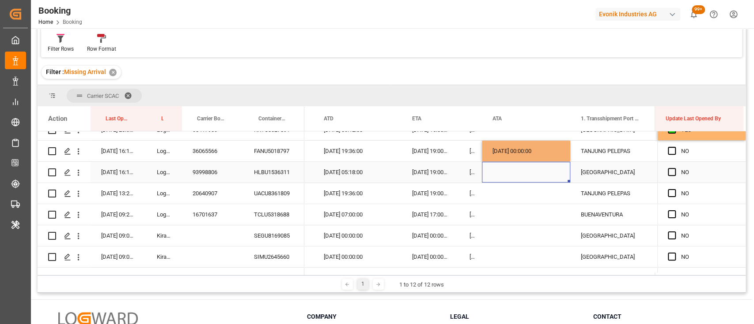
click at [524, 181] on div "Press SPACE to select this row." at bounding box center [526, 172] width 88 height 21
click at [671, 150] on span "Press SPACE to select this row." at bounding box center [671, 151] width 8 height 8
click at [674, 147] on input "Press SPACE to select this row." at bounding box center [674, 147] width 0 height 0
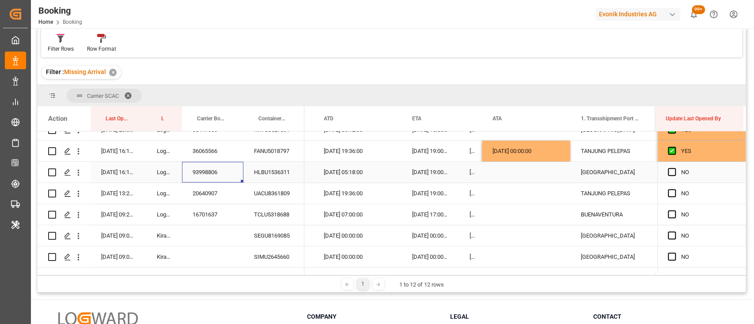
click at [207, 175] on div "93998806" at bounding box center [212, 172] width 61 height 21
click at [80, 174] on icon "open menu" at bounding box center [78, 172] width 9 height 9
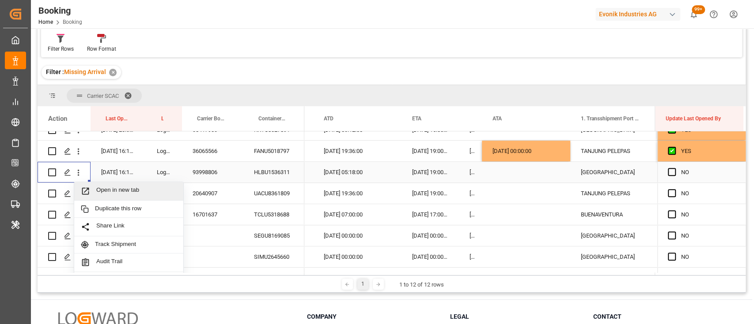
click at [121, 189] on span "Open in new tab" at bounding box center [136, 191] width 80 height 9
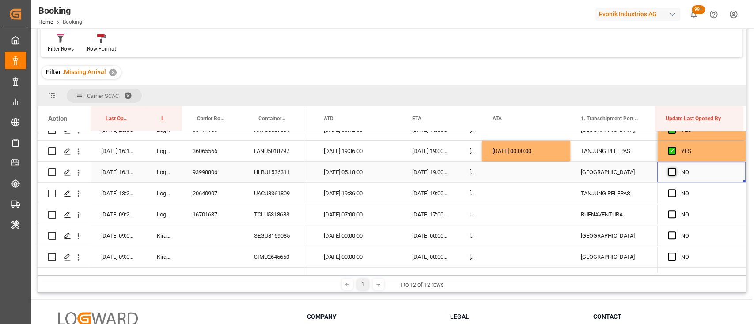
click at [669, 171] on span "Press SPACE to select this row." at bounding box center [671, 172] width 8 height 8
click at [674, 168] on input "Press SPACE to select this row." at bounding box center [674, 168] width 0 height 0
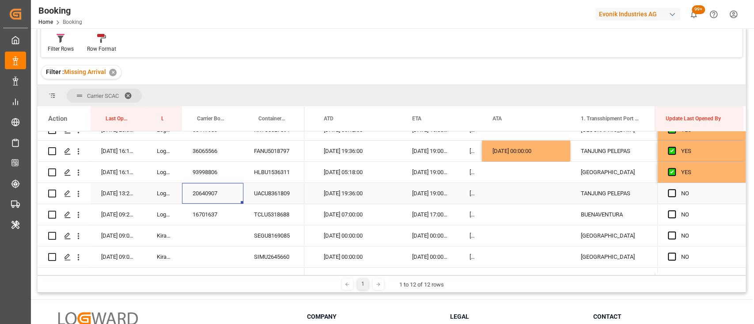
click at [203, 196] on div "20640907" at bounding box center [212, 193] width 61 height 21
click at [506, 200] on div "Press SPACE to select this row." at bounding box center [526, 193] width 88 height 21
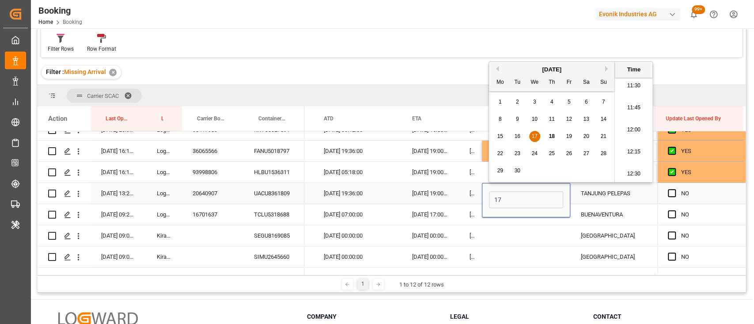
type input "[DATE] 00:00"
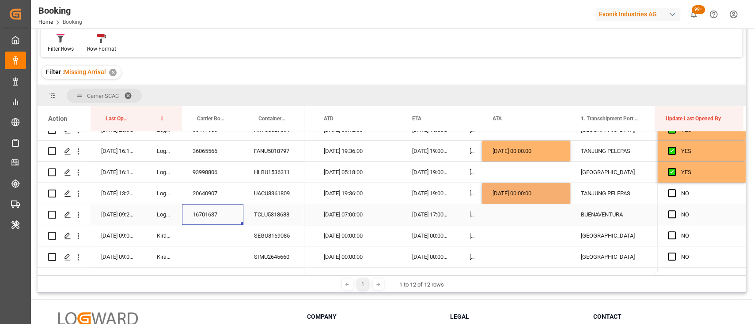
click at [209, 214] on div "16701637" at bounding box center [212, 214] width 61 height 21
click at [78, 215] on icon "open menu" at bounding box center [79, 215] width 2 height 6
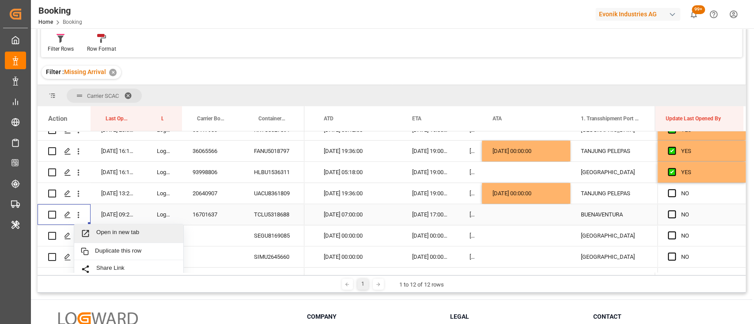
click at [108, 234] on span "Open in new tab" at bounding box center [136, 233] width 80 height 9
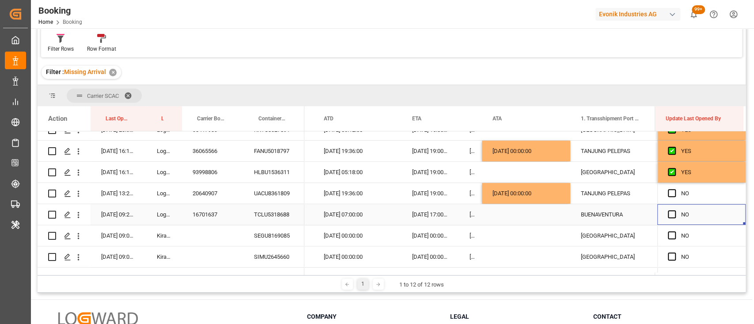
click at [672, 211] on div "Press SPACE to select this row." at bounding box center [673, 215] width 13 height 20
click at [671, 196] on span "Press SPACE to select this row." at bounding box center [671, 193] width 8 height 8
click at [674, 189] on input "Press SPACE to select this row." at bounding box center [674, 189] width 0 height 0
click at [671, 211] on span "Press SPACE to select this row." at bounding box center [671, 215] width 8 height 8
click at [674, 211] on input "Press SPACE to select this row." at bounding box center [674, 211] width 0 height 0
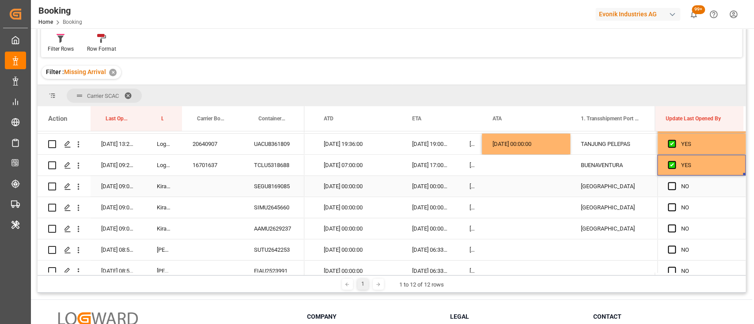
scroll to position [321, 0]
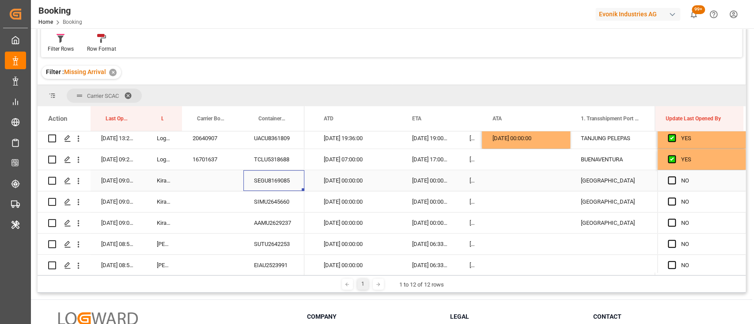
click at [277, 178] on div "SEGU8169085" at bounding box center [273, 180] width 61 height 21
click at [78, 183] on icon "open menu" at bounding box center [79, 181] width 2 height 6
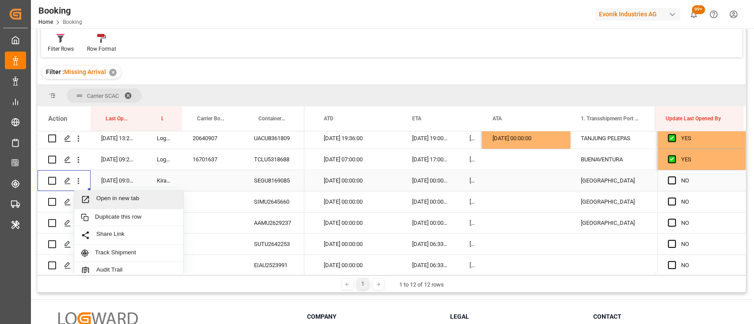
click at [102, 200] on span "Open in new tab" at bounding box center [136, 199] width 80 height 9
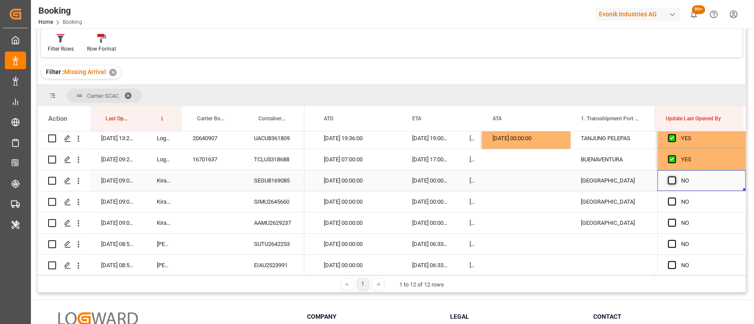
click at [669, 180] on span "Press SPACE to select this row." at bounding box center [671, 181] width 8 height 8
click at [674, 177] on input "Press SPACE to select this row." at bounding box center [674, 177] width 0 height 0
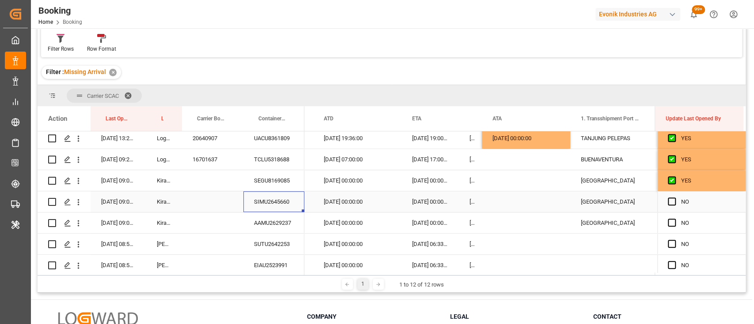
click at [254, 202] on div "SIMU2645660" at bounding box center [273, 202] width 61 height 21
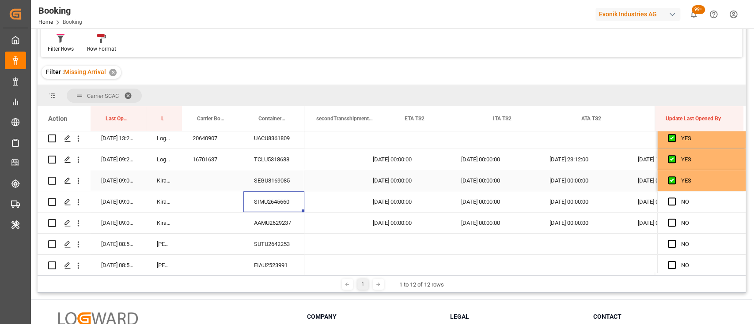
scroll to position [0, 9868]
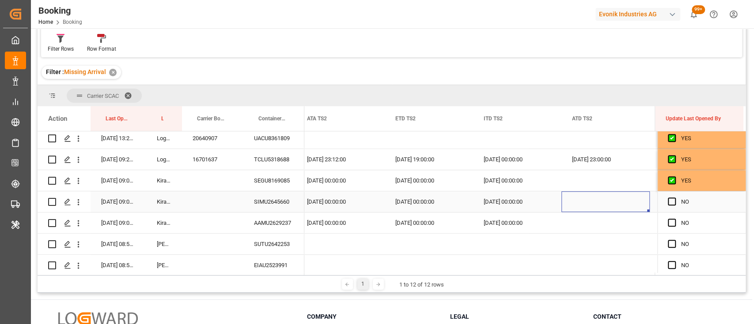
click at [573, 206] on div "Press SPACE to select this row." at bounding box center [605, 202] width 88 height 21
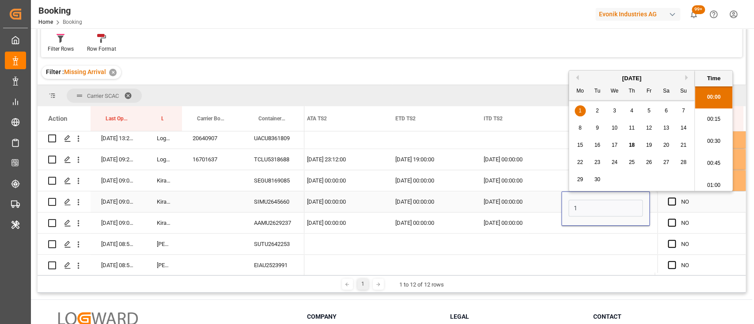
scroll to position [1062, 0]
type input "14-09-2025 00:00"
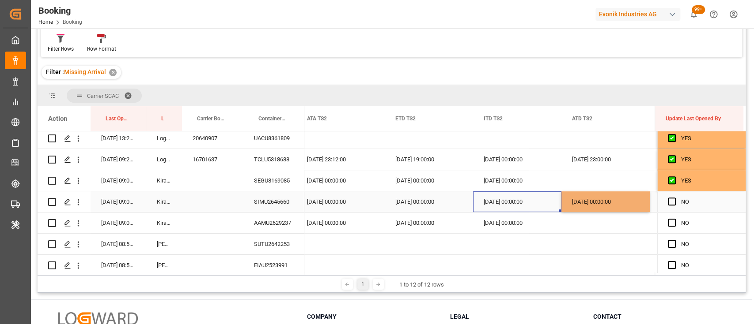
click at [553, 205] on div "10-09-2025 00:00:00" at bounding box center [517, 202] width 88 height 21
click at [667, 202] on span "Press SPACE to select this row." at bounding box center [671, 202] width 8 height 8
click at [674, 198] on input "Press SPACE to select this row." at bounding box center [674, 198] width 0 height 0
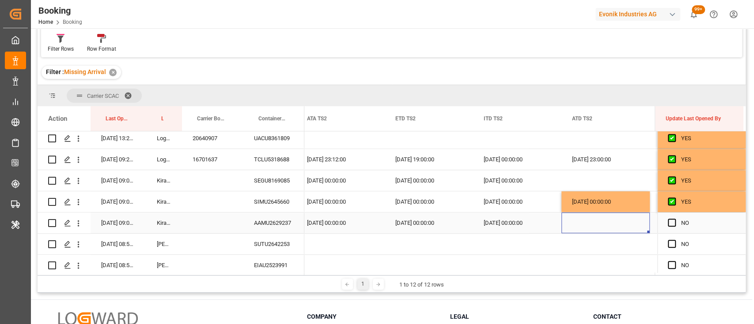
click at [586, 224] on div "Press SPACE to select this row." at bounding box center [605, 223] width 88 height 21
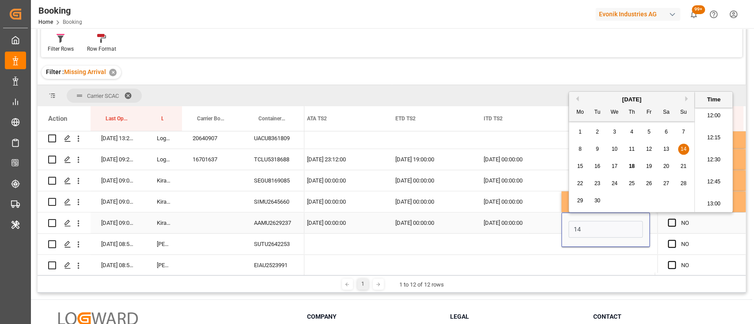
type input "14-09-2025 00:00"
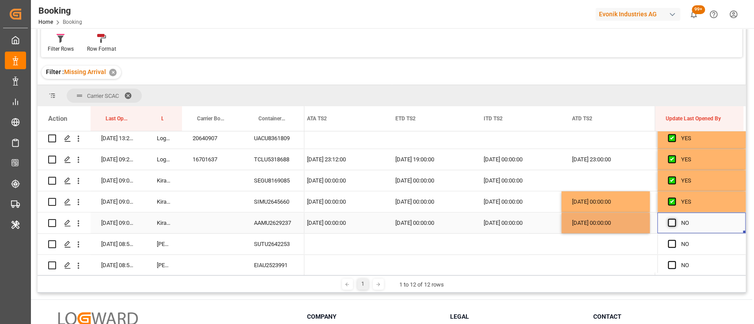
click at [670, 222] on span "Press SPACE to select this row." at bounding box center [671, 223] width 8 height 8
click at [674, 219] on input "Press SPACE to select this row." at bounding box center [674, 219] width 0 height 0
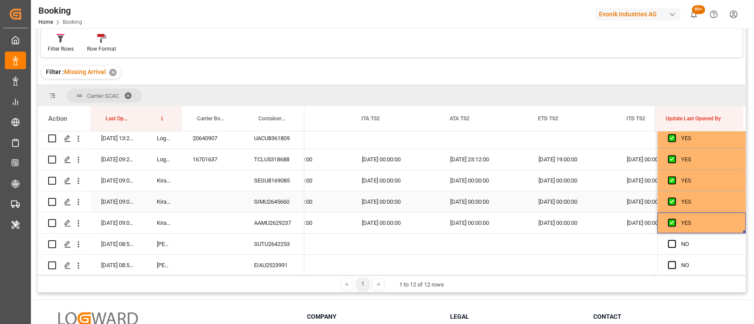
scroll to position [0, 9762]
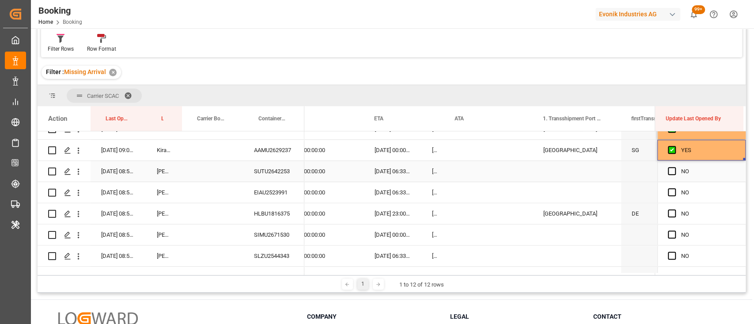
click at [271, 169] on div "SUTU2642253" at bounding box center [273, 171] width 61 height 21
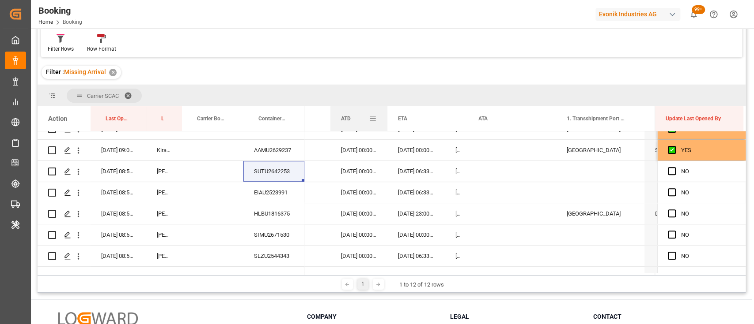
drag, startPoint x: 418, startPoint y: 121, endPoint x: 386, endPoint y: 111, distance: 32.9
click at [386, 111] on div at bounding box center [387, 118] width 4 height 25
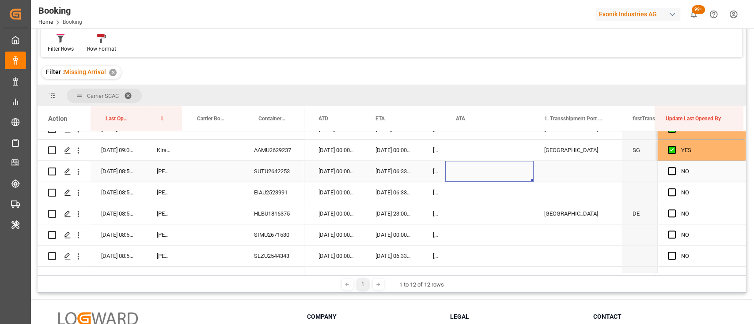
click at [461, 165] on div "Press SPACE to select this row." at bounding box center [489, 171] width 88 height 21
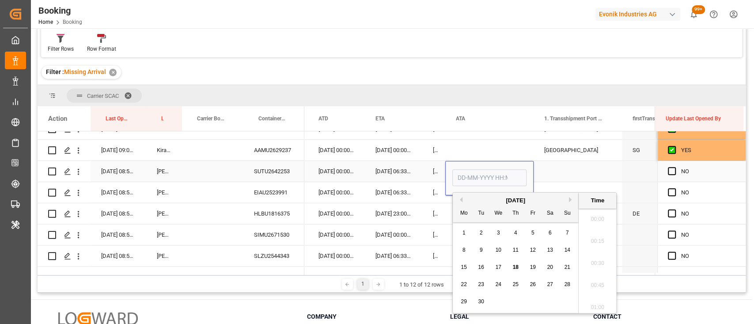
scroll to position [1062, 0]
type input "[DATE] 00:00"
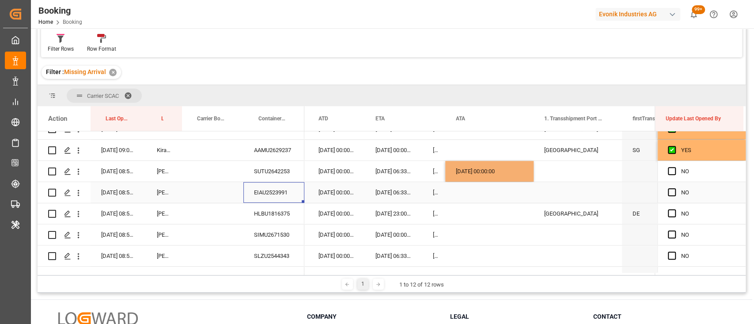
click at [272, 196] on div "EIAU2523991" at bounding box center [273, 192] width 61 height 21
click at [467, 194] on div "Press SPACE to select this row." at bounding box center [489, 192] width 88 height 21
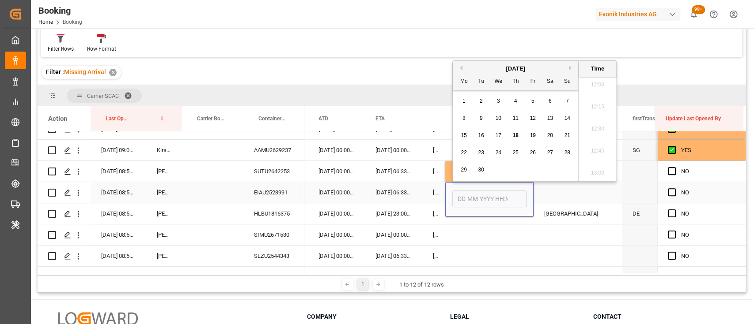
type input "7"
type input "[DATE] 00:00"
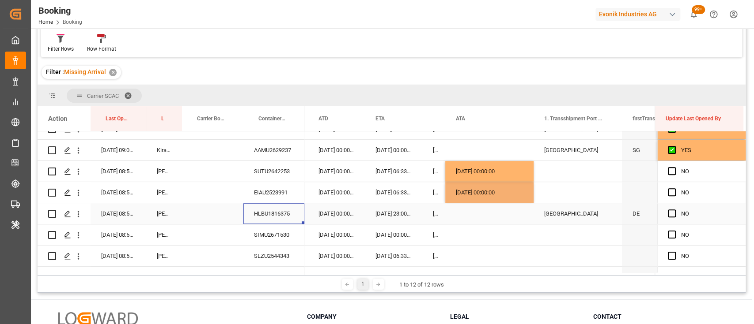
click at [282, 211] on div "HLBU1816375" at bounding box center [273, 214] width 61 height 21
click at [467, 214] on div "Press SPACE to select this row." at bounding box center [489, 214] width 88 height 21
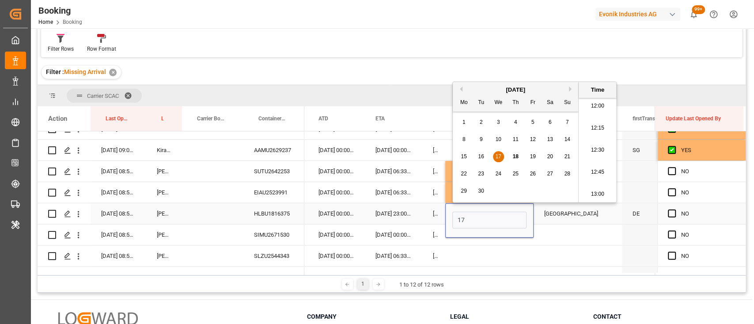
type input "[DATE] 00:00"
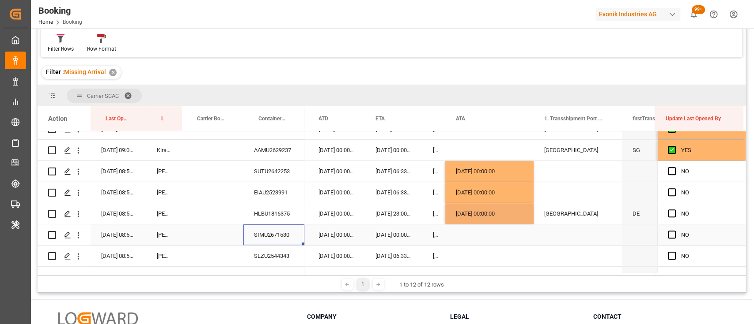
click at [284, 236] on div "SIMU2671530" at bounding box center [273, 235] width 61 height 21
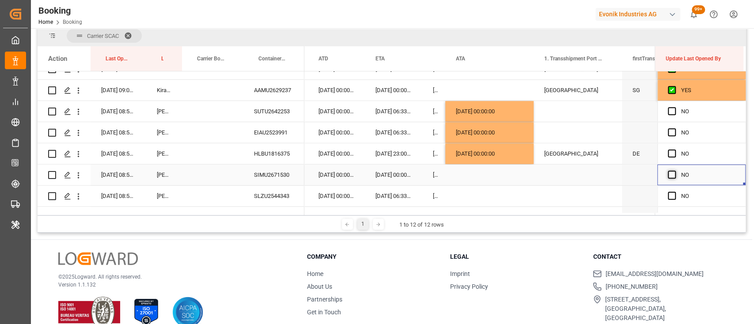
click at [667, 172] on span "Press SPACE to select this row." at bounding box center [671, 175] width 8 height 8
click at [674, 171] on input "Press SPACE to select this row." at bounding box center [674, 171] width 0 height 0
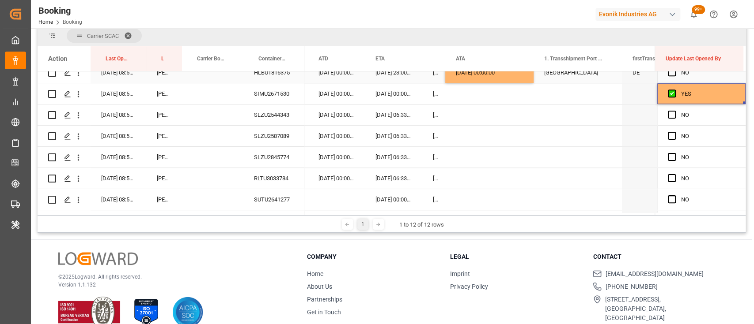
scroll to position [477, 0]
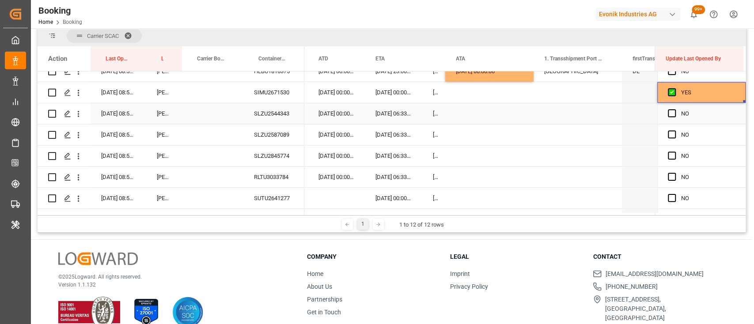
click at [274, 106] on div "SLZU2544343" at bounding box center [273, 113] width 61 height 21
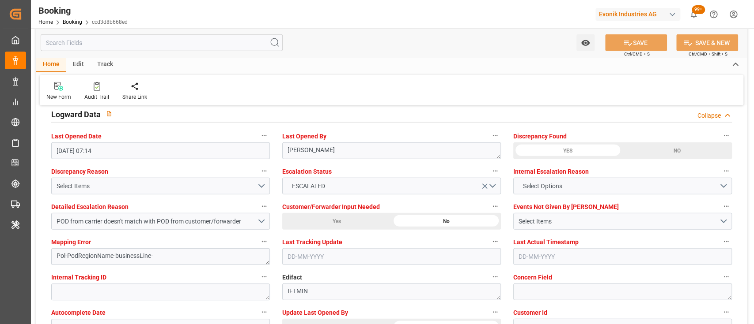
scroll to position [1698, 0]
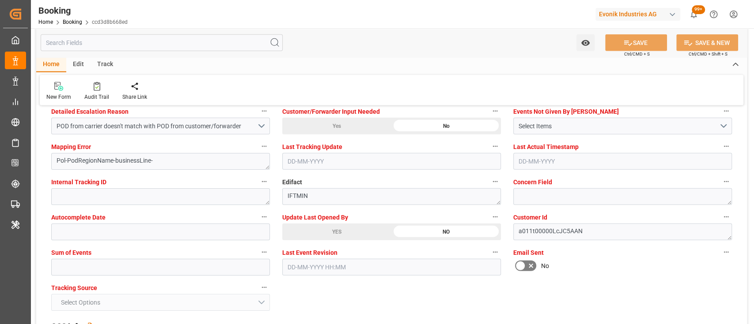
click at [307, 228] on div "YES" at bounding box center [336, 232] width 109 height 17
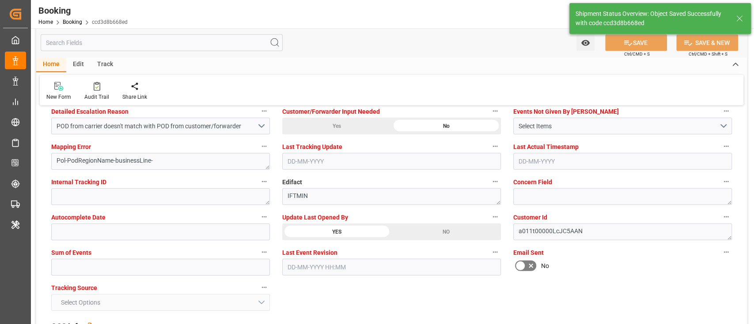
type textarea "shaini ghorai"
type input "18-09-2025 06:13"
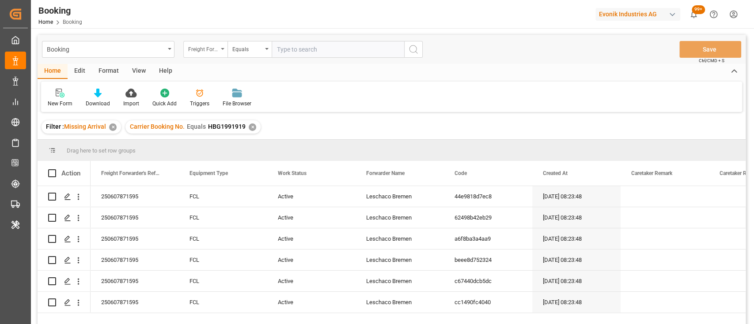
click at [225, 49] on div "Freight Forwarder's Reference No." at bounding box center [205, 49] width 44 height 17
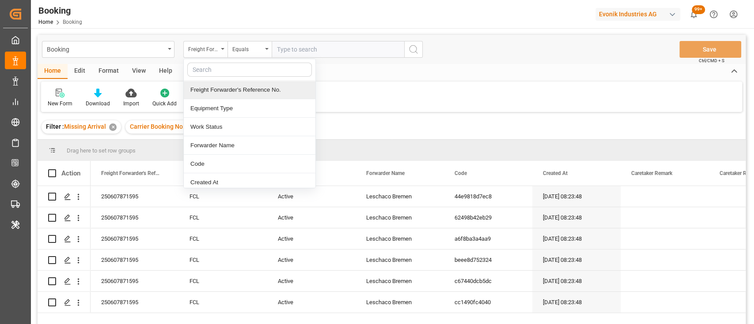
click at [196, 67] on input "text" at bounding box center [249, 70] width 124 height 14
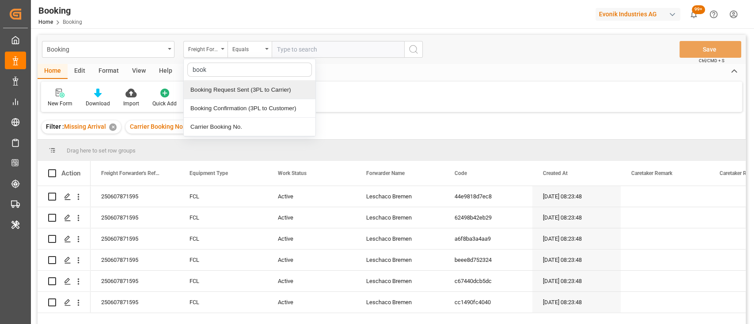
type input "booki"
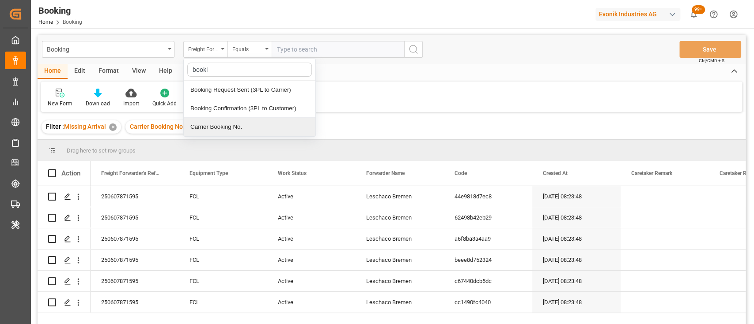
click at [208, 127] on div "Carrier Booking No." at bounding box center [250, 127] width 132 height 19
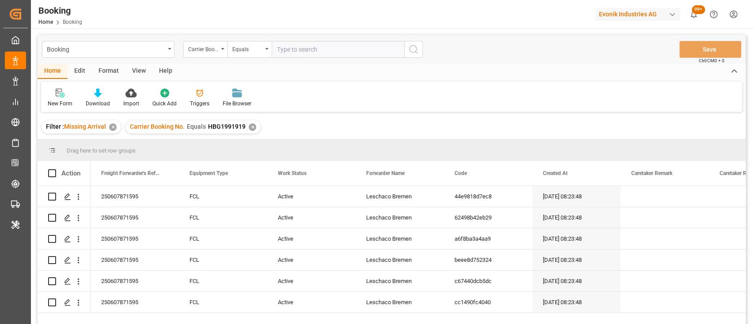
click at [290, 57] on input "text" at bounding box center [337, 49] width 132 height 17
paste input "30417903"
type input "30417903"
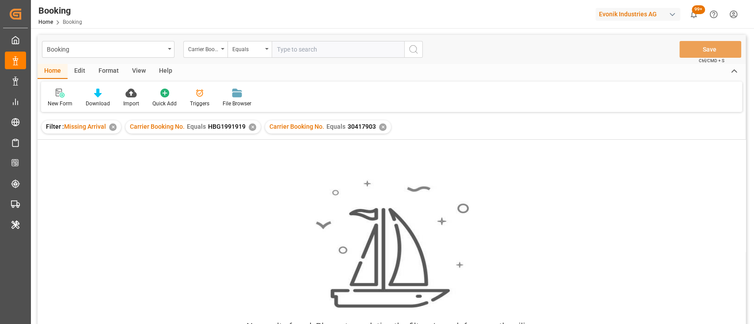
click at [251, 127] on div "✕" at bounding box center [253, 128] width 8 height 8
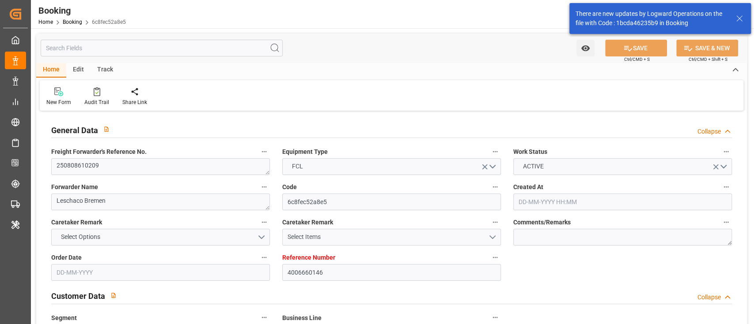
type input "4006660146"
type input "9619440"
type input "Hapag [PERSON_NAME]"
type input "Hapag Lloyd Aktiengesellschaft"
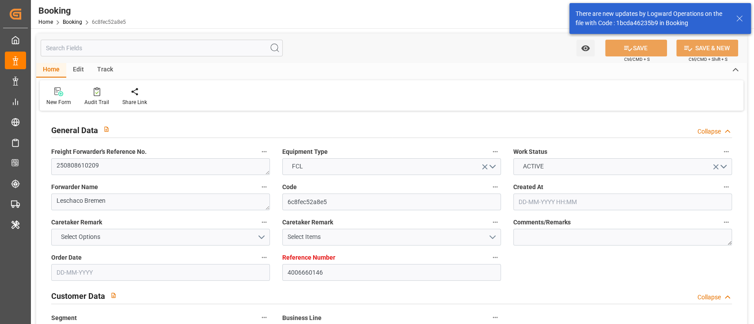
type input "DEBRV"
type input "BRSSZ"
type input "BEANR"
type input "0"
type input "DEBRV"
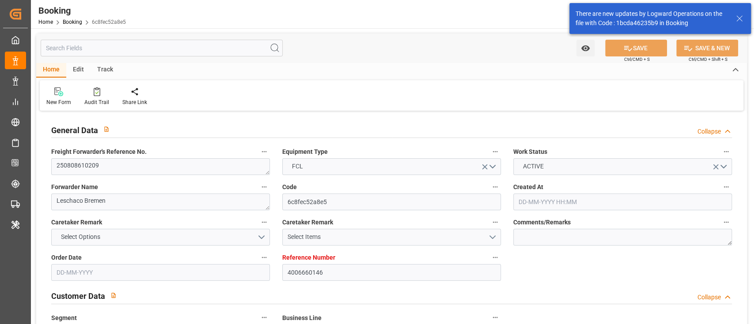
type input "BRSSZ"
type input "9770749"
type input "[DATE] 11:14"
type input "[DATE]"
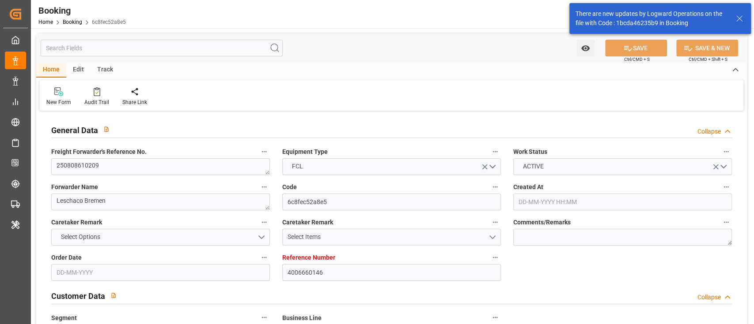
type input "[DATE]"
type input "[DATE] 06:00"
type input "[DATE] 00:00"
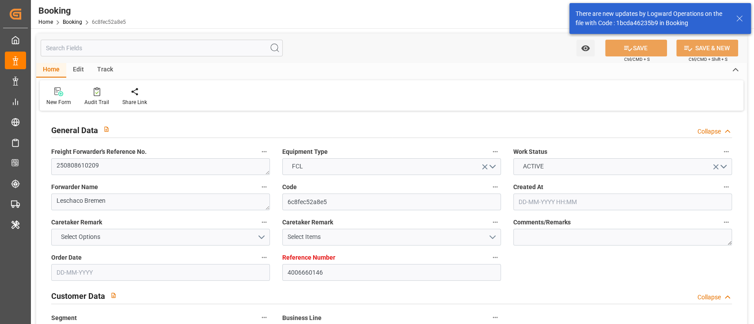
type input "[DATE] 05:18"
type input "[DATE] 21:02"
type input "[DATE] 19:00"
type input "[DATE] 00:00"
type input "[DATE] 12:30"
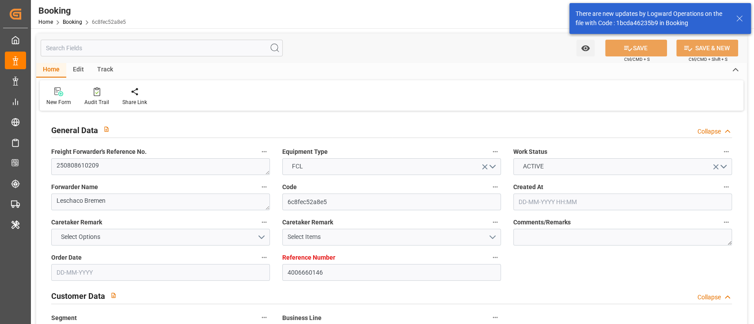
type input "[DATE] 15:41"
type input "[DATE] 05:00"
type input "[DATE] 19:11"
type input "[DATE] 00:00"
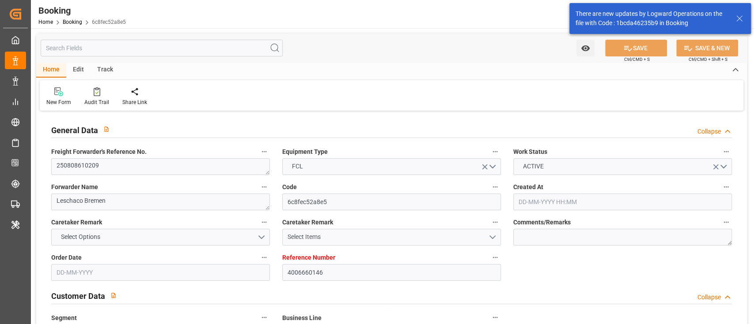
type input "[DATE]"
type input "[DATE] 16:13"
type input "[DATE]"
type input "[DATE] 12:43"
type input "[DATE] 00:03"
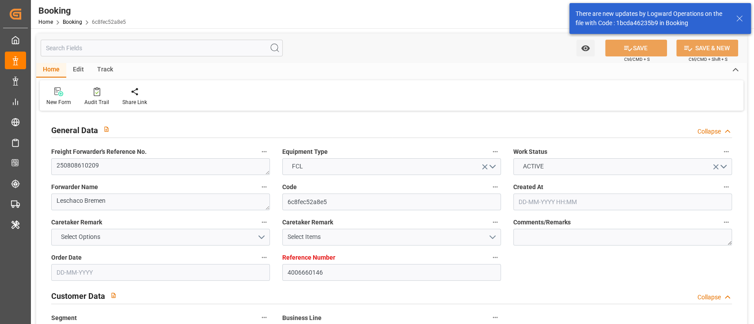
type input "[DATE] 06:00"
type input "24-08-2025 05:34"
type input "25-08-2025 12:30"
type input "25-08-2025 04:27"
type input "26-08-2025 05:09"
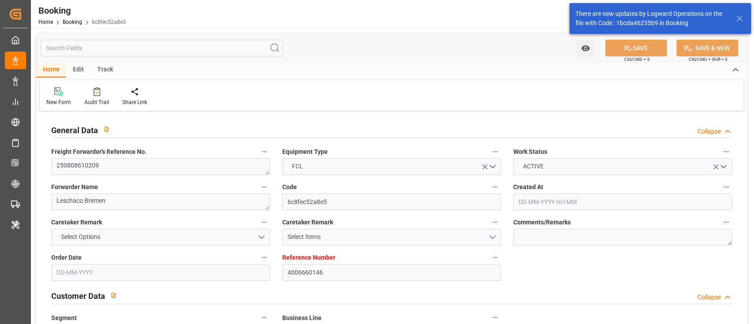
type input "25-08-2025 06:32"
type input "31-08-2025 19:11"
type input "16-09-2025 19:00"
type input "17-09-2025 08:25"
type input "21-09-2025 08:25"
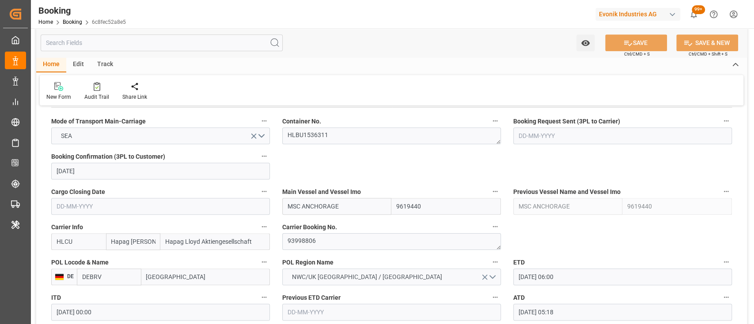
scroll to position [564, 0]
click at [321, 239] on textarea "93998806" at bounding box center [391, 242] width 219 height 17
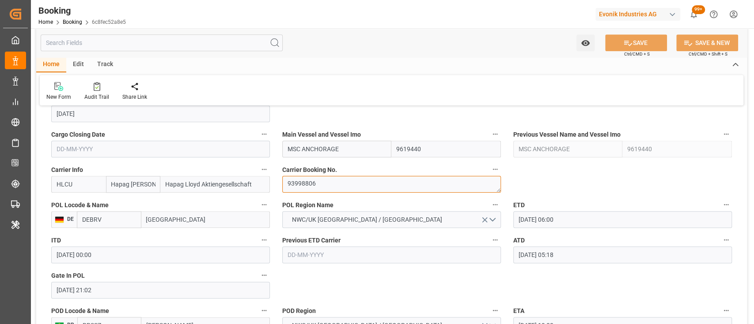
scroll to position [622, 0]
paste textarea "27774330,28927034"
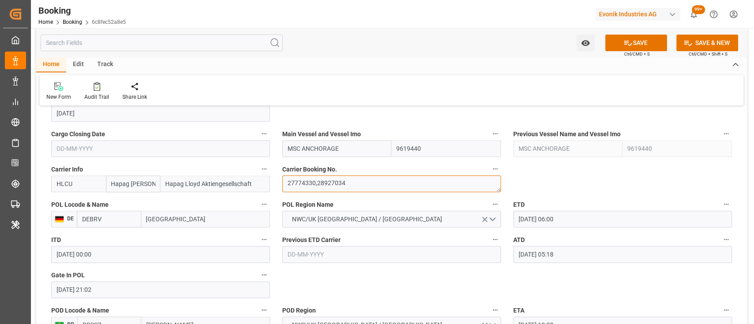
drag, startPoint x: 317, startPoint y: 183, endPoint x: 281, endPoint y: 177, distance: 36.7
click at [281, 177] on div "Carrier Booking No. 27774330,28927034" at bounding box center [391, 177] width 231 height 35
type textarea "28927034"
click at [327, 155] on input "MSC ANCHORAGE" at bounding box center [336, 148] width 109 height 17
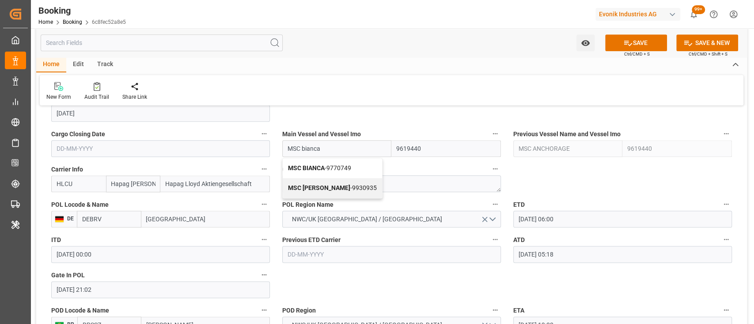
click at [325, 170] on span "MSC BIANCA - 9770749" at bounding box center [319, 168] width 63 height 7
type input "MSC BIANCA"
type input "9770749"
type input "MSC BIANCA"
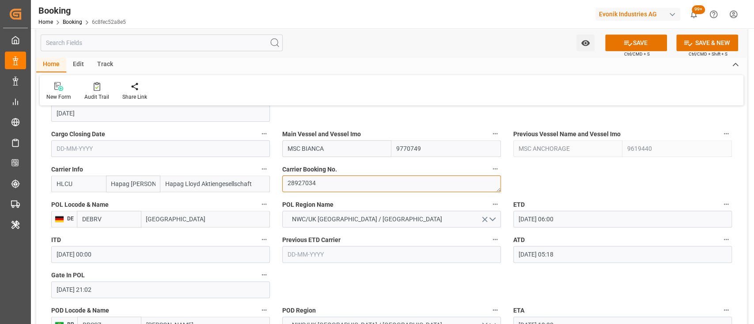
click at [294, 181] on textarea "28927034" at bounding box center [391, 184] width 219 height 17
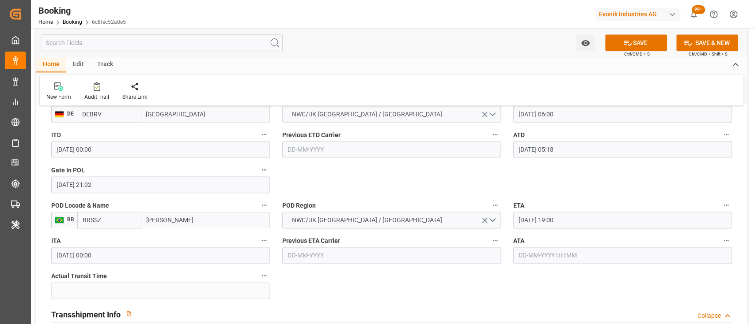
scroll to position [728, 0]
click at [570, 256] on input "text" at bounding box center [622, 254] width 219 height 17
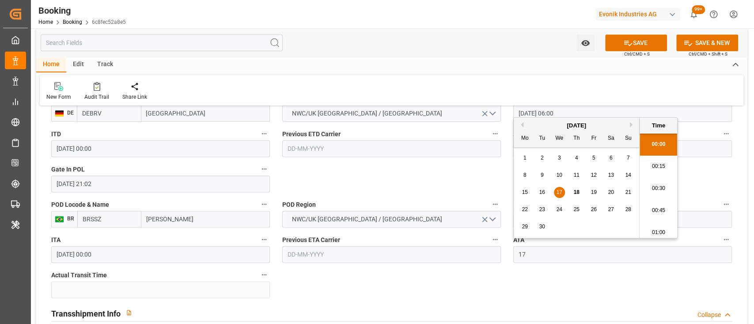
type input "[DATE] 00:00"
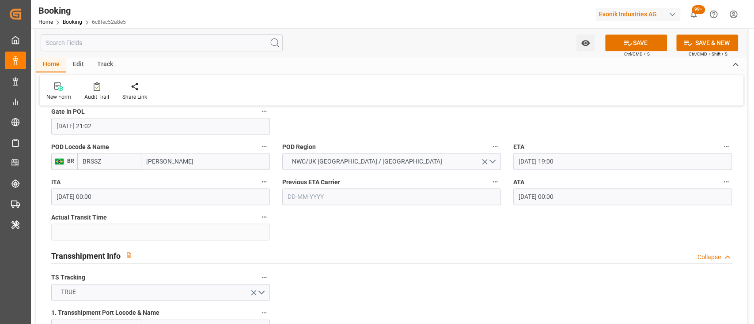
scroll to position [782, 0]
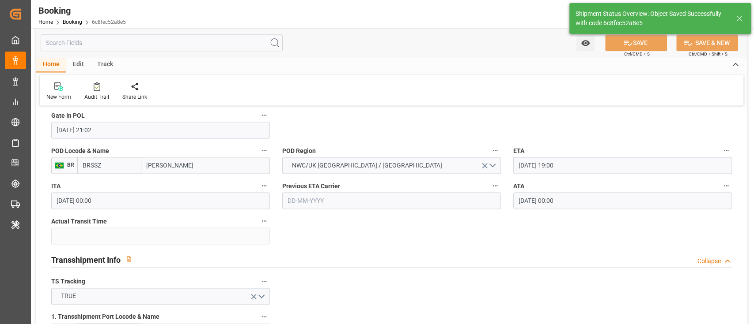
type textarea "28927034"
type textarea "shaini ghorai"
type input "24"
type input "18-09-2025 06:38"
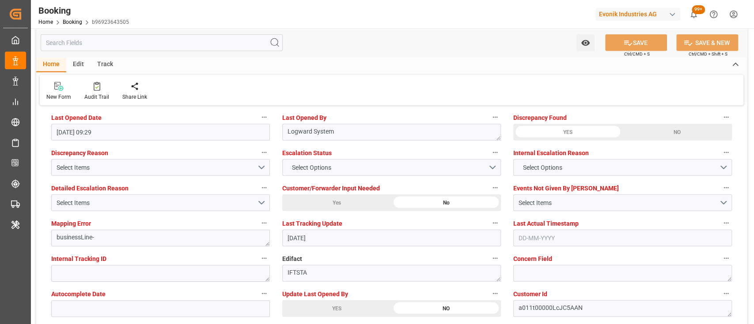
scroll to position [1629, 0]
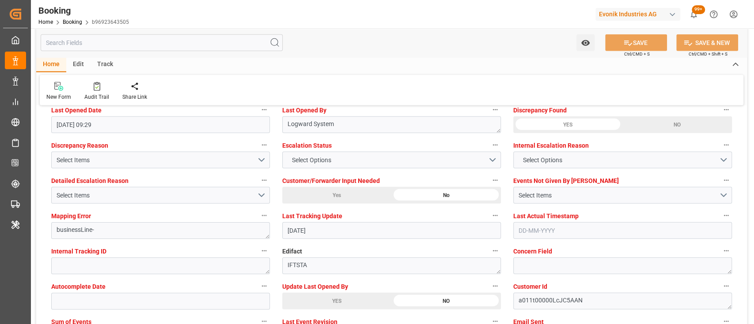
click at [371, 65] on div "Home Edit Track" at bounding box center [391, 64] width 710 height 15
click at [344, 301] on div "YES" at bounding box center [336, 301] width 109 height 17
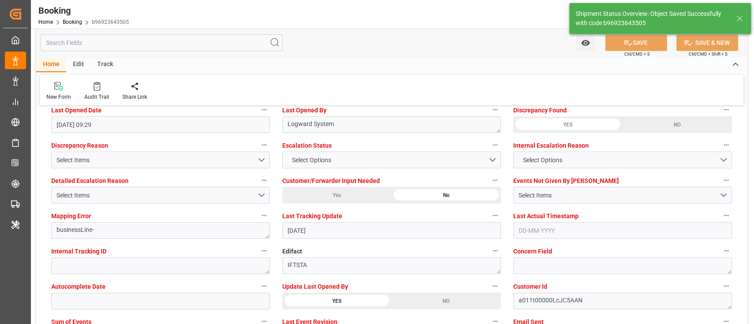
type textarea "[PERSON_NAME]"
type input "18-09-2025 06:42"
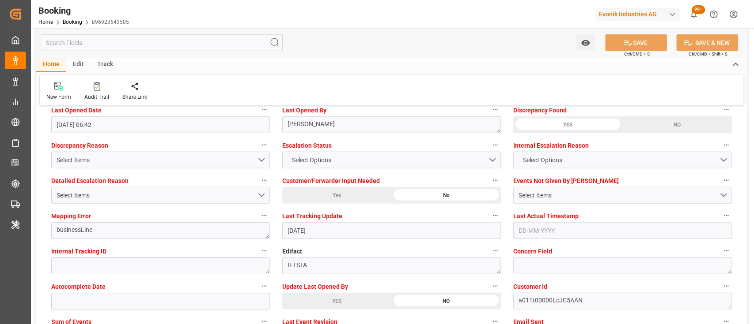
click at [344, 301] on div "YES" at bounding box center [336, 301] width 109 height 17
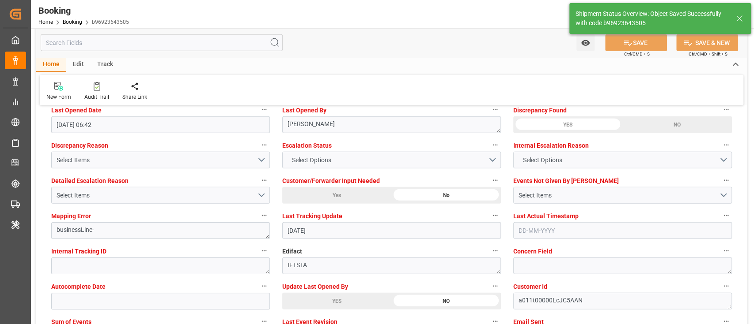
scroll to position [1614, 0]
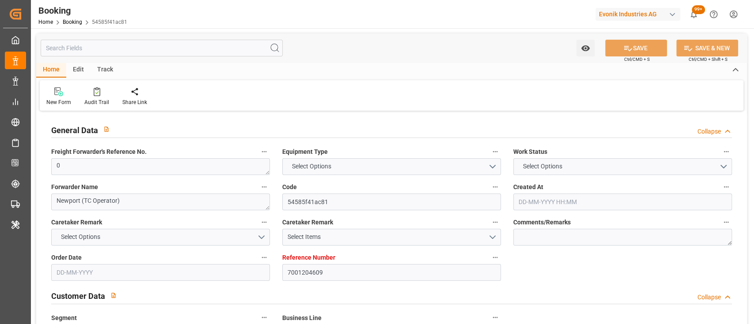
type input "7001204609"
type input "9632167"
type input "Hapag [PERSON_NAME]"
type input "Hapag Lloyd Aktiengesellschaft"
type input "NLRTM"
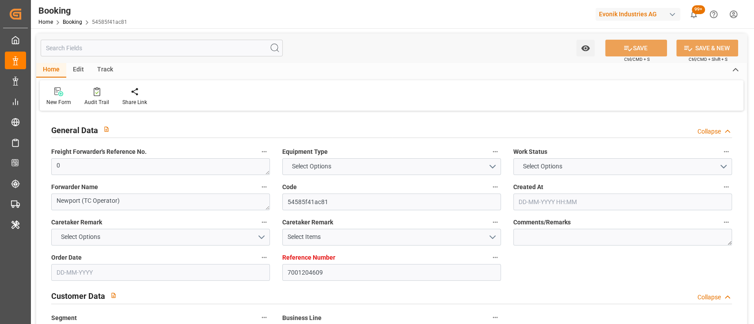
type input "CNNJG"
type input "SGSIN"
type input "CNSGH"
type input "0"
type input "[DATE] 11:30"
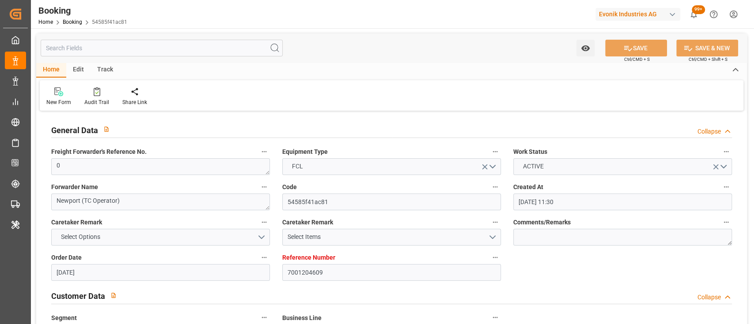
type input "[DATE]"
type input "[DATE] 00:00"
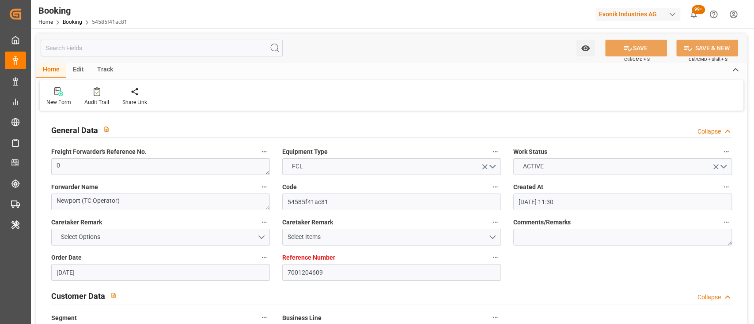
type input "[DATE] 00:00"
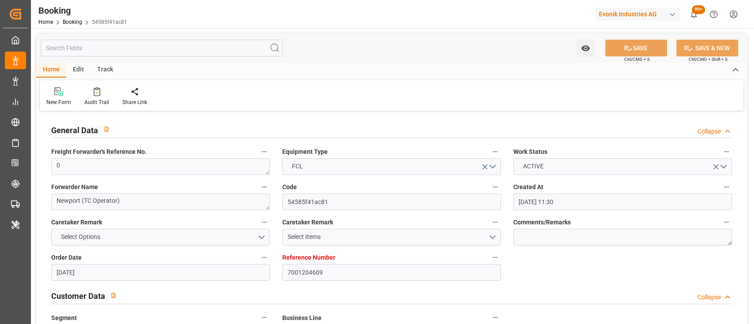
type input "[DATE] 00:00"
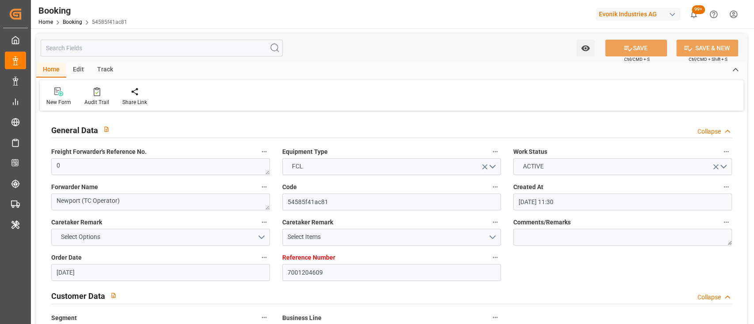
type input "[DATE] 00:00"
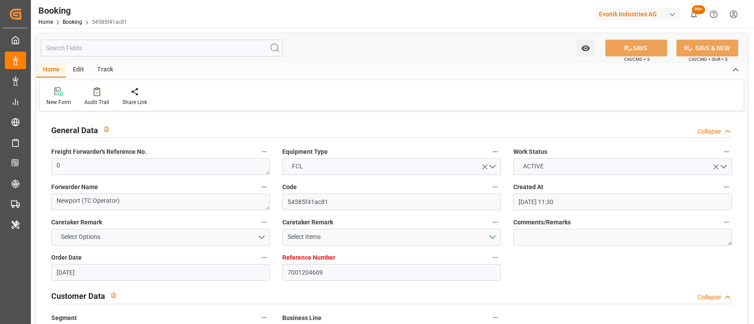
type input "[DATE]"
type input "[DATE] 09:05"
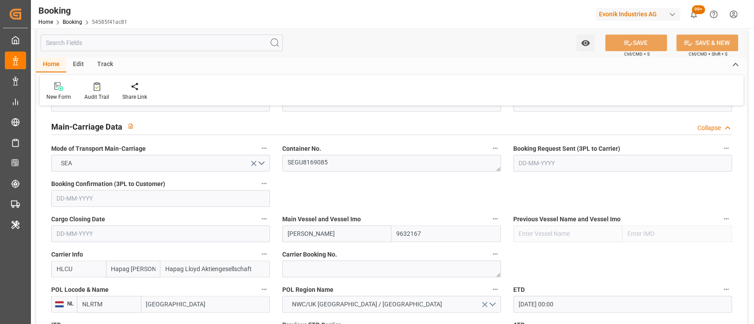
scroll to position [584, 0]
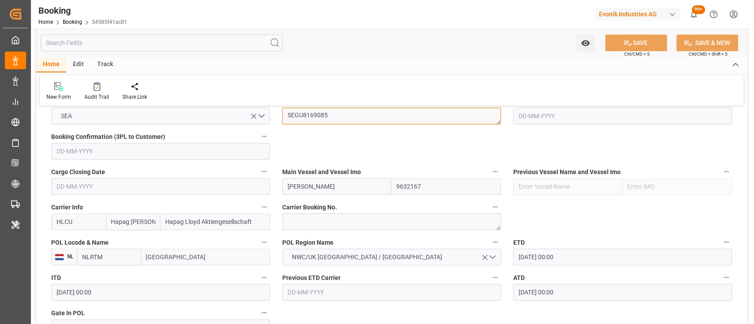
click at [331, 115] on textarea "SEGU8169085" at bounding box center [391, 116] width 219 height 17
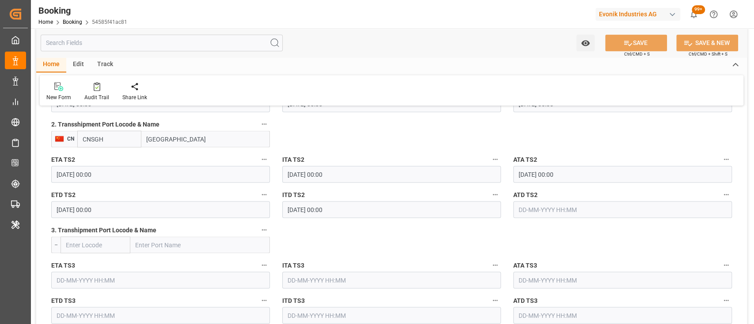
scroll to position [1082, 0]
click at [546, 208] on input "text" at bounding box center [622, 209] width 219 height 17
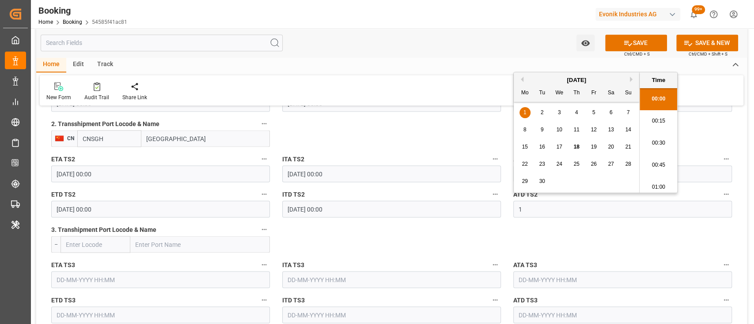
scroll to position [1040, 0]
type input "[DATE] 00:00"
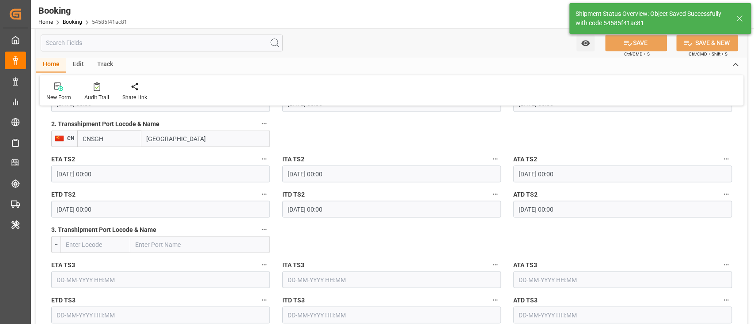
type textarea "[PERSON_NAME]"
type input "18-09-2025 06:49"
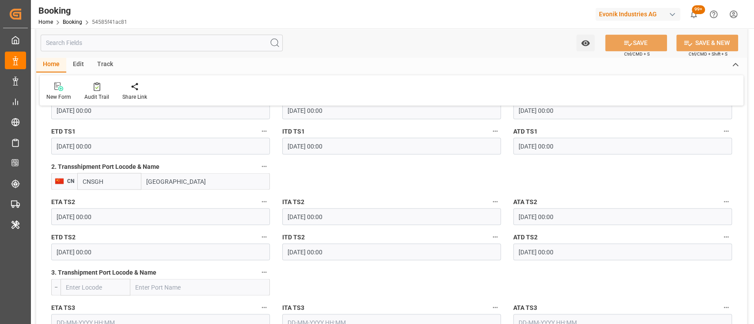
scroll to position [1038, 0]
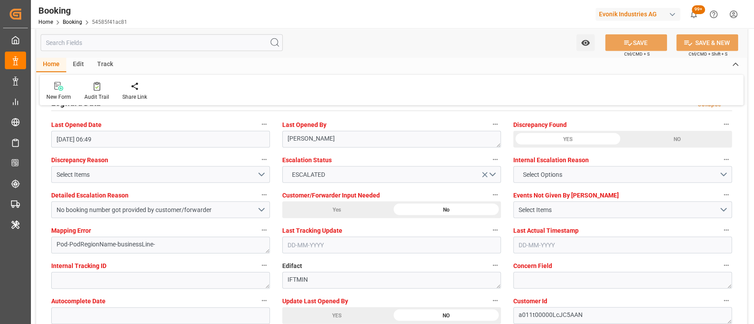
scroll to position [1572, 0]
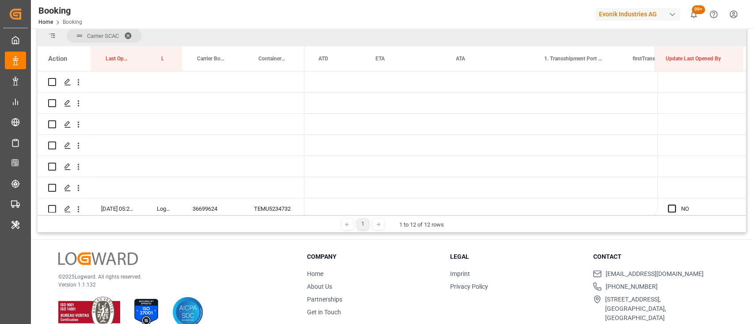
scroll to position [0, 8649]
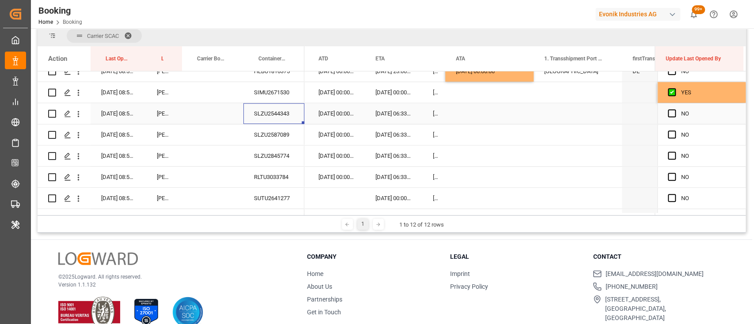
click at [460, 115] on div "Press SPACE to select this row." at bounding box center [489, 113] width 88 height 21
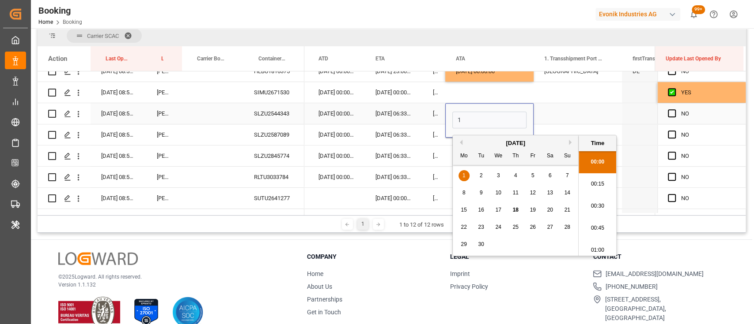
scroll to position [1062, 0]
type input "[DATE] 00:00"
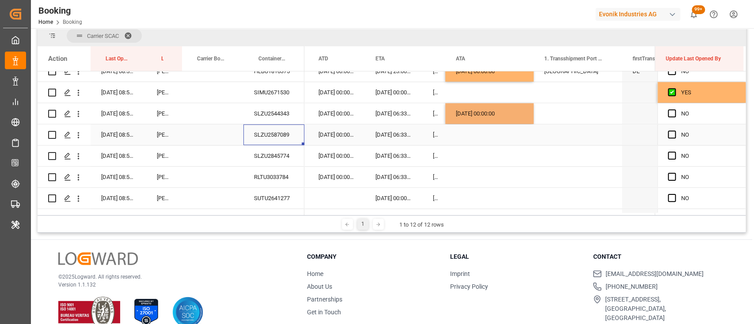
click at [272, 134] on div "SLZU2587089" at bounding box center [273, 134] width 61 height 21
click at [474, 140] on div "Press SPACE to select this row." at bounding box center [489, 134] width 88 height 21
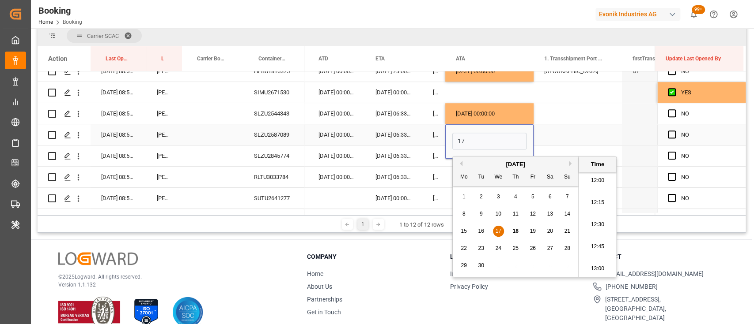
type input "[DATE] 00:00"
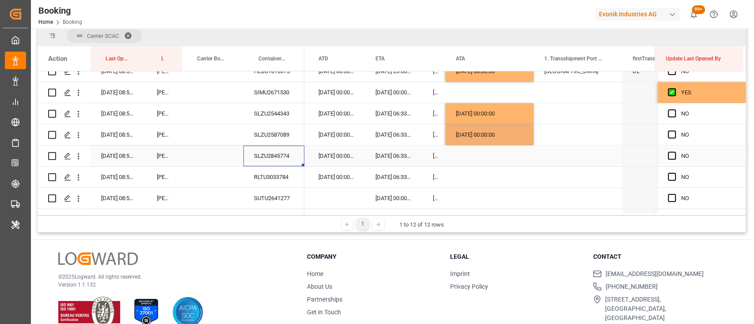
click at [278, 153] on div "SLZU2845774" at bounding box center [273, 156] width 61 height 21
click at [475, 155] on div "Press SPACE to select this row." at bounding box center [489, 156] width 88 height 21
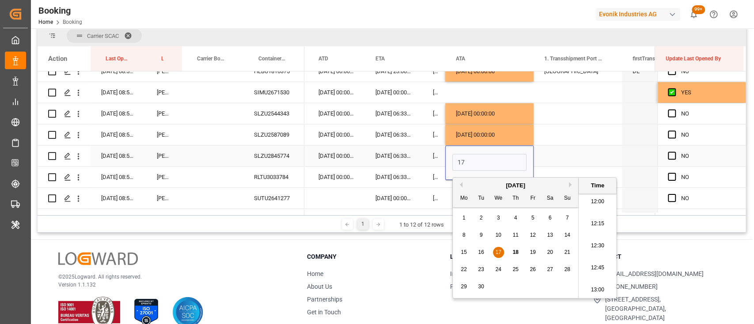
type input "[DATE] 00:00"
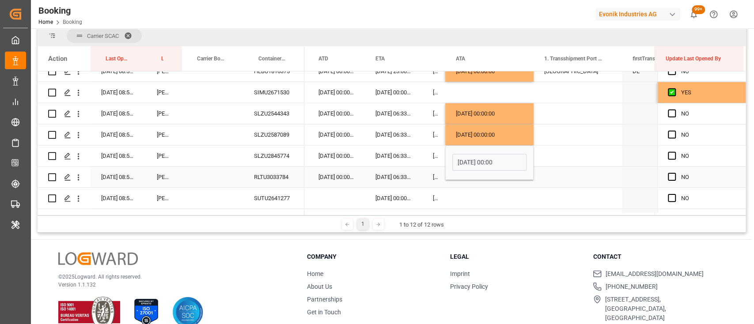
click at [269, 175] on div "RLTU3033784" at bounding box center [273, 177] width 61 height 21
click at [483, 183] on div "Press SPACE to select this row." at bounding box center [489, 177] width 88 height 21
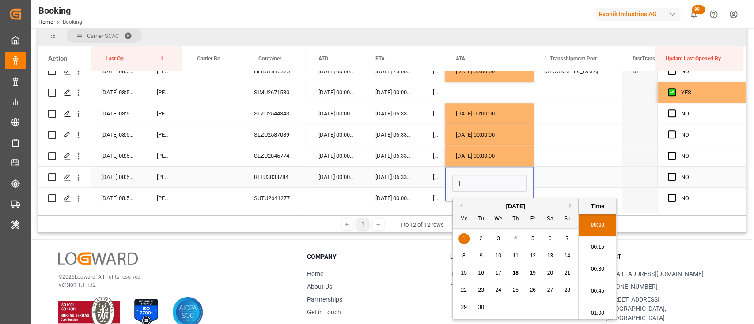
scroll to position [1084, 0]
type input "[DATE] 00:00"
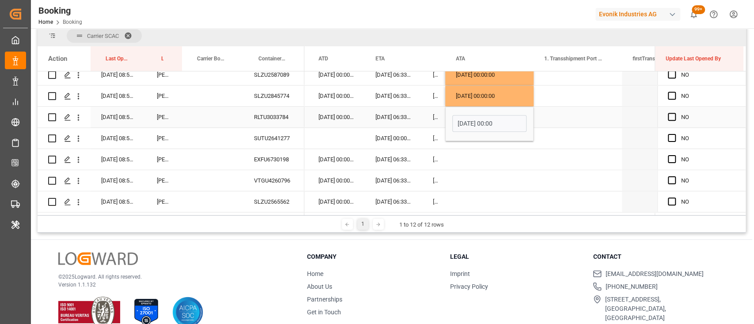
scroll to position [544, 0]
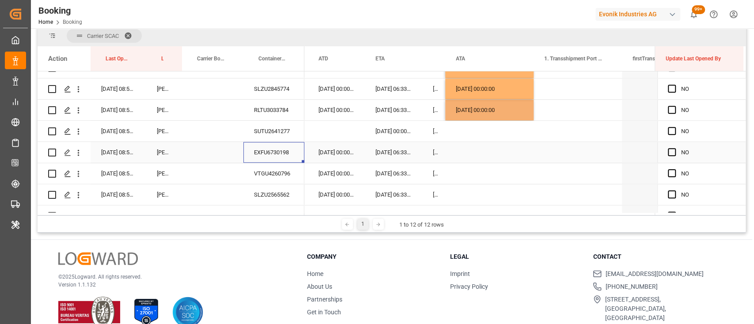
click at [271, 153] on div "EXFU6730198" at bounding box center [273, 152] width 61 height 21
click at [282, 173] on div "VTGU4260796" at bounding box center [273, 173] width 61 height 21
click at [463, 150] on div "Press SPACE to select this row." at bounding box center [489, 152] width 88 height 21
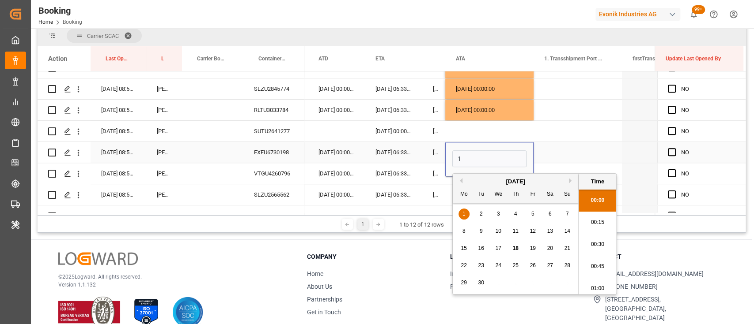
scroll to position [1084, 0]
type input "[DATE] 00:00"
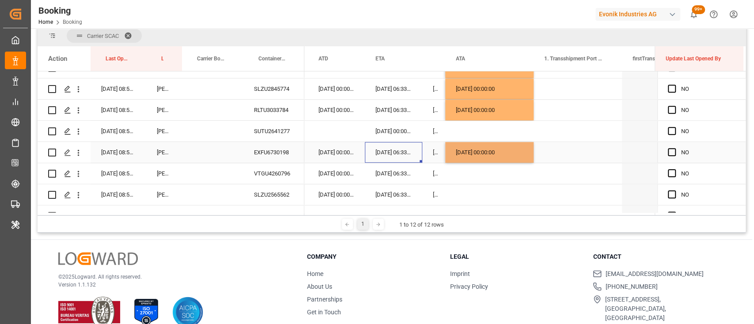
click at [410, 158] on div "[DATE] 06:33:00" at bounding box center [393, 152] width 57 height 21
click at [466, 156] on div "[DATE] 00:00:00" at bounding box center [489, 152] width 88 height 21
drag, startPoint x: 531, startPoint y: 160, endPoint x: 528, endPoint y: 190, distance: 29.7
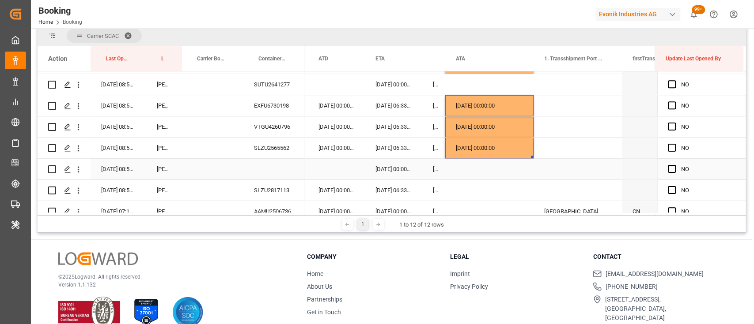
scroll to position [591, 0]
click at [272, 149] on div "SLZU2565562" at bounding box center [273, 147] width 61 height 21
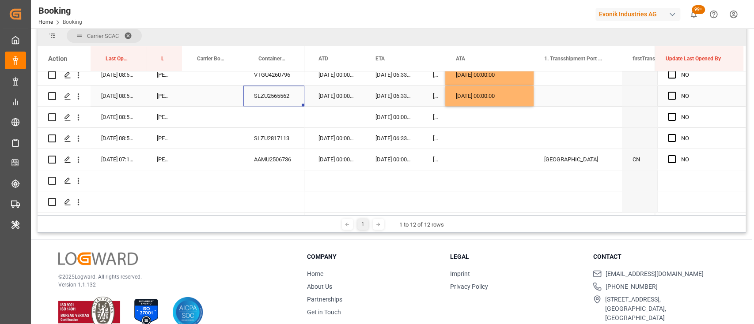
scroll to position [652, 0]
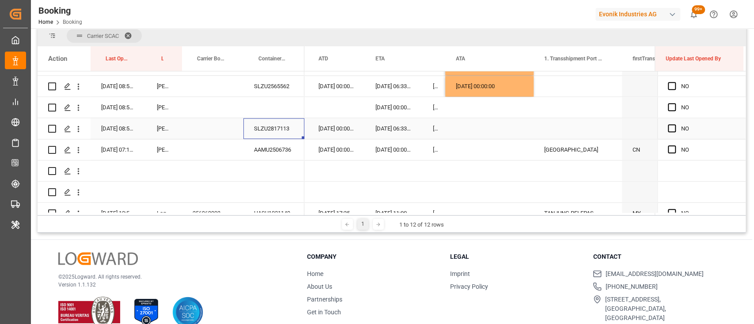
click at [279, 132] on div "SLZU2817113" at bounding box center [273, 128] width 61 height 21
click at [265, 150] on div "AAMU2506736" at bounding box center [273, 149] width 61 height 21
click at [466, 123] on div "Press SPACE to select this row." at bounding box center [489, 128] width 88 height 21
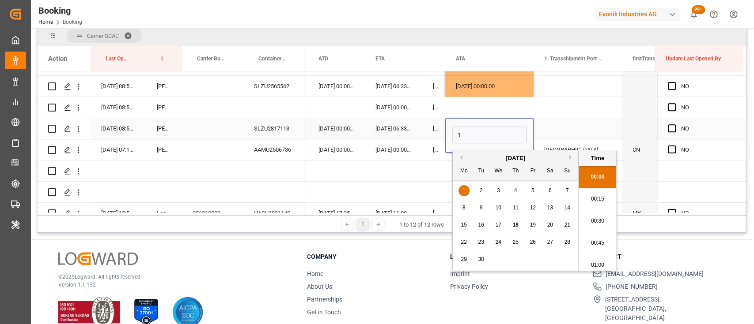
scroll to position [1084, 0]
type input "[DATE] 00:00"
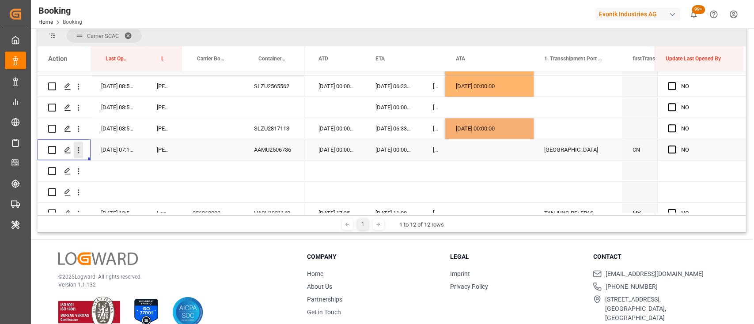
click at [80, 151] on icon "open menu" at bounding box center [78, 150] width 9 height 9
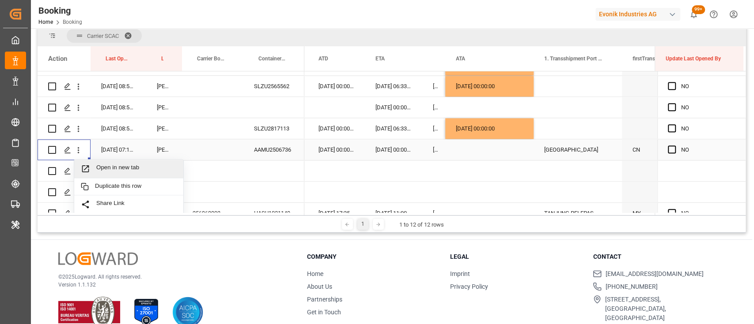
click at [110, 165] on span "Open in new tab" at bounding box center [136, 168] width 80 height 9
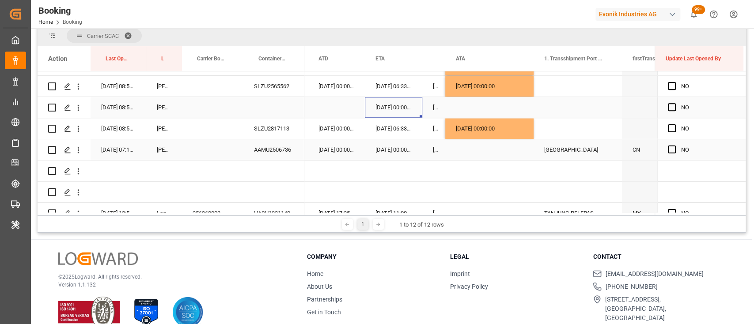
click at [369, 116] on div "11-08-2025 00:00:00" at bounding box center [393, 107] width 57 height 21
click at [417, 200] on div "Press SPACE to select this row." at bounding box center [393, 192] width 57 height 21
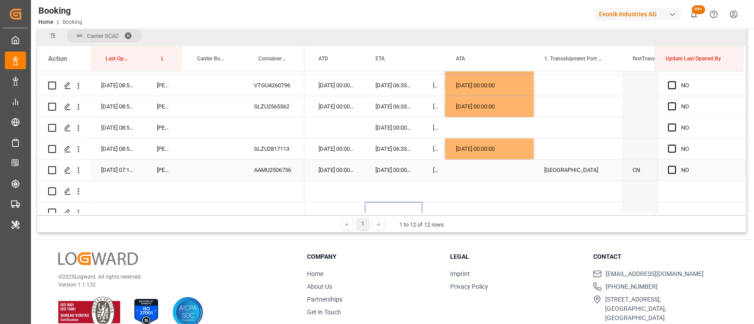
scroll to position [631, 0]
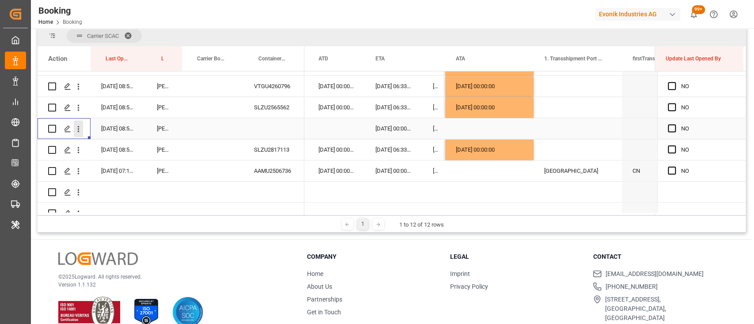
click at [78, 132] on icon "open menu" at bounding box center [78, 128] width 9 height 9
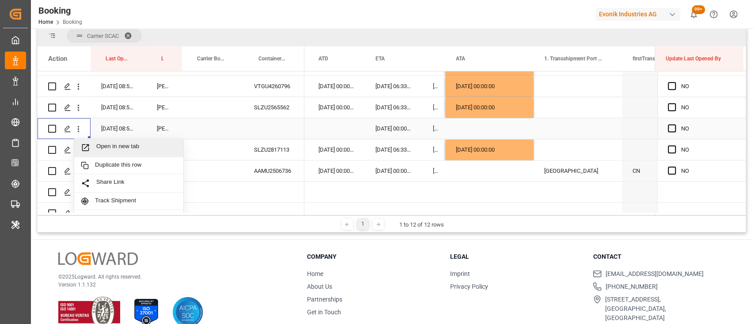
click at [111, 147] on span "Open in new tab" at bounding box center [136, 147] width 80 height 9
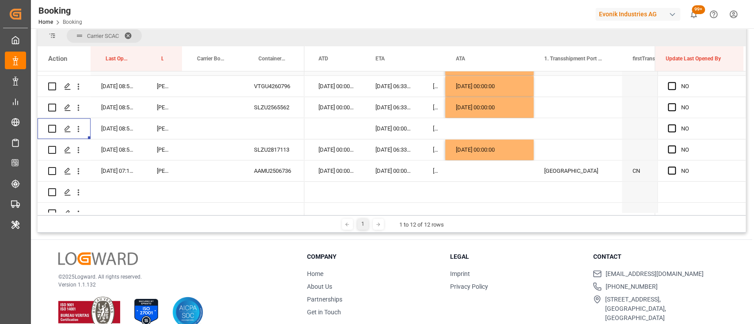
scroll to position [534, 0]
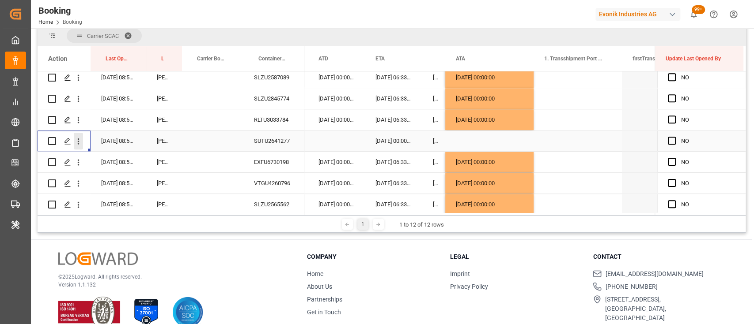
click at [78, 142] on icon "open menu" at bounding box center [78, 141] width 9 height 9
click at [112, 157] on span "Open in new tab" at bounding box center [136, 159] width 80 height 9
click at [669, 144] on span "Press SPACE to select this row." at bounding box center [671, 141] width 8 height 8
click at [674, 137] on input "Press SPACE to select this row." at bounding box center [674, 137] width 0 height 0
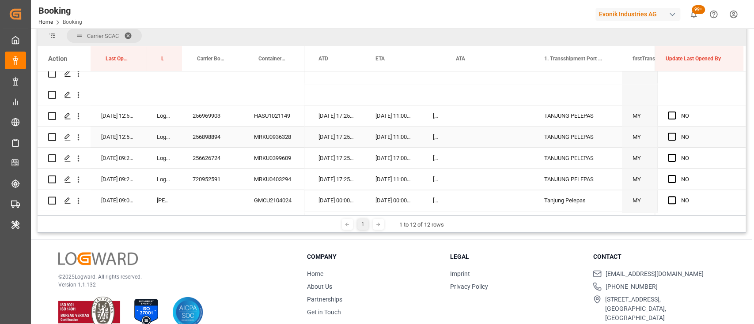
scroll to position [750, 0]
click at [211, 118] on div "256969903" at bounding box center [212, 116] width 61 height 21
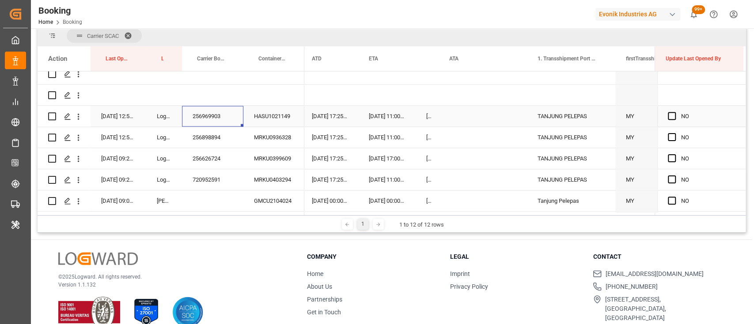
scroll to position [0, 8656]
click at [81, 116] on icon "open menu" at bounding box center [78, 116] width 9 height 9
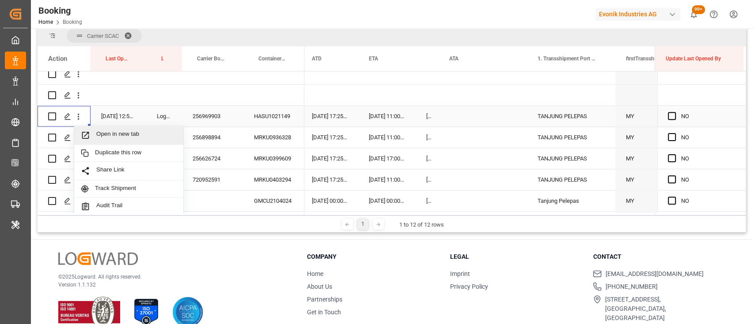
click at [115, 134] on span "Open in new tab" at bounding box center [136, 135] width 80 height 9
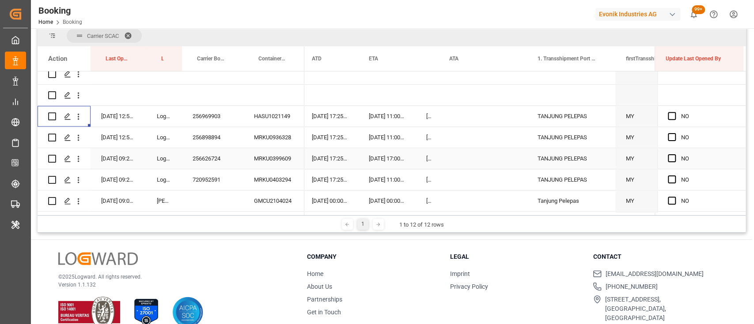
click at [213, 138] on div "256898894" at bounding box center [212, 137] width 61 height 21
click at [207, 136] on div "256898894" at bounding box center [212, 137] width 61 height 21
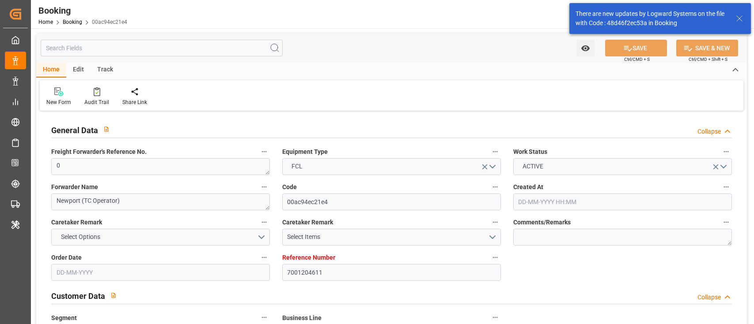
type input "7001204611"
type input "9632179"
type input "Hapag [PERSON_NAME]"
type input "Hapag Lloyd Aktiengesellschaft"
type input "NLRTM"
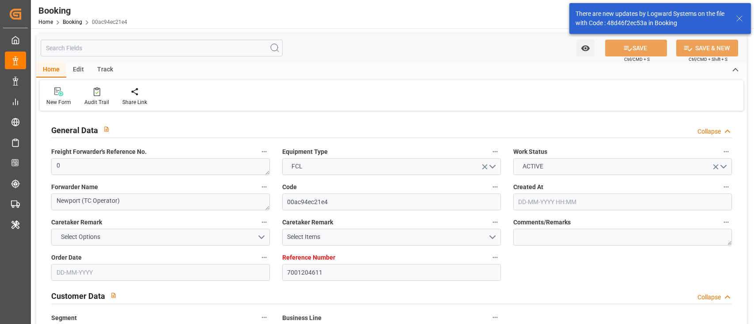
type input "CNNJG"
type input "CNSGH"
type input "0"
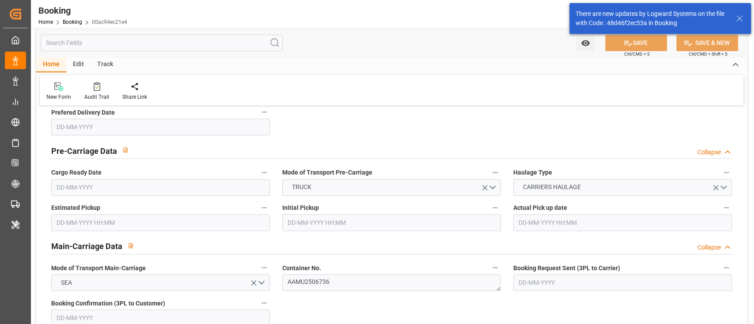
type input "25-06-2025 11:30"
type input "25-06-2025"
type input "01-09-2025"
type input "18-07-2025"
type input "27-07-2025 00:00"
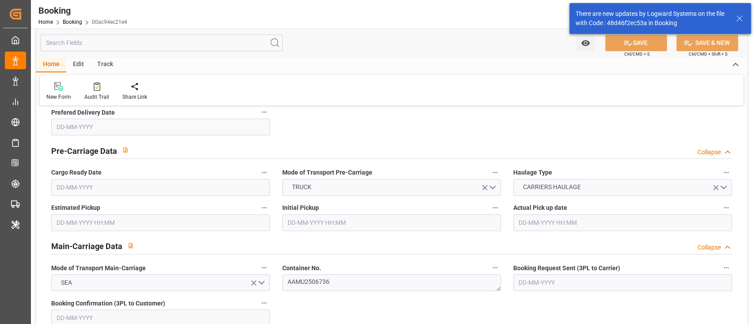
type input "27-07-2025 00:00"
type input "22-07-2025 00:00"
type input "[DATE] 00:00"
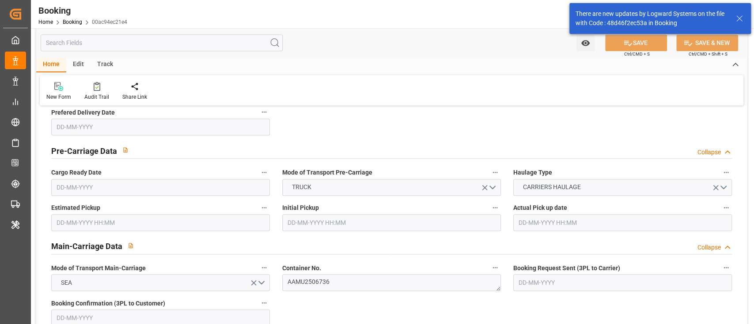
type input "08-09-2025 00:00"
type input "14-09-2025 00:00"
type input "09-09-2025 00:00"
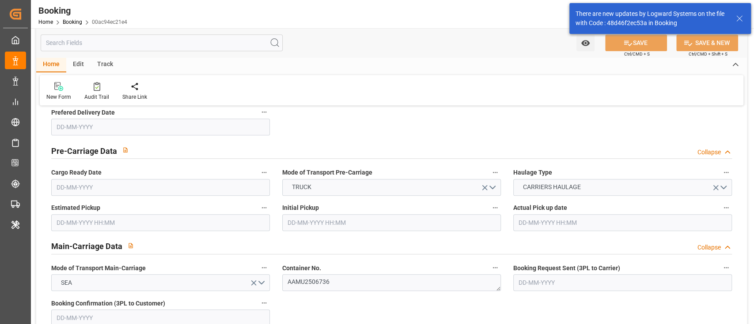
type input "[DATE]"
type input "17-09-2025 07:14"
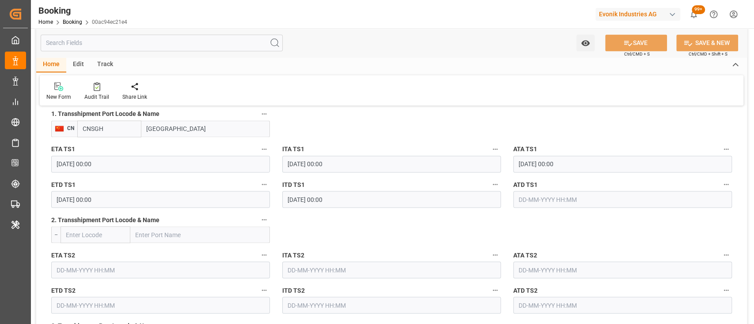
scroll to position [988, 0]
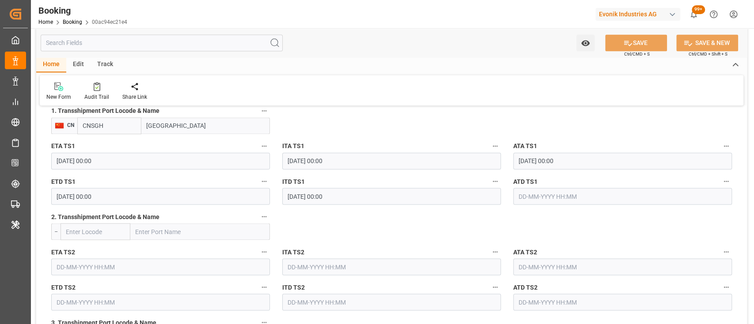
click at [530, 198] on input "text" at bounding box center [622, 196] width 219 height 17
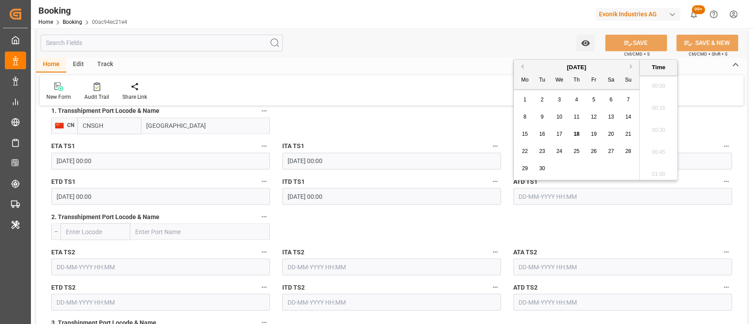
scroll to position [1084, 0]
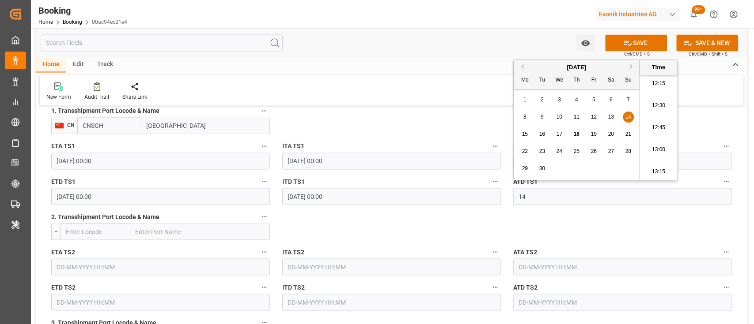
type input "14-09-2025 00:00"
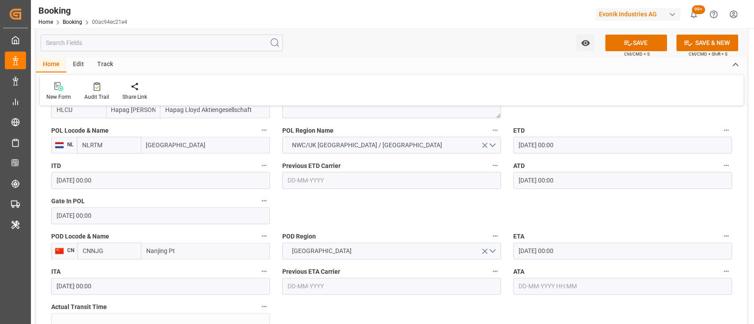
scroll to position [704, 0]
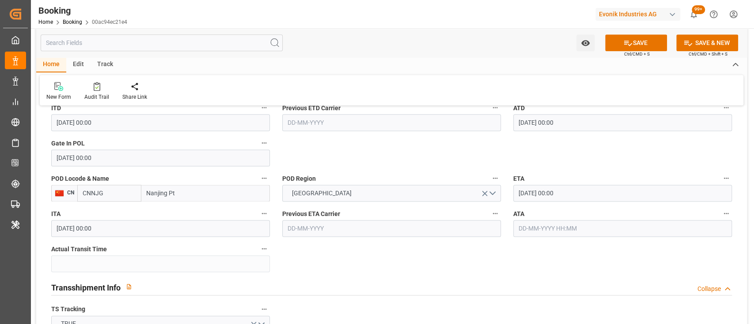
scroll to position [755, 0]
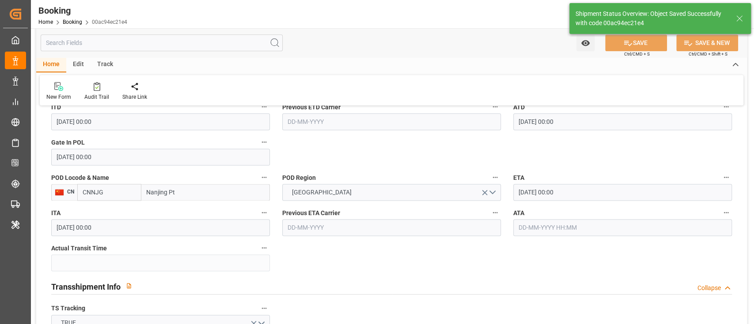
type textarea "[PERSON_NAME]"
type input "18-09-2025 07:20"
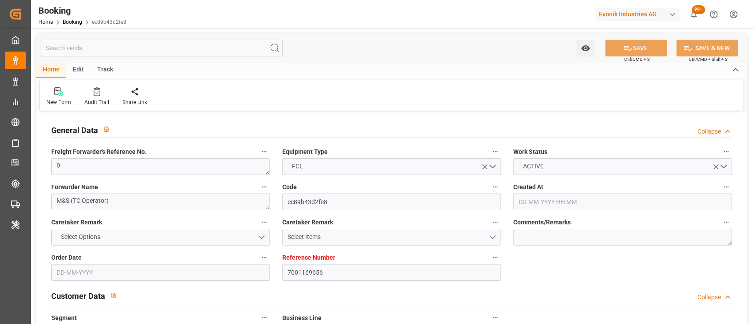
type input "7001169656"
type input "9778806"
type input "Hapag [PERSON_NAME]"
type input "Hapag Lloyd Aktiengesellschaft"
type input "CNTAO"
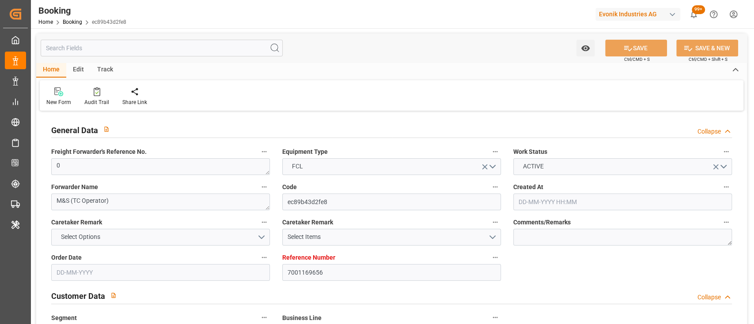
type input "0"
type input "[DATE] 09:51"
type input "[DATE]"
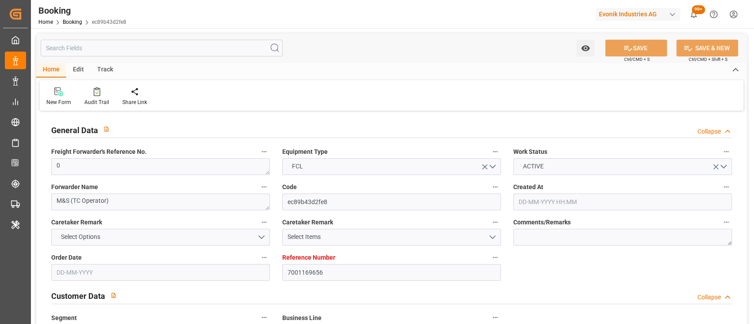
type input "[DATE] 00:00"
type input "11-08-2025 00:00"
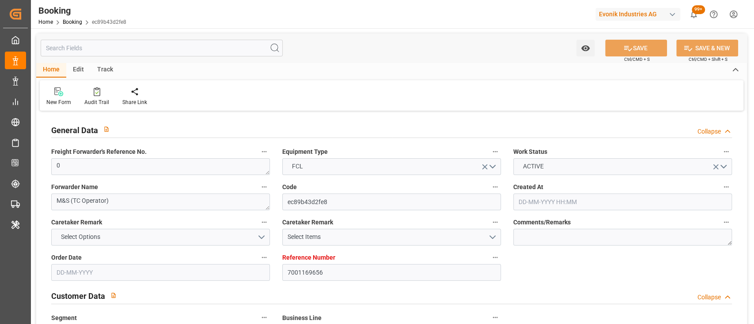
type input "[DATE] 08:58"
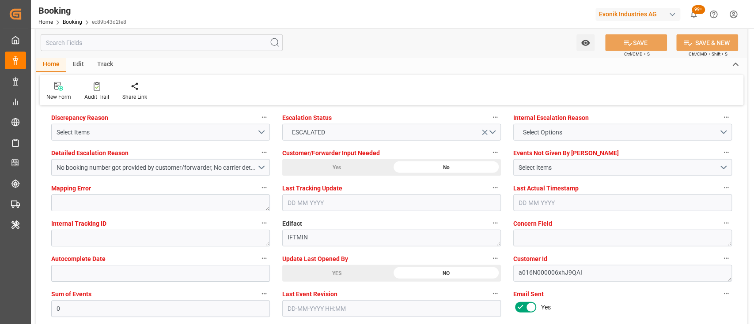
scroll to position [1657, 0]
click at [319, 273] on div "YES" at bounding box center [336, 273] width 109 height 17
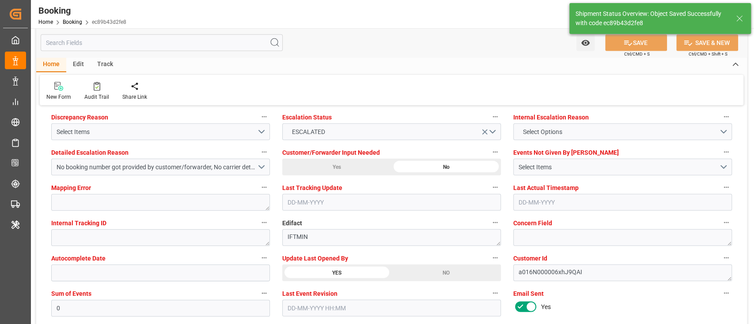
type textarea "[PERSON_NAME]"
type input "18-09-2025 07:24"
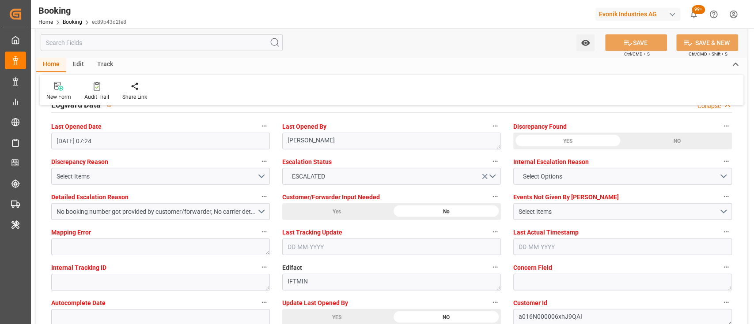
scroll to position [1612, 0]
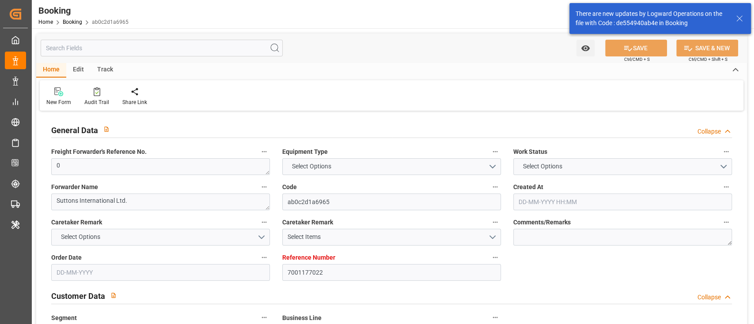
type input "7001177022"
type input "9321495"
type input "Hapag [PERSON_NAME]"
type input "Hapag Lloyd Aktiengesellschaft"
type input "NLRTM"
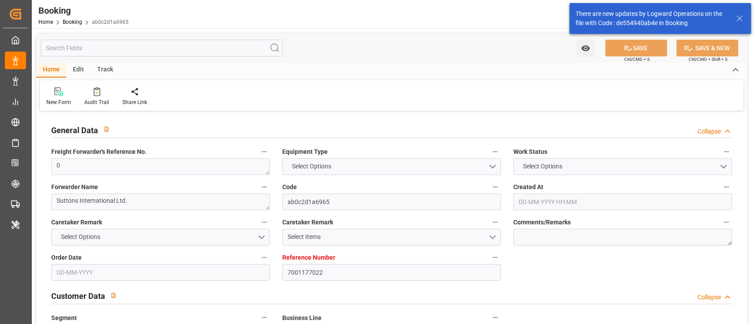
type input "CNSGH"
type input "0"
type input "[DATE] 06:52"
type input "[DATE]"
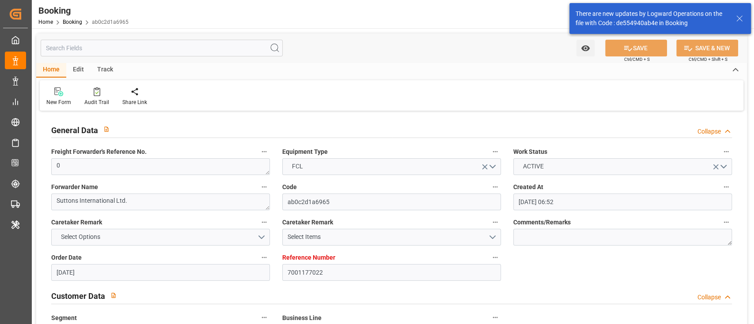
type input "[DATE]"
type input "[DATE] 00:00"
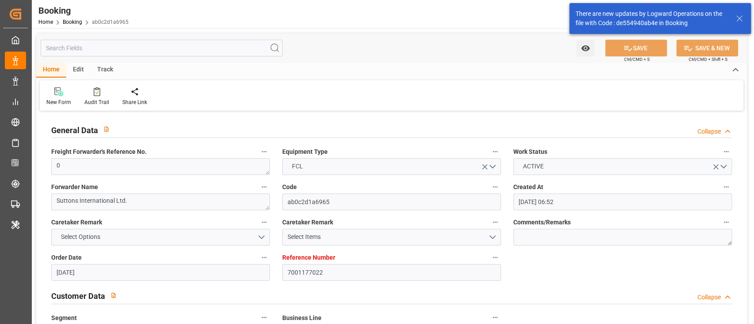
type input "[DATE]"
type input "17-09-2025 08:58"
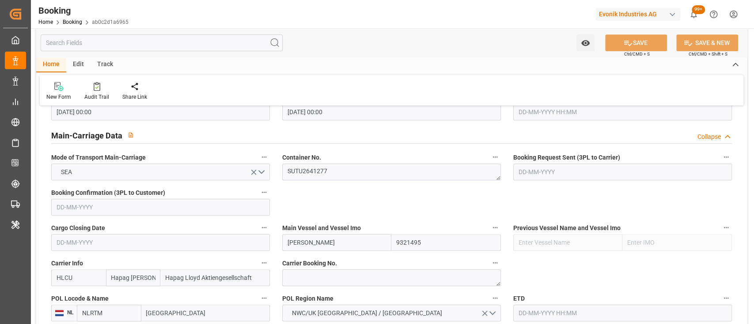
scroll to position [529, 0]
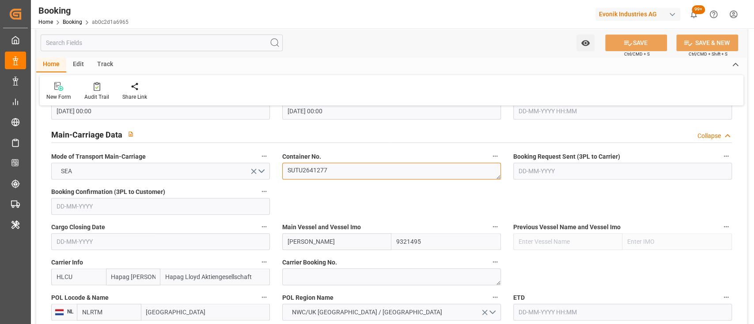
click at [315, 171] on textarea "SUTU2641277" at bounding box center [391, 171] width 219 height 17
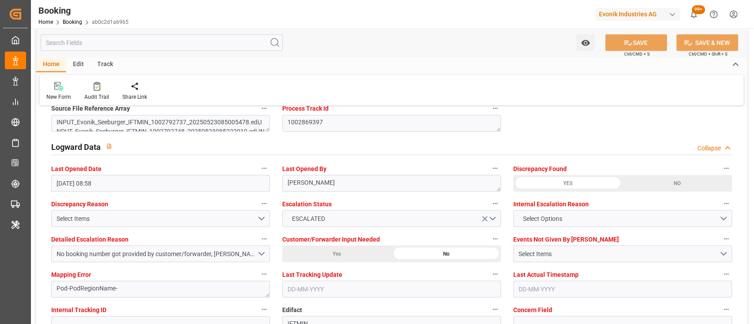
scroll to position [1675, 0]
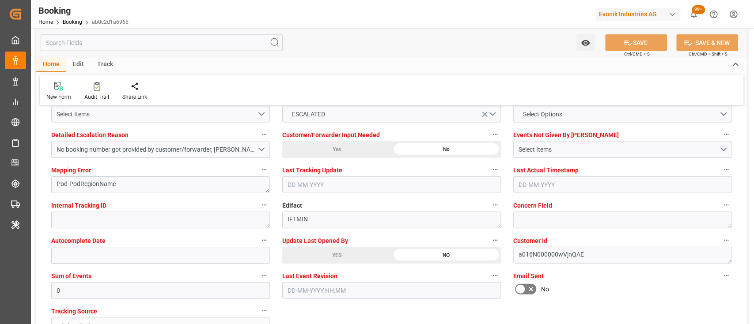
click at [324, 260] on div "YES" at bounding box center [336, 255] width 109 height 17
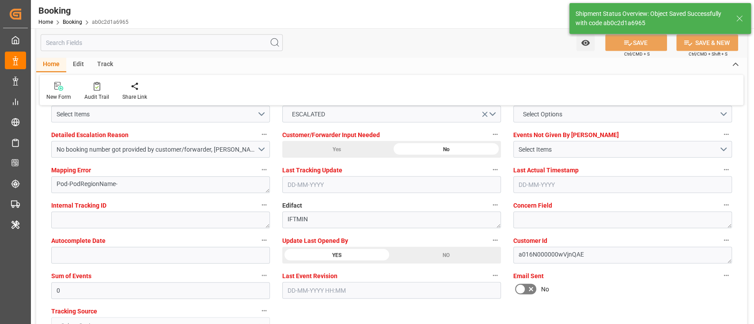
type textarea "[PERSON_NAME]"
type input "18-09-2025 07:26"
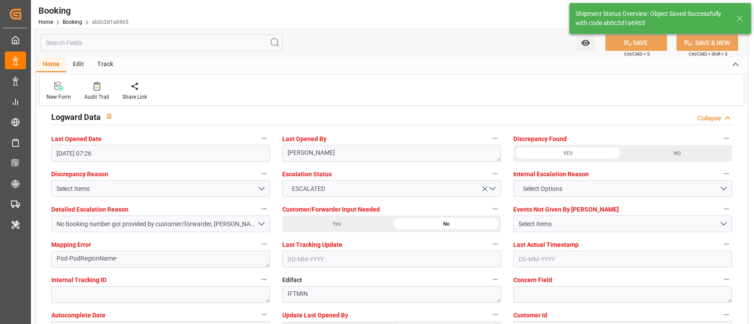
scroll to position [1600, 0]
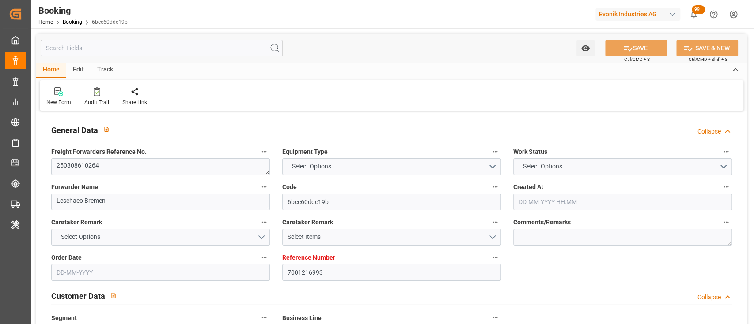
type input "7001216993"
type input "9619983"
type input "Maersk"
type input "Maersk Line AS"
type input "NLRTM"
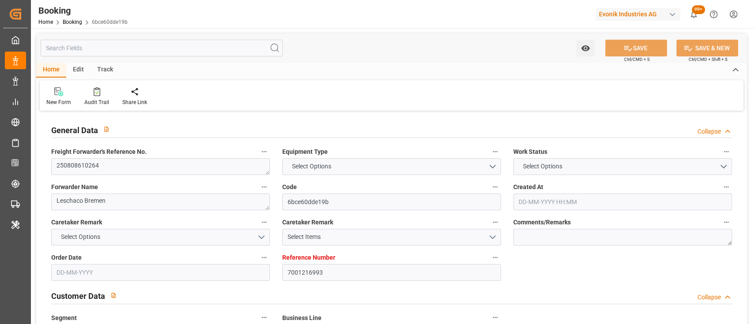
type input "CNHUA"
type input "MYTPP"
type input "CNNSA"
type input "0"
type input "NLRTM"
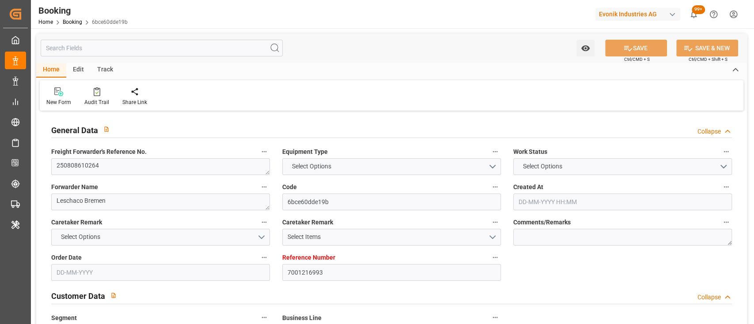
type input "CNNSA"
type input "9858723"
type input "[DATE] 05:51"
type input "[DATE]"
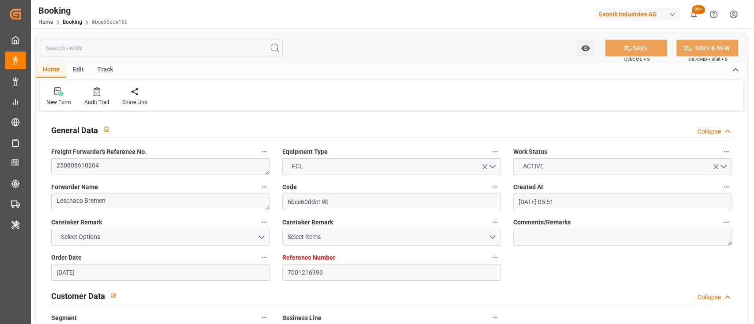
type input "[DATE]"
type input "[DATE] 00:00"
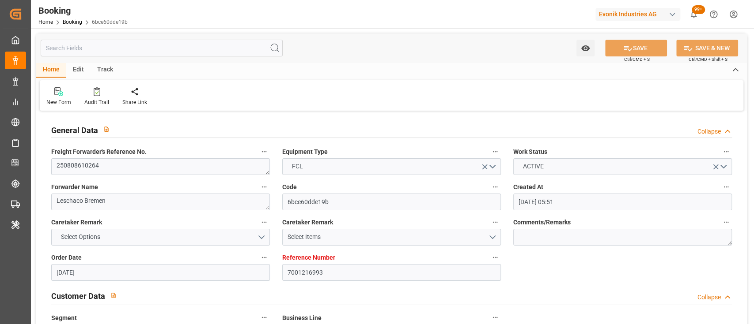
type input "[DATE] 17:25"
type input "[DATE] 12:06"
type input "[DATE] 11:00"
type input "[DATE] 00:00"
type input "[DATE] 10:00"
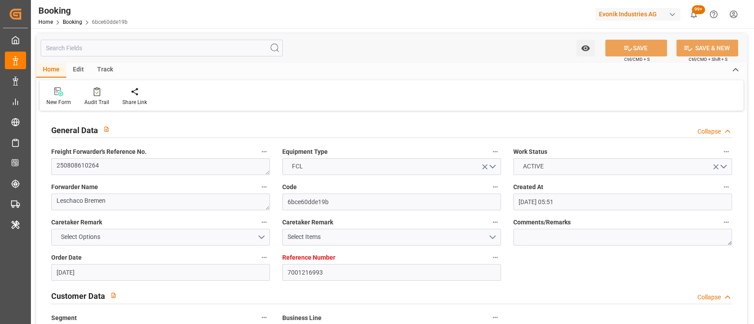
type input "[DATE] 00:00"
type input "[DATE] 01:45"
type input "[DATE] 15:00"
type input "[DATE] 00:00"
type input "[DATE] 16:36"
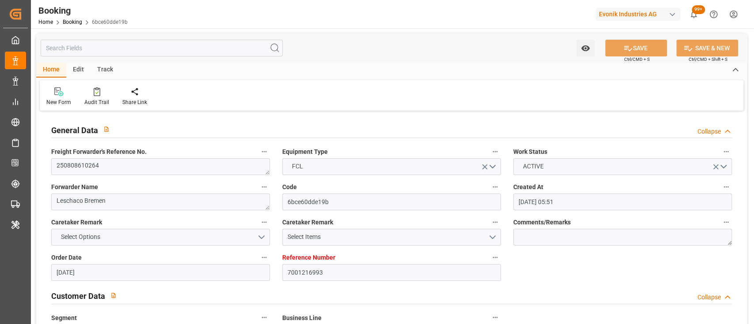
type input "[DATE] 09:00"
type input "[DATE] 00:00"
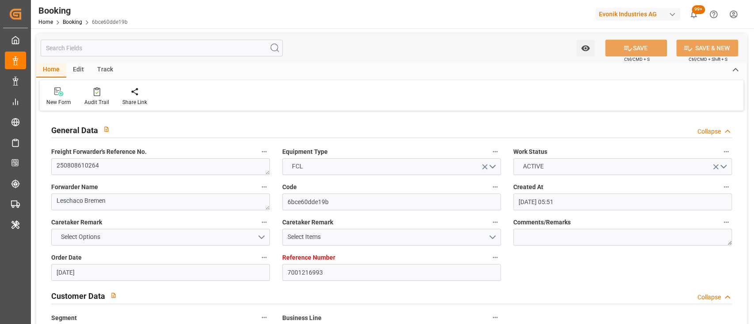
type input "[DATE]"
type input "[DATE] 12:54"
type input "[DATE]"
type input "[DATE] 16:28"
type input "[DATE] 10:49"
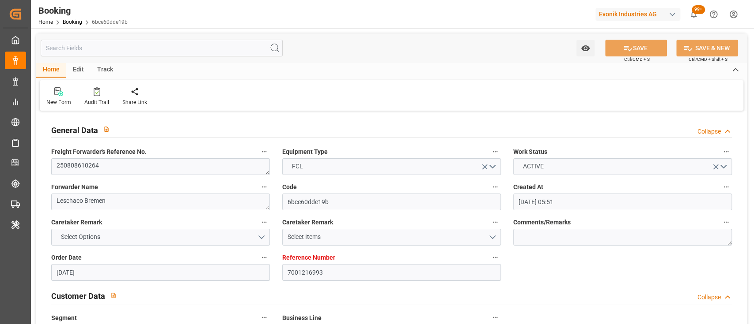
type input "[DATE] 19:09"
type input "[DATE] 10:00"
type input "[DATE] 01:14"
type input "[DATE] 18:25"
type input "[DATE] 18:01"
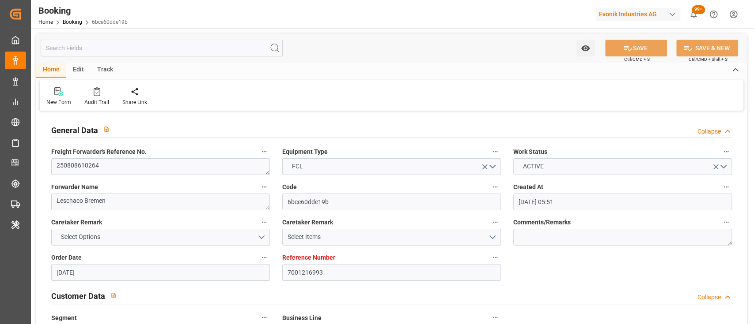
type input "[DATE] 12:23"
type input "[DATE] 17:00"
type input "[DATE] 17:20"
type input "[DATE] 09:00"
type input "[DATE] 14:20"
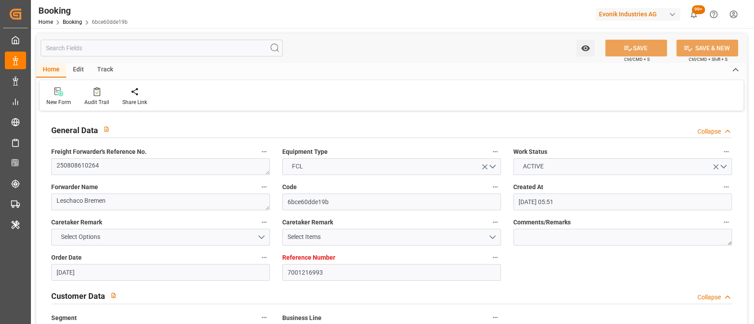
type input "[DATE] 11:00"
type input "[DATE] 07:10"
type input "[DATE] 11:51"
type input "[DATE] 17:42"
type input "[DATE] 18:31"
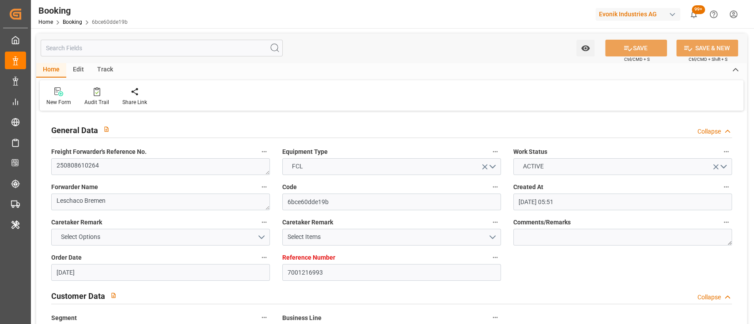
type input "[DATE] 17:42"
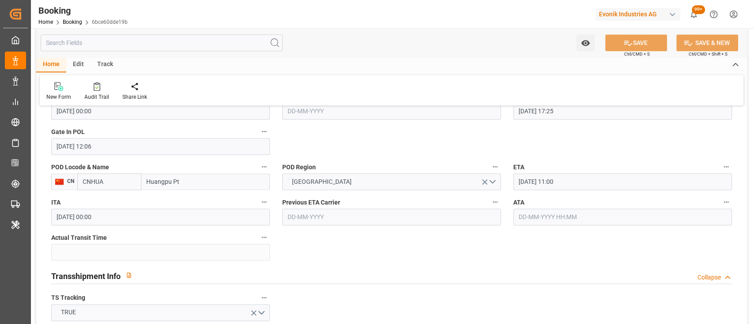
scroll to position [765, 0]
click at [526, 184] on input "[DATE] 11:00" at bounding box center [622, 182] width 219 height 17
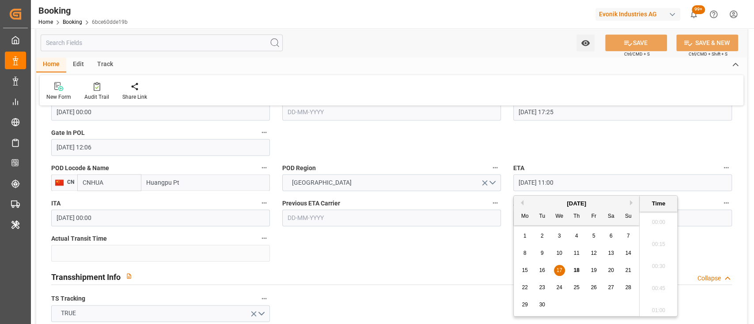
scroll to position [930, 0]
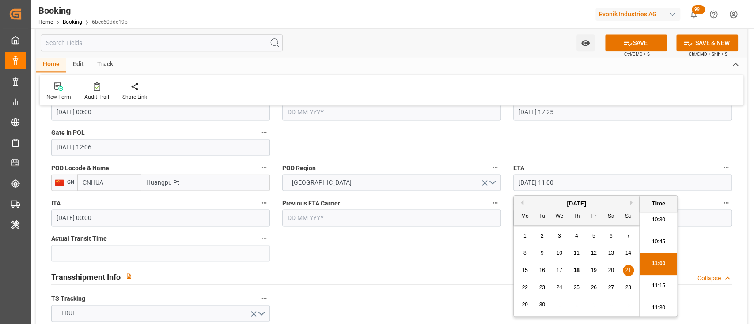
type input "[DATE] 11:00"
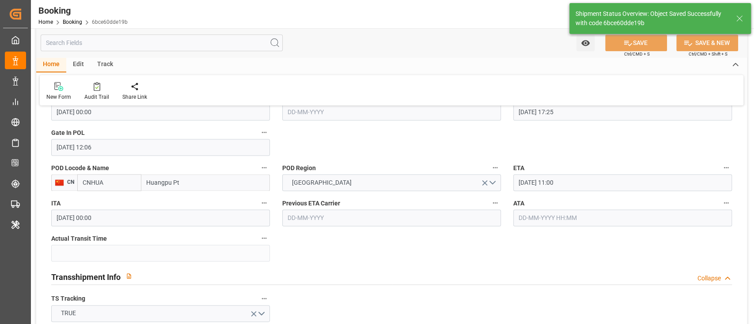
type textarea "[PERSON_NAME]"
type input "[DATE] 07:32"
